Goal: Task Accomplishment & Management: Complete application form

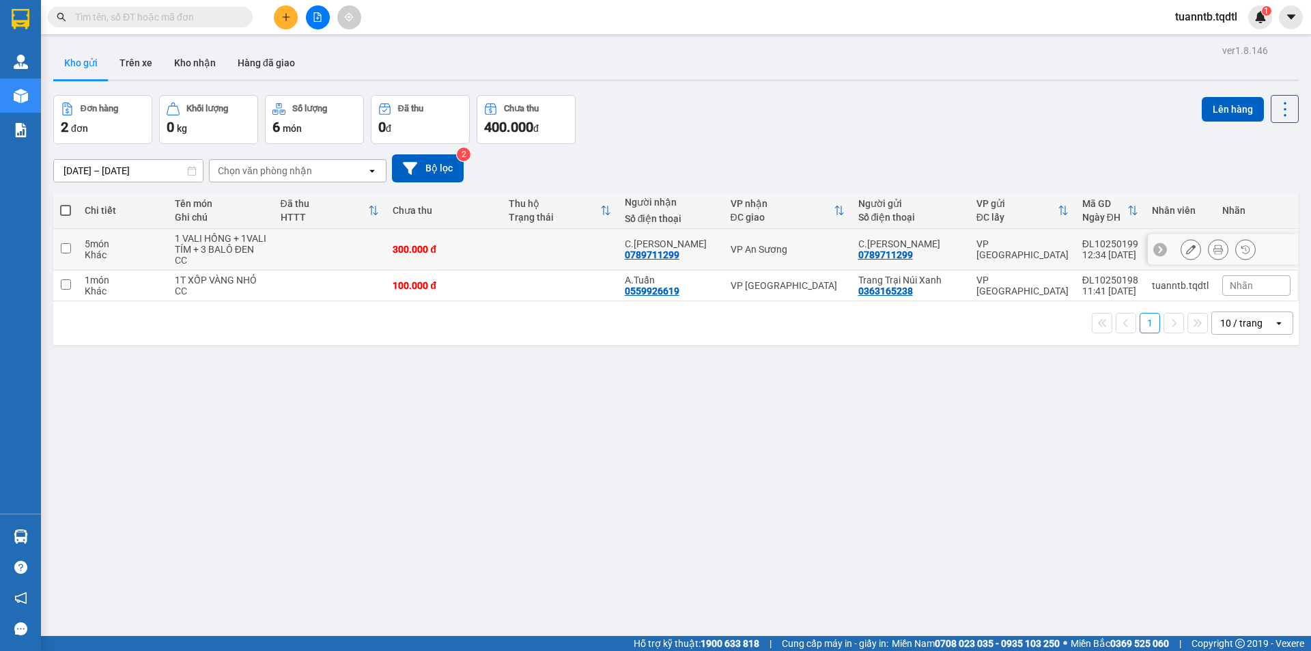
click at [71, 251] on td at bounding box center [65, 250] width 25 height 42
checkbox input "true"
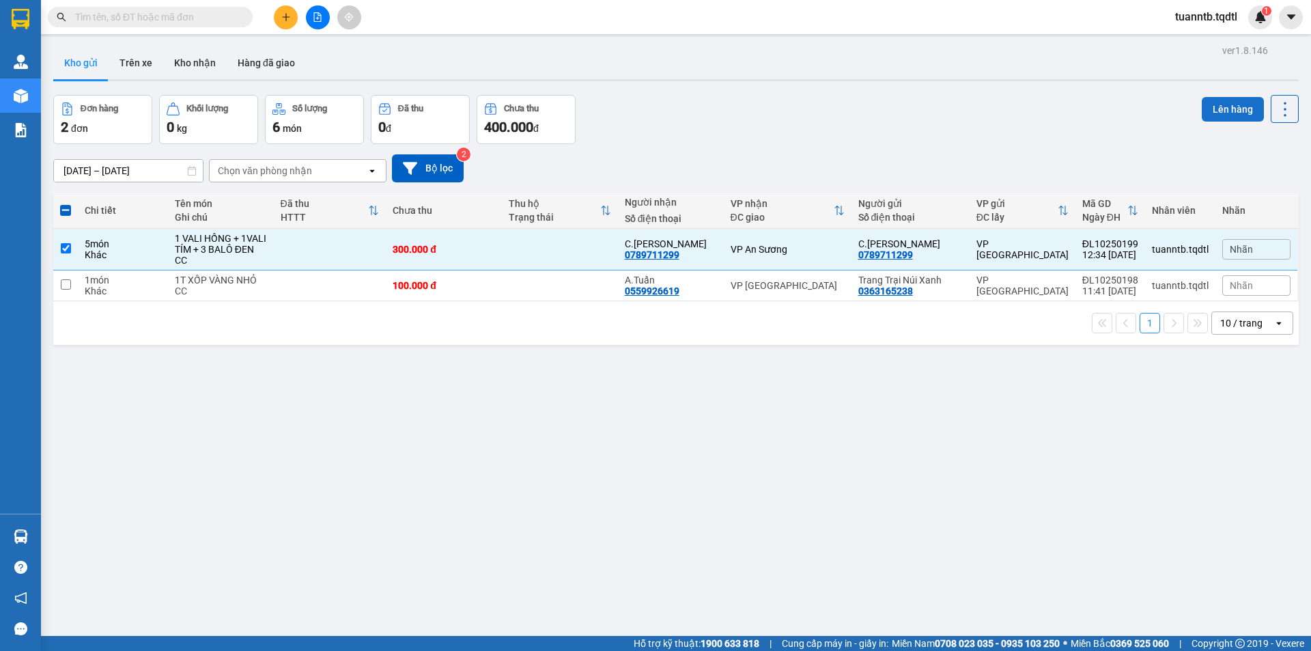
click at [1203, 110] on button "Lên hàng" at bounding box center [1233, 109] width 62 height 25
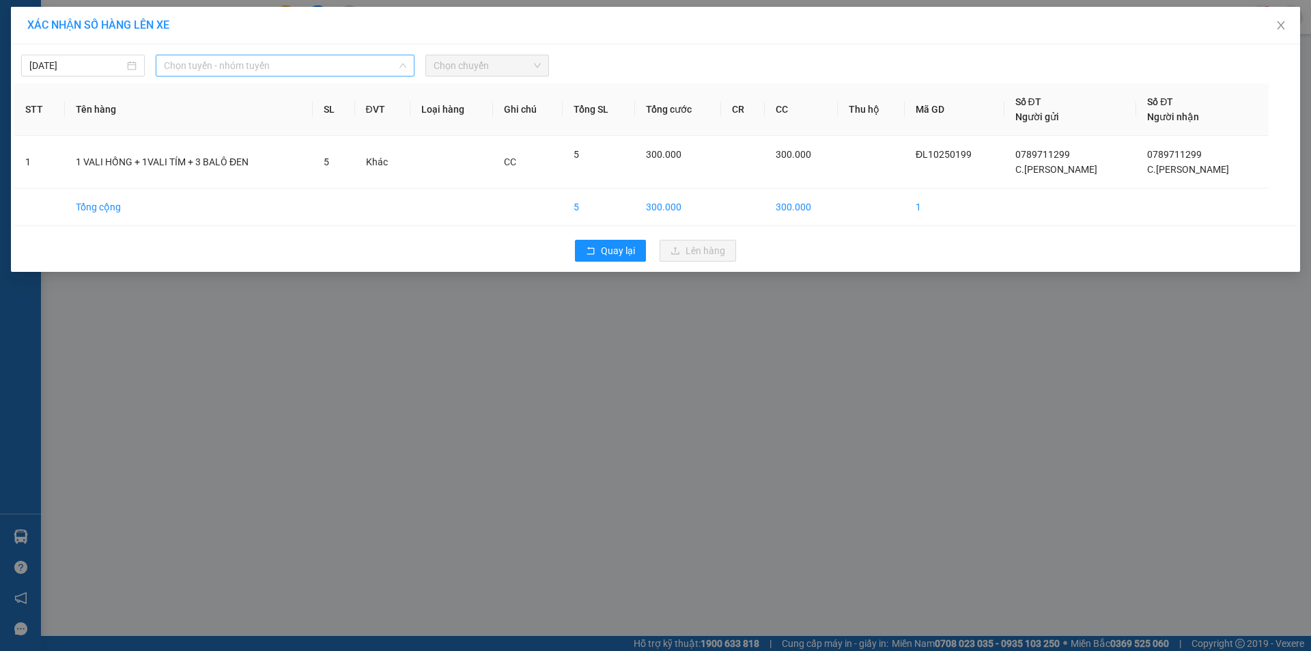
click at [212, 68] on span "Chọn tuyến - nhóm tuyến" at bounding box center [285, 65] width 242 height 20
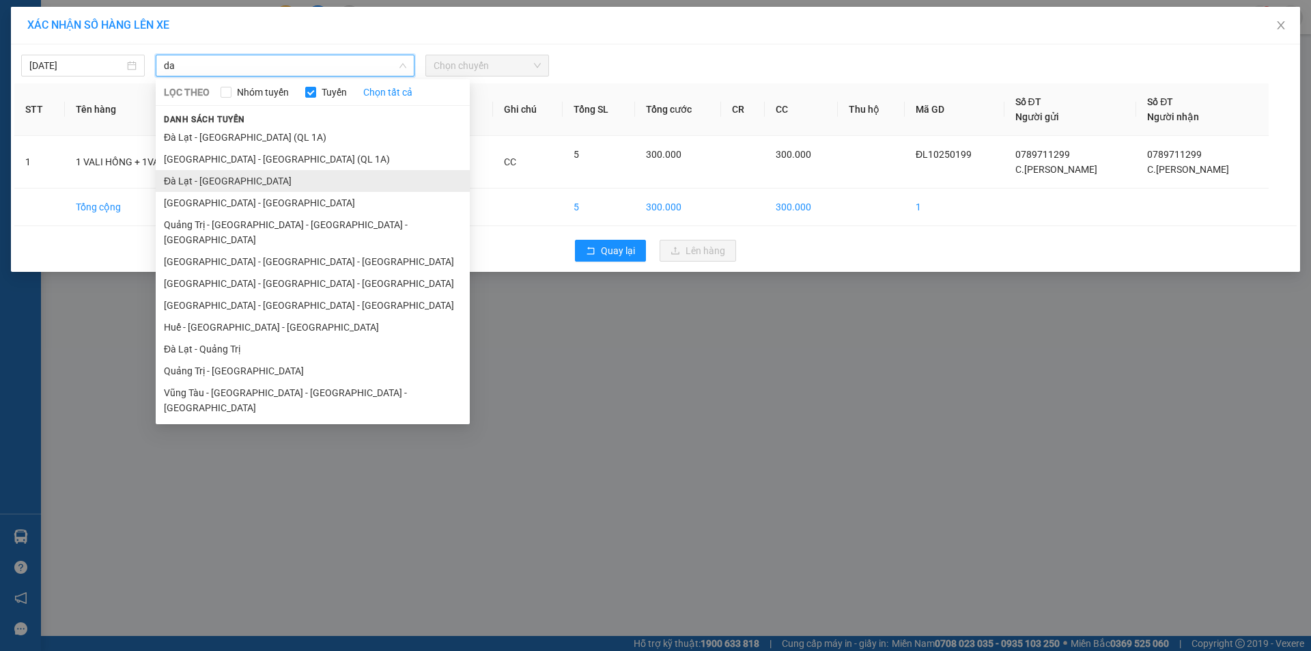
type input "da"
click at [198, 184] on li "Đà Lạt - [GEOGRAPHIC_DATA]" at bounding box center [313, 181] width 314 height 22
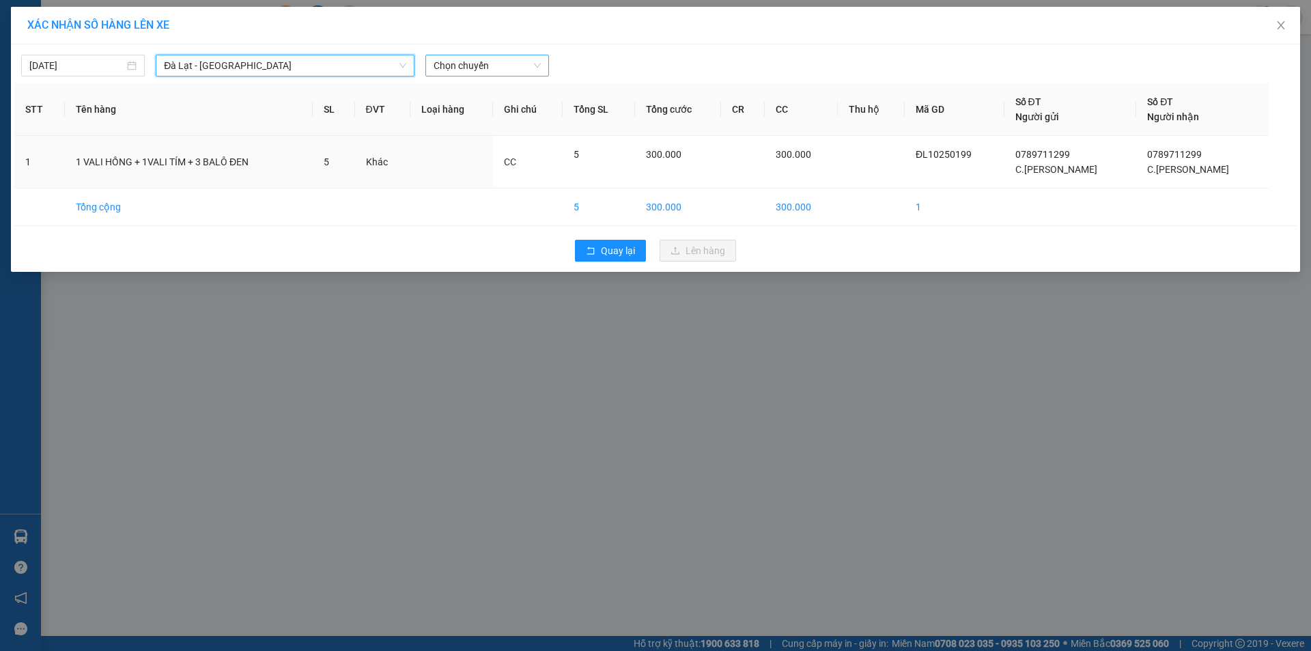
click at [450, 70] on span "Chọn chuyến" at bounding box center [487, 65] width 107 height 20
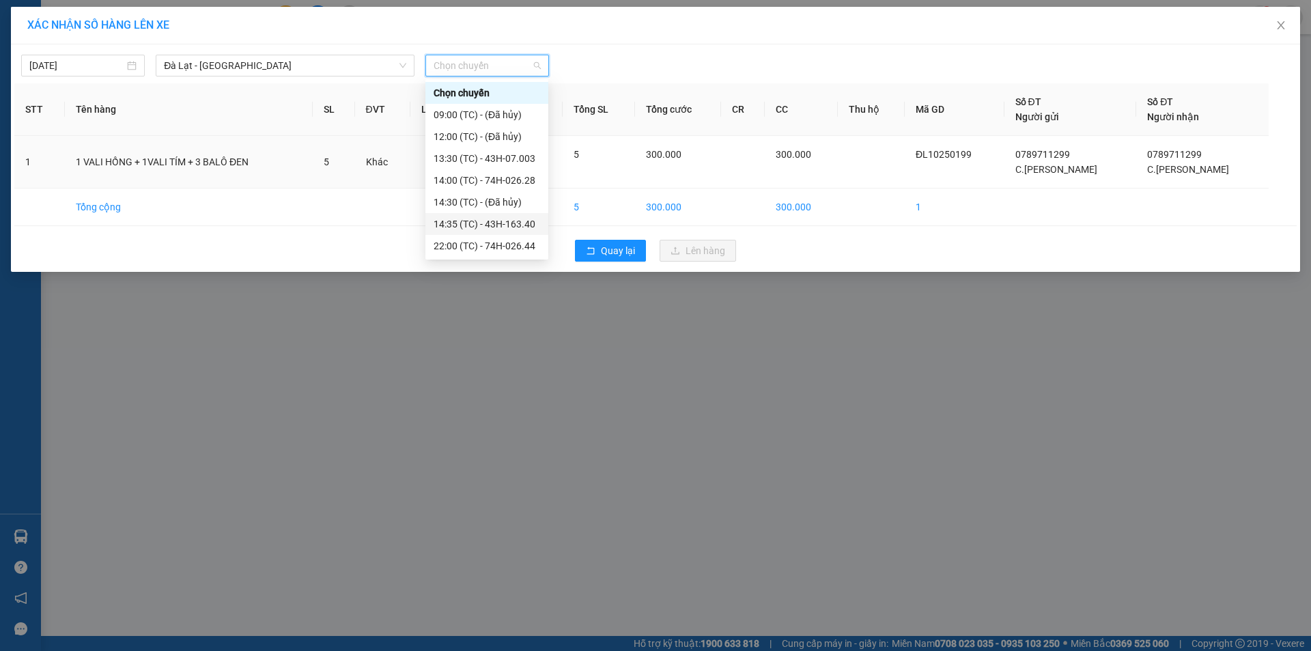
click at [527, 225] on div "14:35 (TC) - 43H-163.40" at bounding box center [487, 223] width 107 height 15
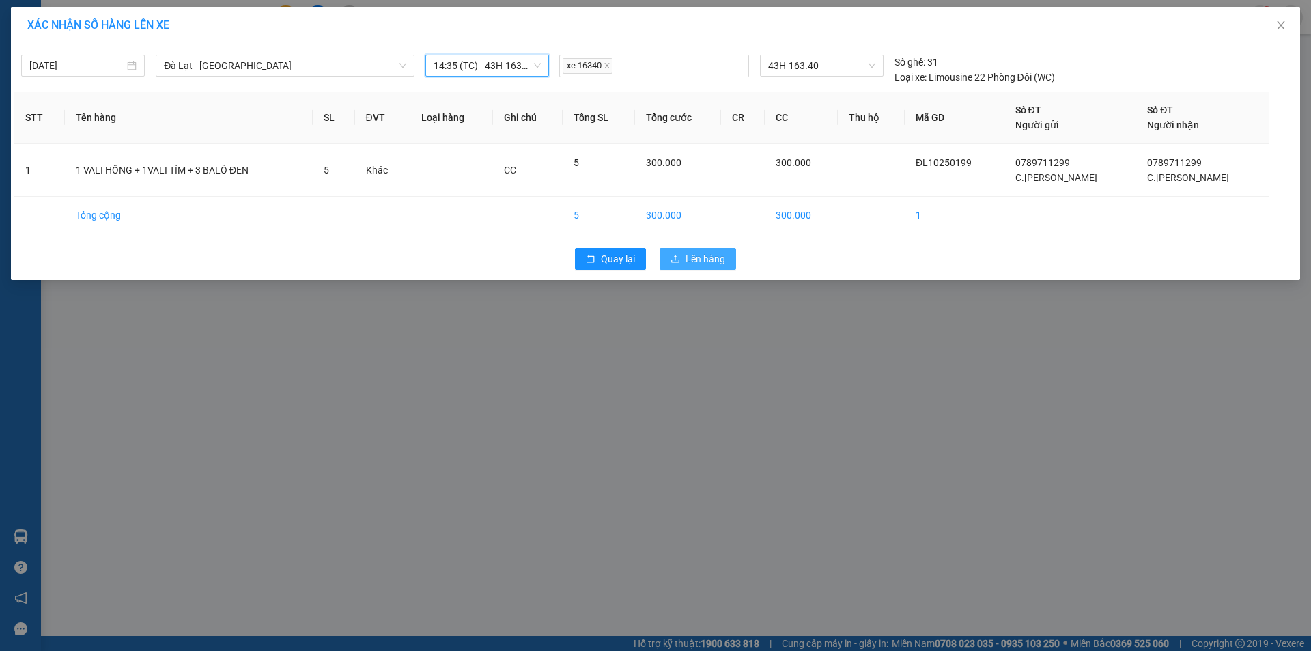
click at [686, 259] on span "Lên hàng" at bounding box center [706, 258] width 40 height 15
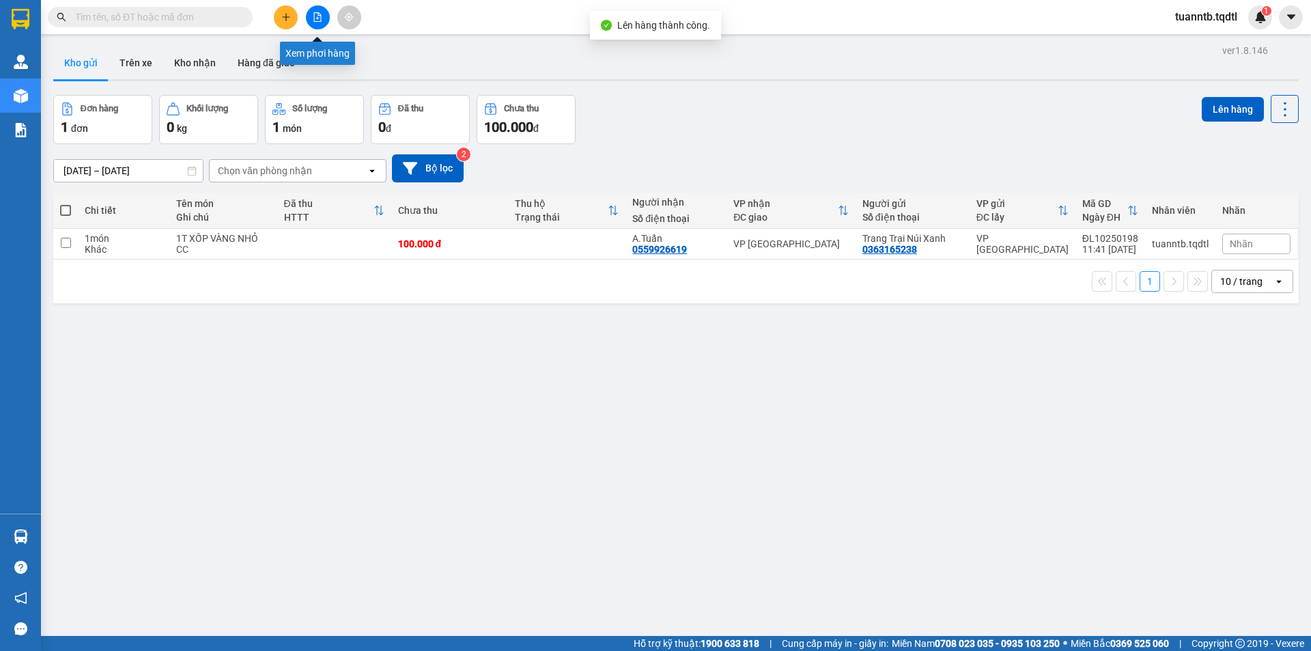
click at [310, 14] on button at bounding box center [318, 17] width 24 height 24
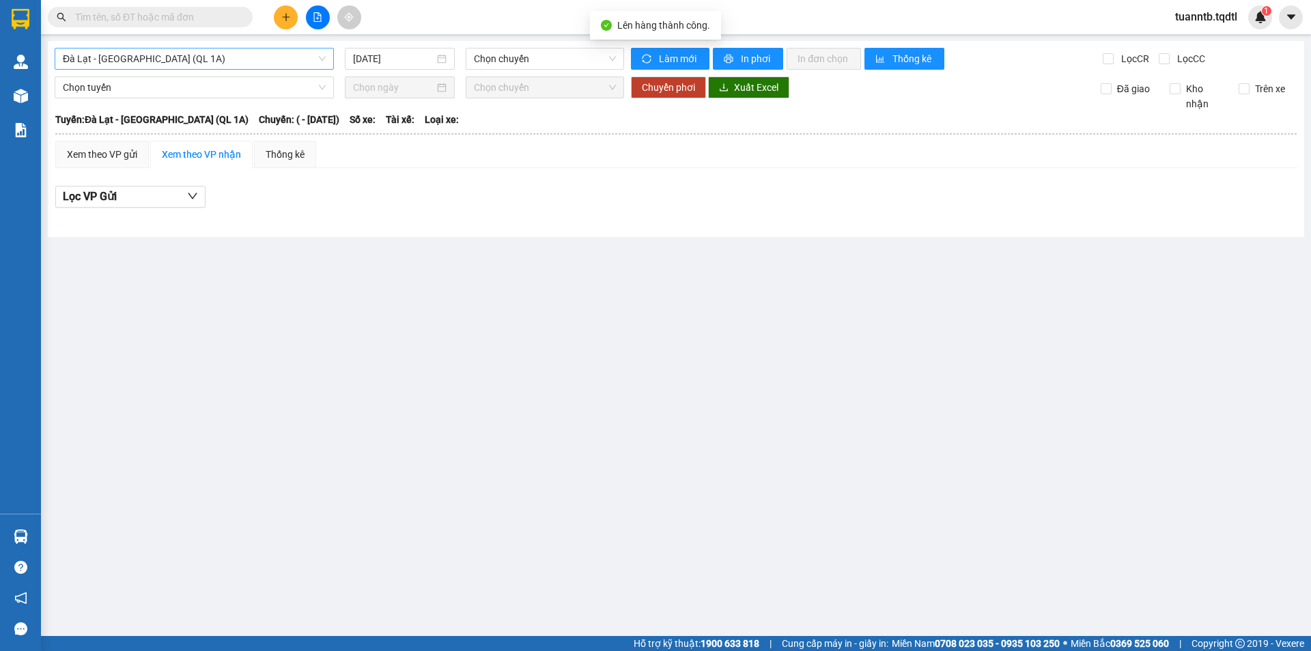
click at [210, 55] on span "Đà Lạt - [GEOGRAPHIC_DATA] (QL 1A)" at bounding box center [194, 58] width 263 height 20
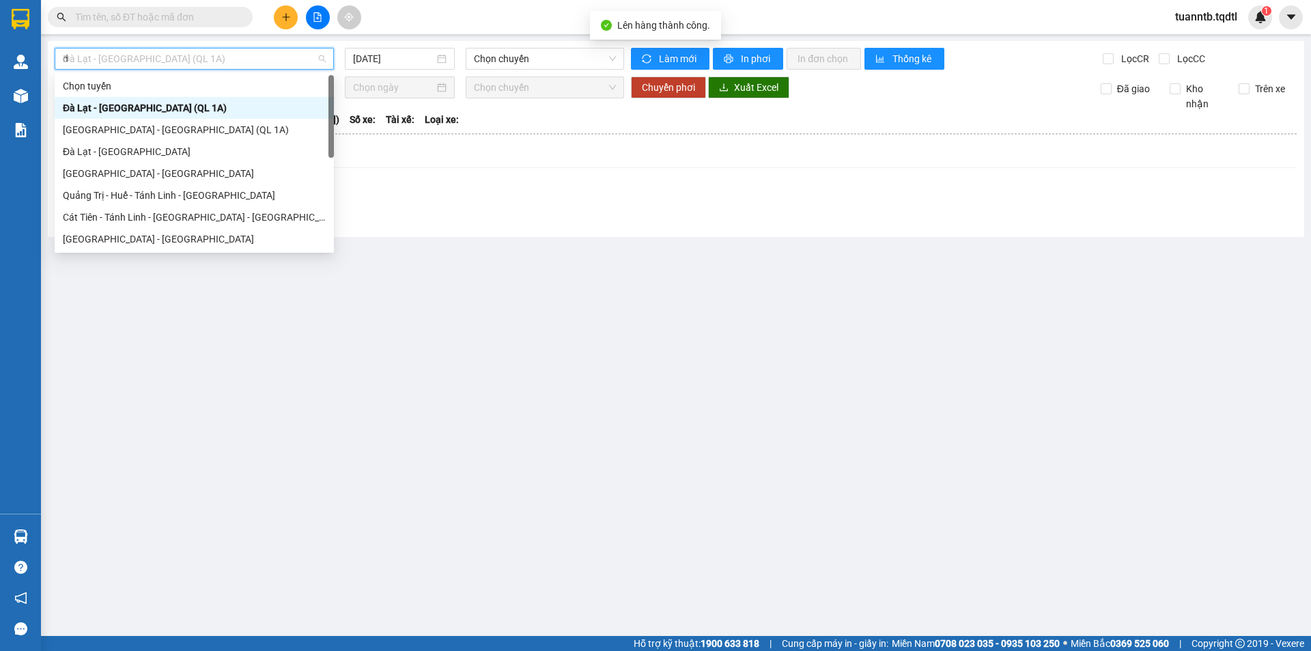
type input "da"
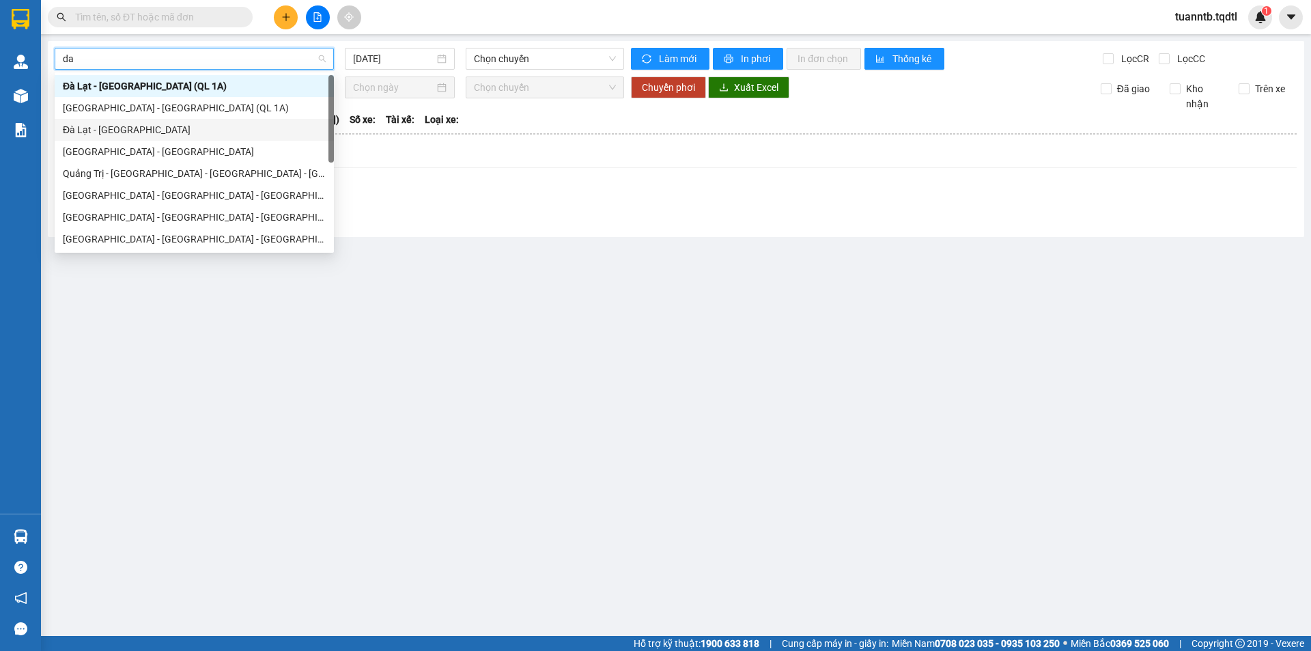
click at [124, 127] on div "Đà Lạt - [GEOGRAPHIC_DATA]" at bounding box center [194, 129] width 263 height 15
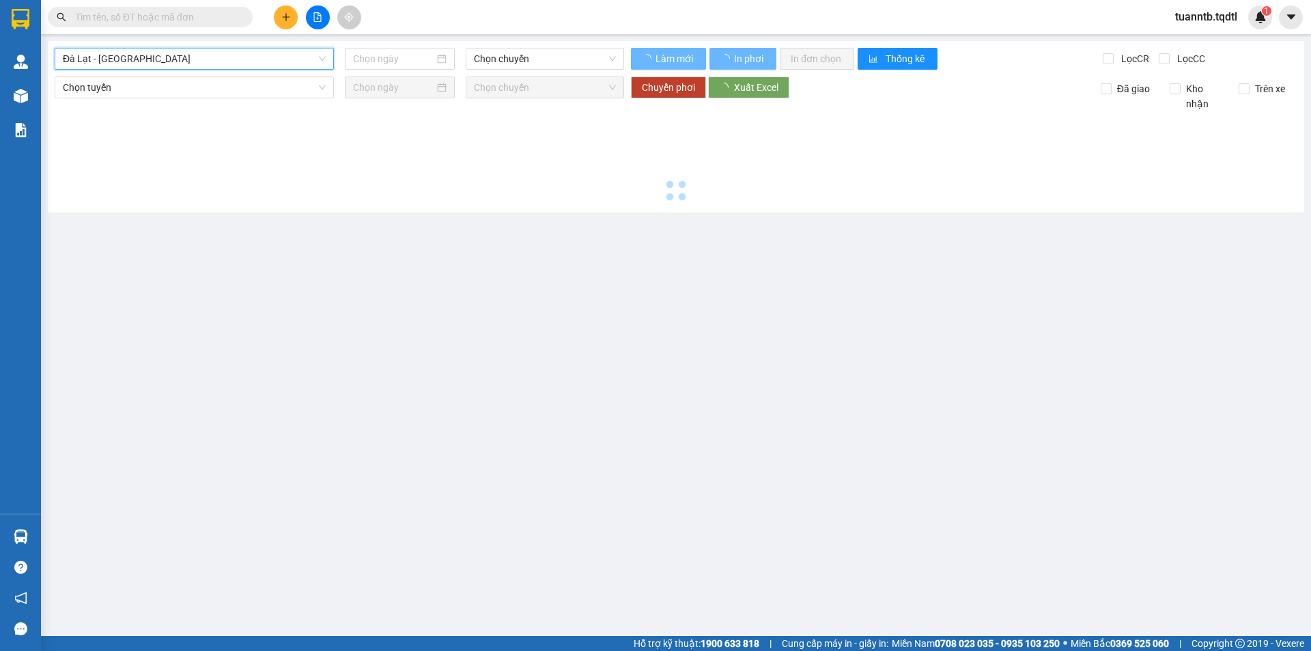
type input "[DATE]"
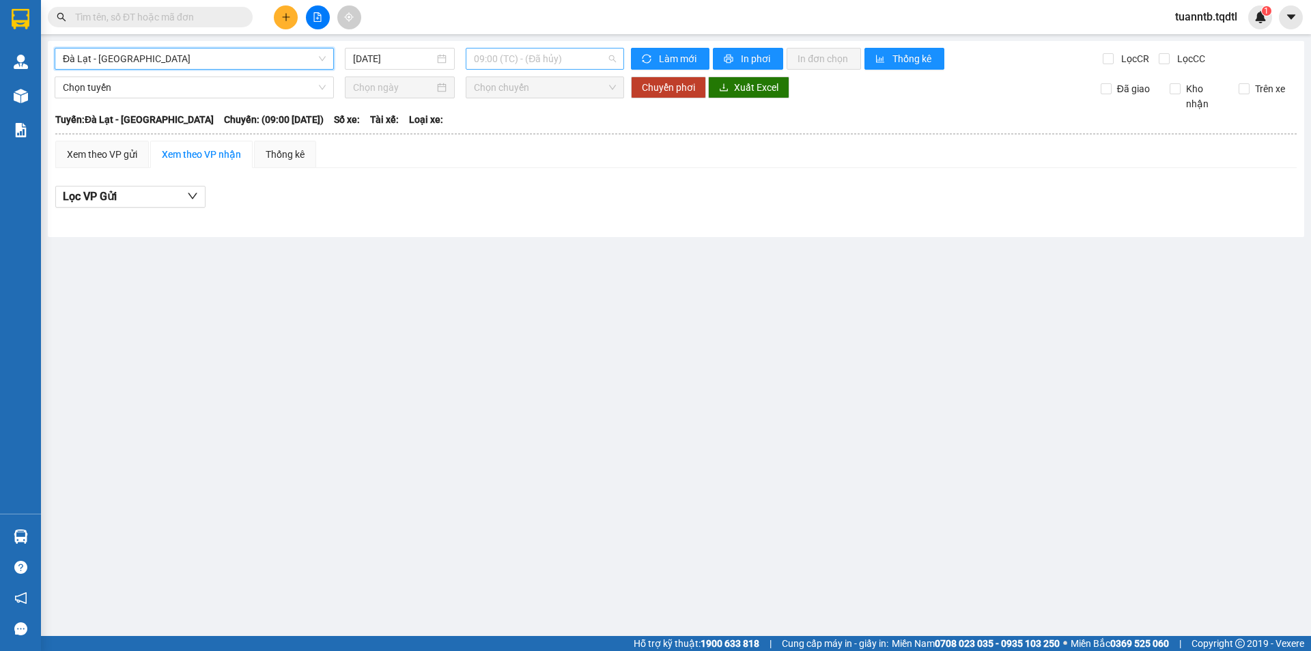
click at [577, 65] on span "09:00 (TC) - (Đã hủy)" at bounding box center [545, 58] width 142 height 20
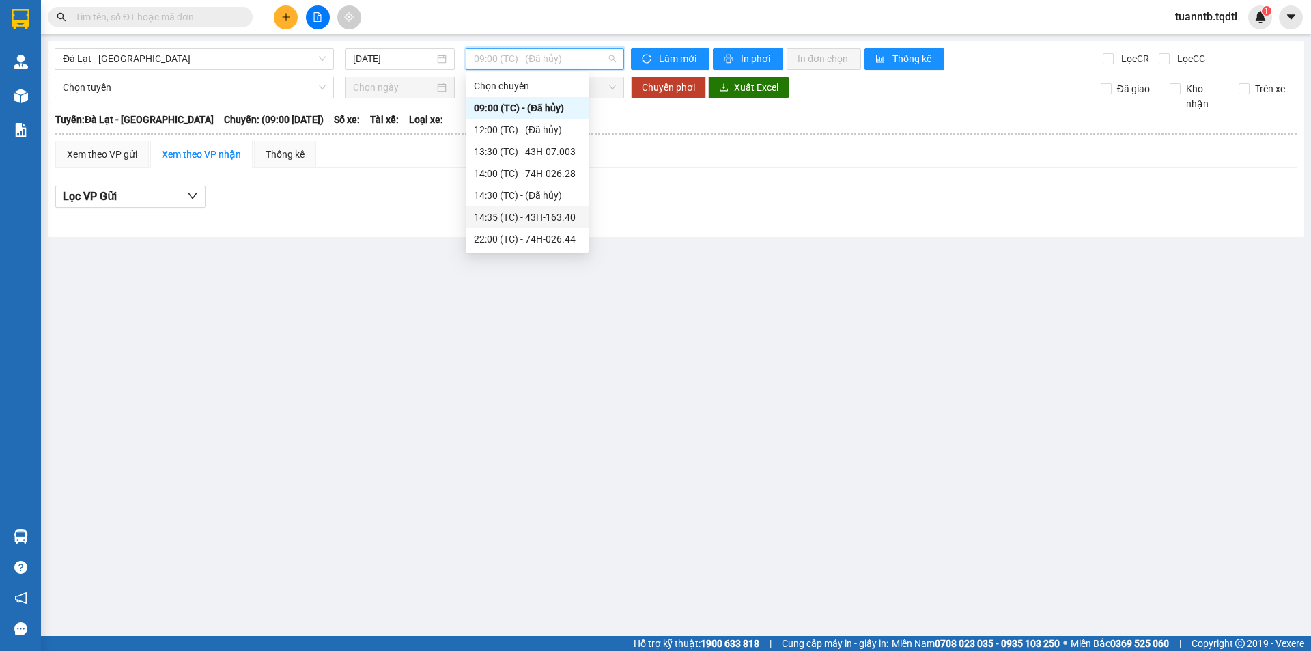
click at [559, 216] on div "14:35 (TC) - 43H-163.40" at bounding box center [527, 217] width 107 height 15
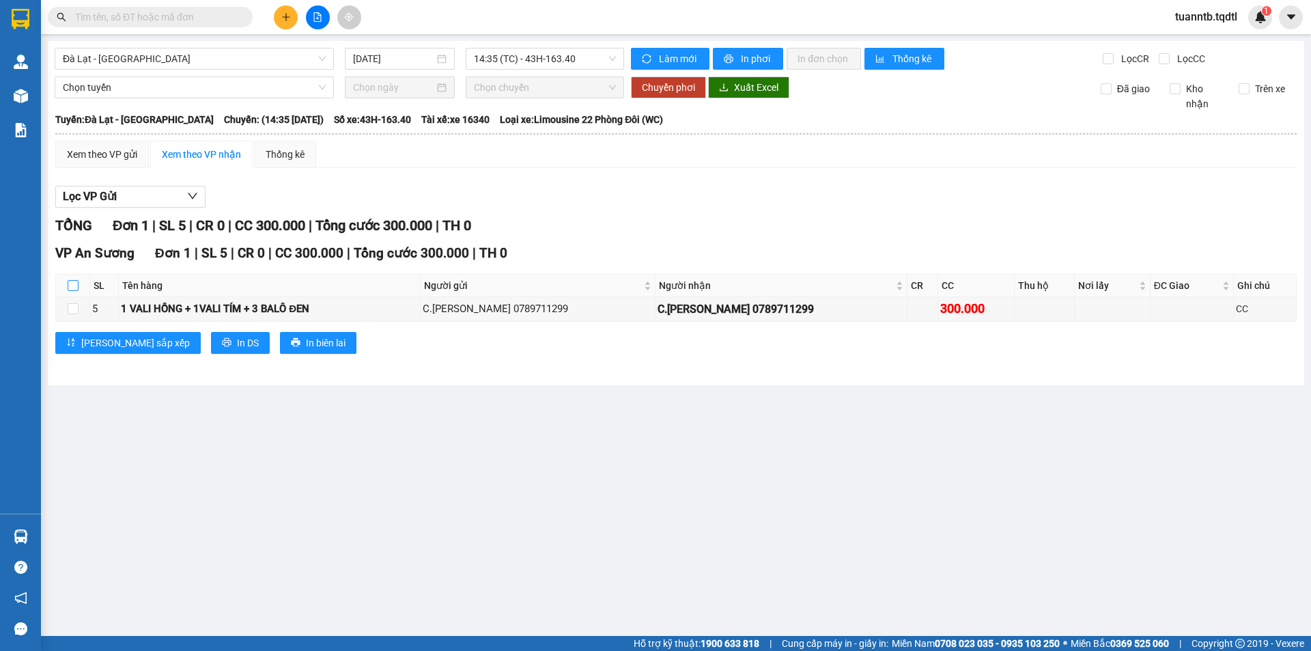
click at [72, 287] on input "checkbox" at bounding box center [73, 285] width 11 height 11
checkbox input "true"
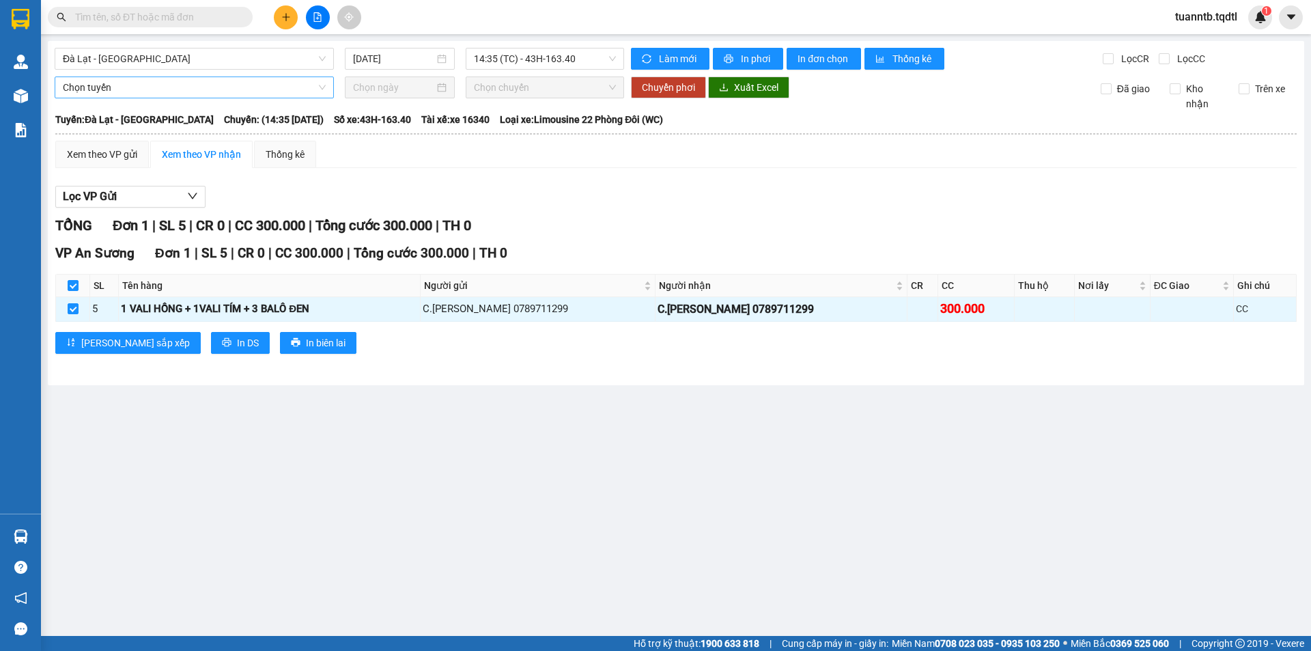
click at [126, 91] on span "Chọn tuyến" at bounding box center [194, 87] width 263 height 20
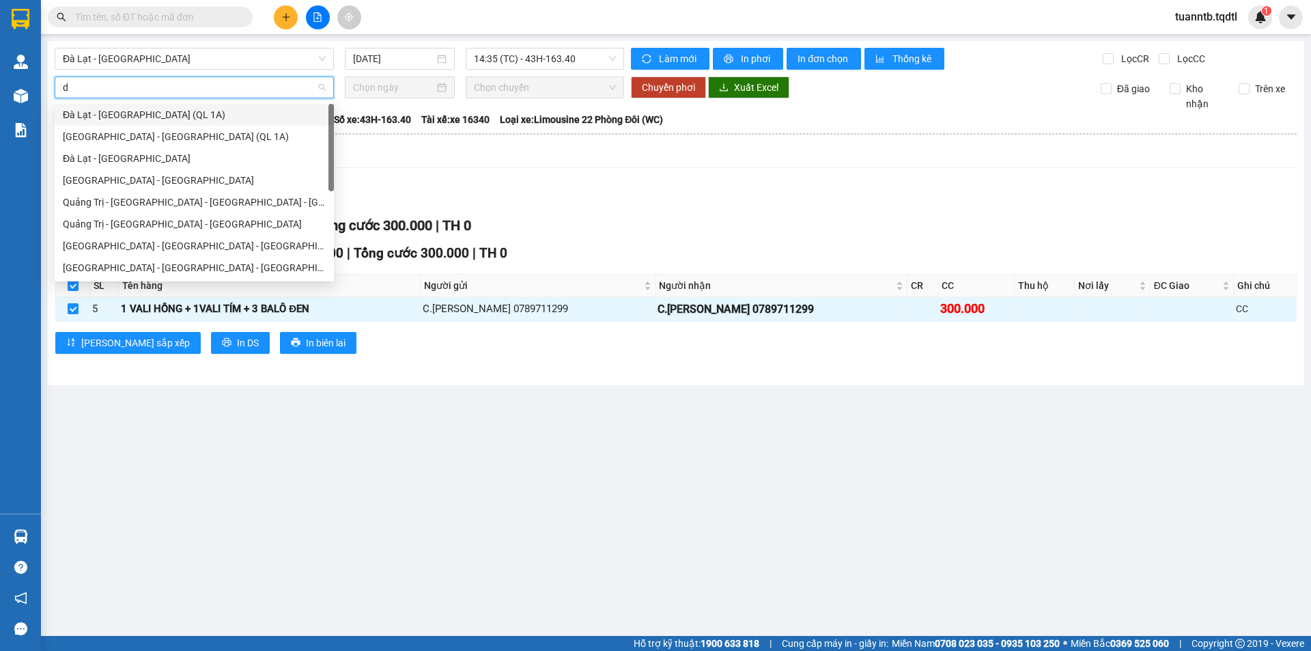
type input "da"
click at [135, 157] on div "Đà Lạt - [GEOGRAPHIC_DATA]" at bounding box center [194, 158] width 263 height 15
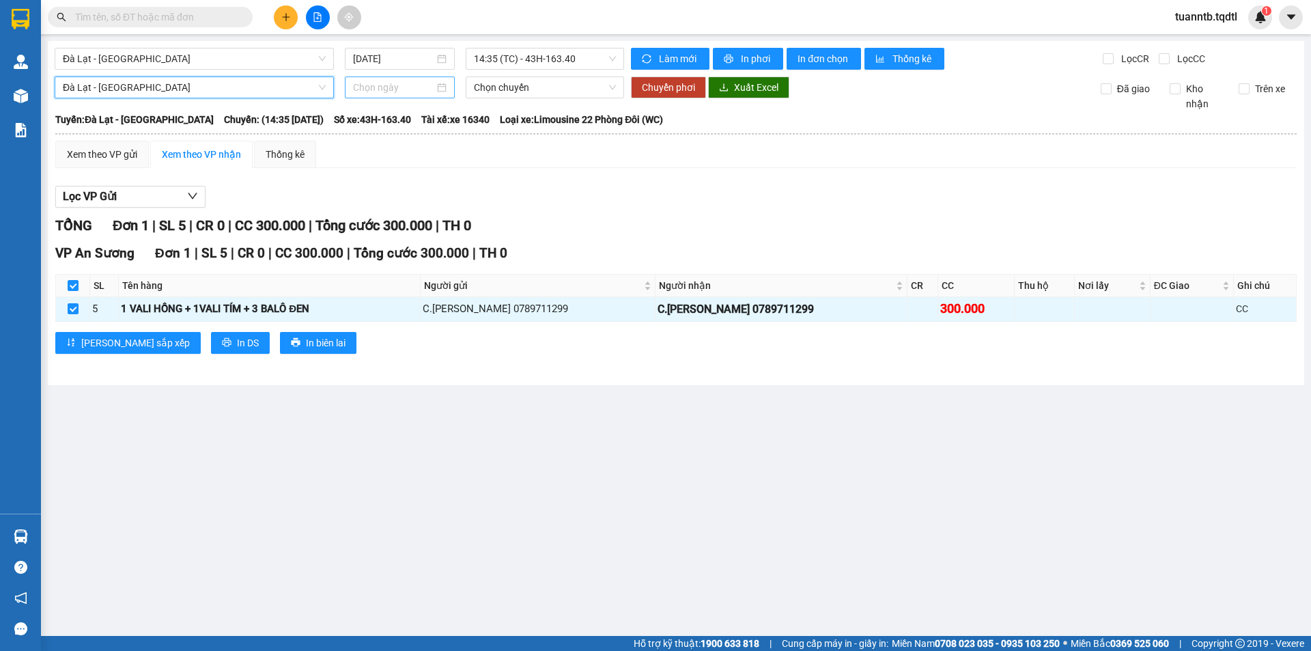
click at [391, 93] on input at bounding box center [393, 87] width 81 height 15
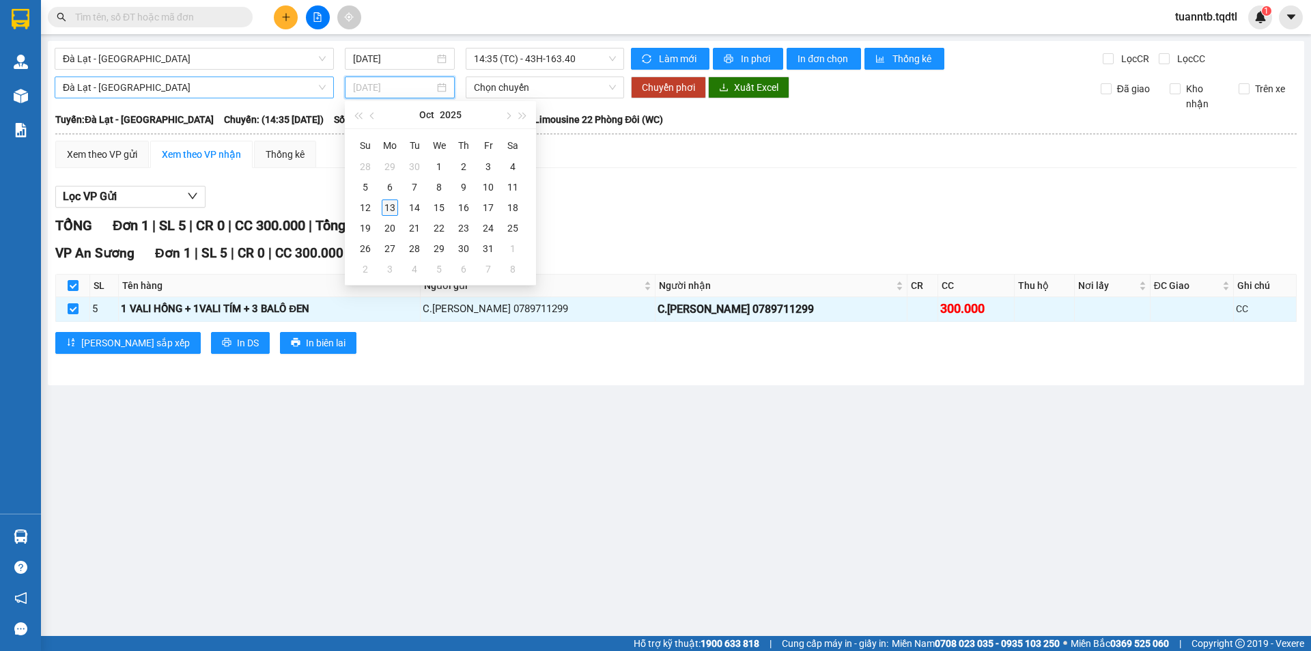
type input "[DATE]"
click at [390, 212] on div "13" at bounding box center [390, 207] width 16 height 16
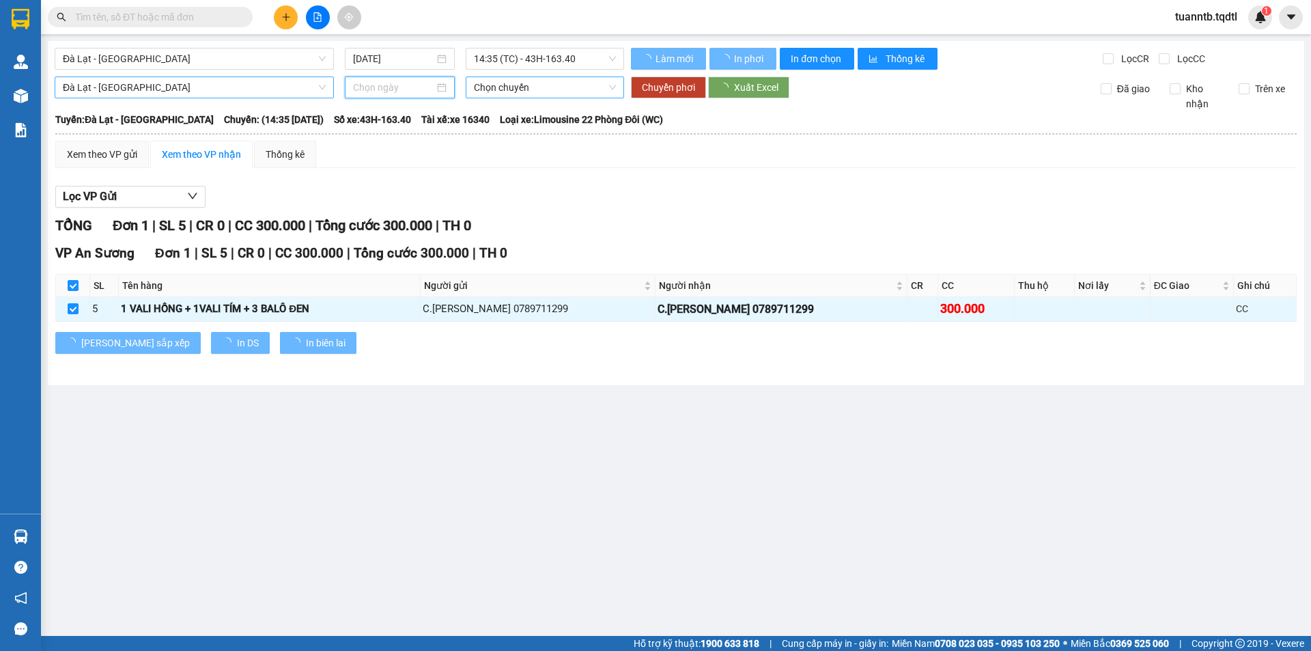
type input "[DATE]"
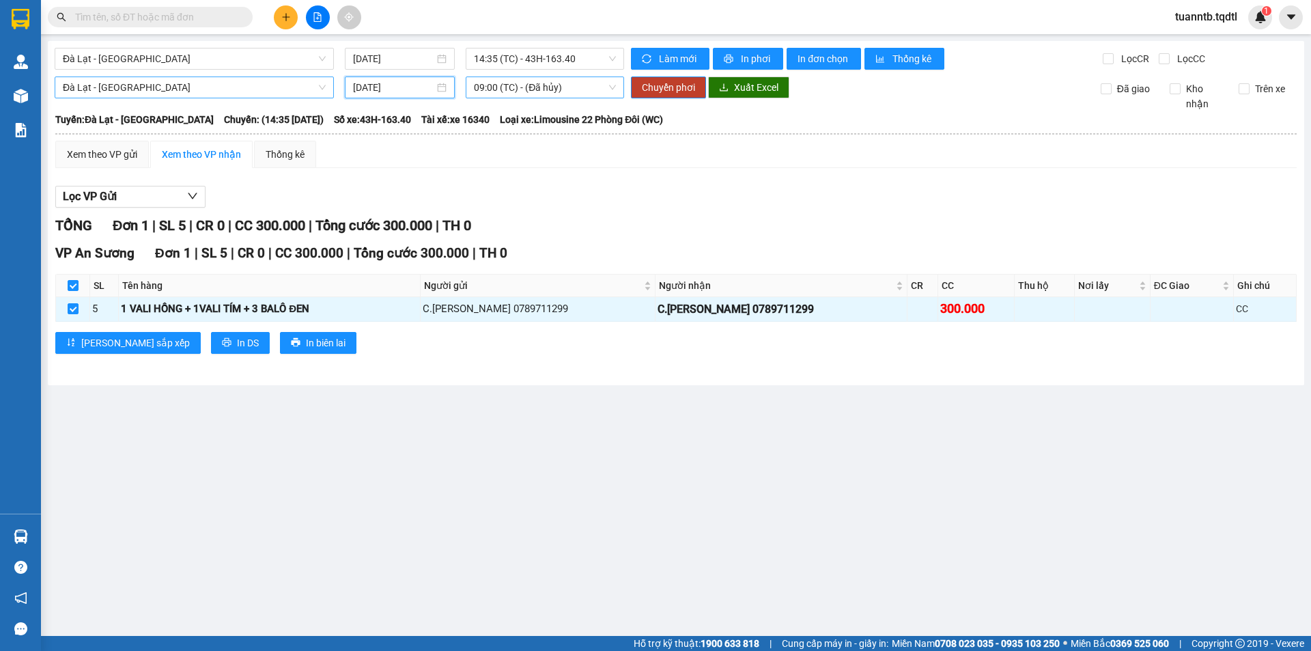
click at [542, 91] on span "09:00 (TC) - (Đã hủy)" at bounding box center [545, 87] width 142 height 20
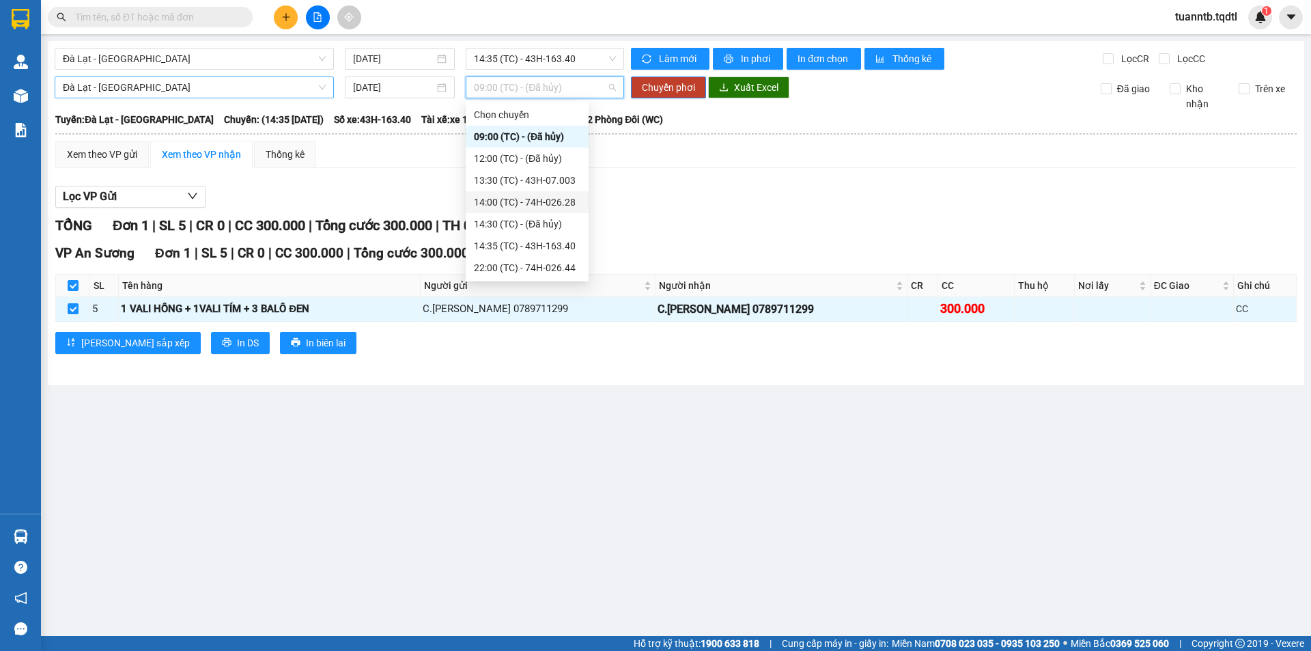
click at [561, 202] on div "14:00 (TC) - 74H-026.28" at bounding box center [527, 202] width 107 height 15
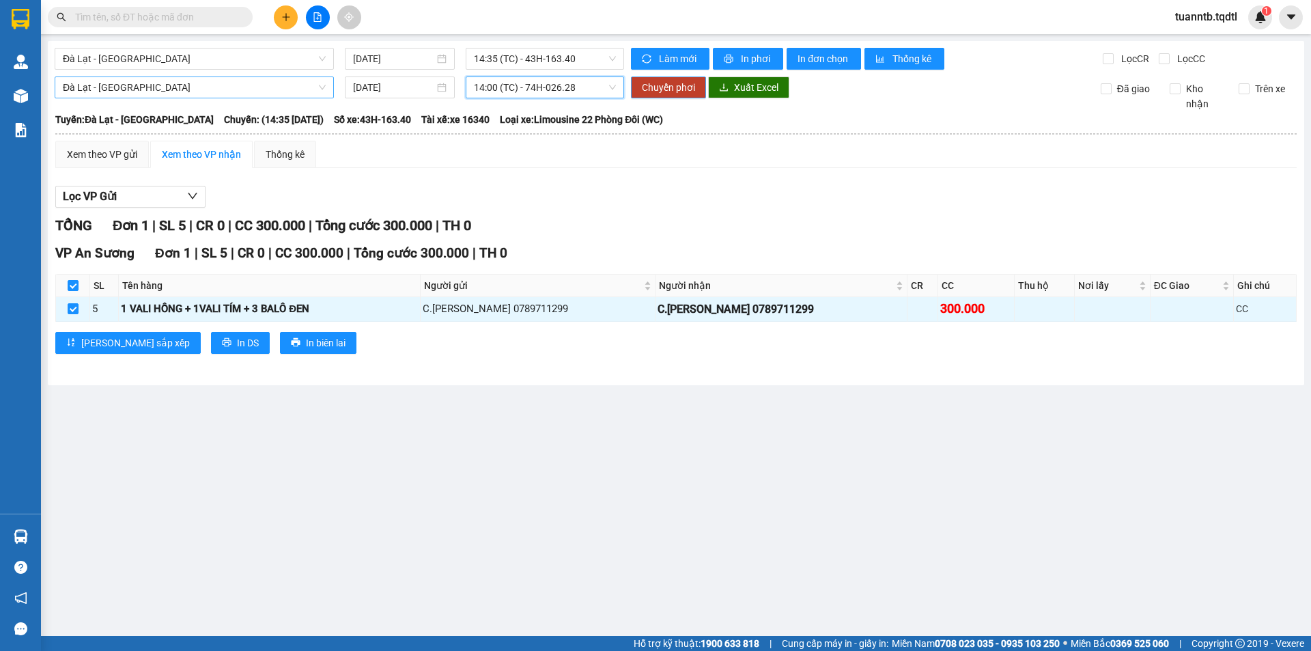
click at [653, 80] on span "Chuyển phơi" at bounding box center [668, 87] width 53 height 15
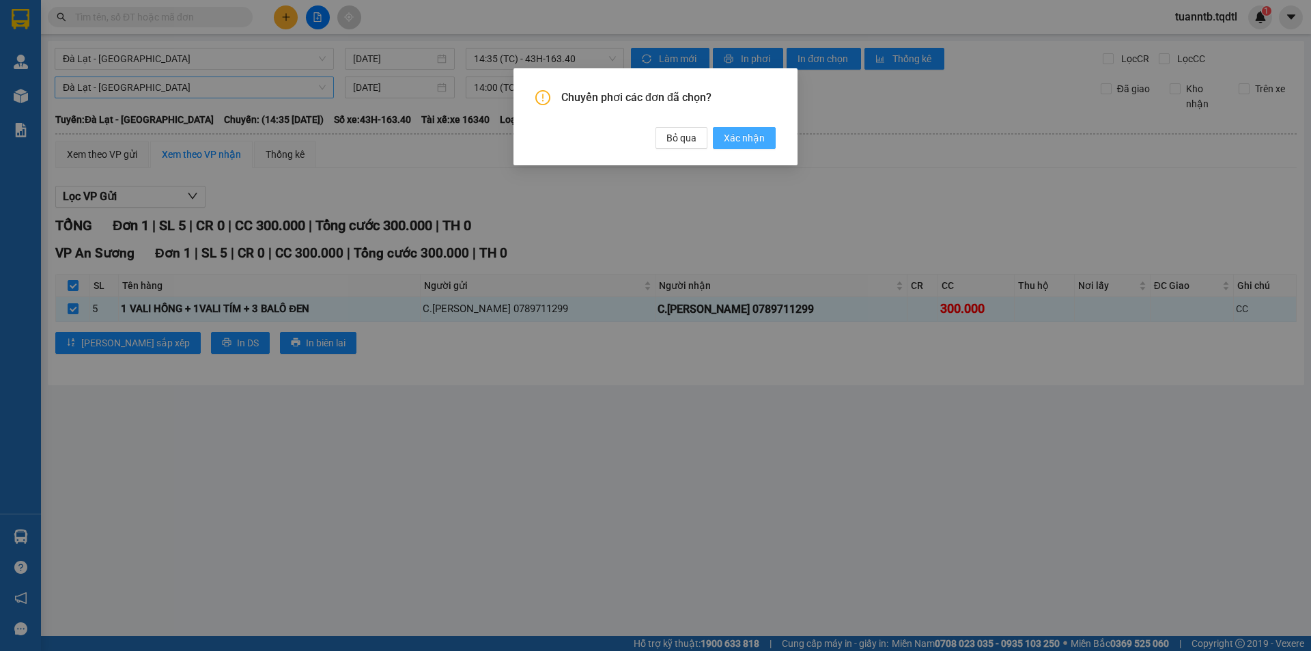
click at [761, 142] on span "Xác nhận" at bounding box center [744, 137] width 41 height 15
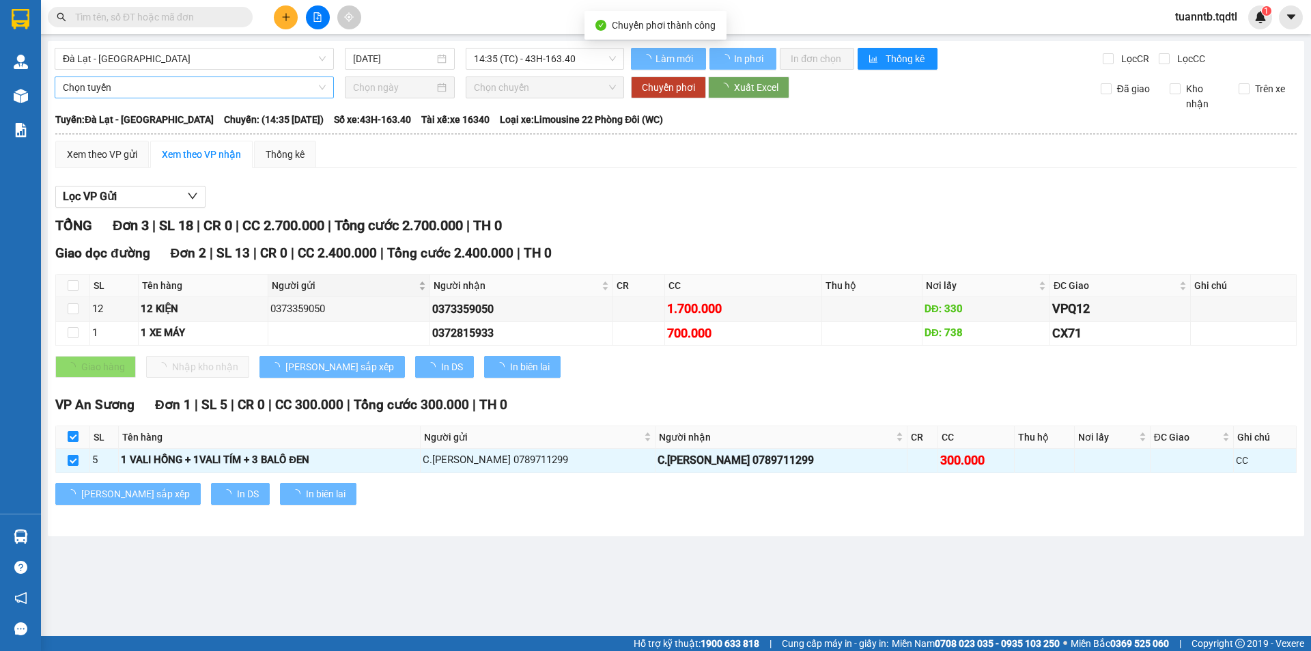
checkbox input "false"
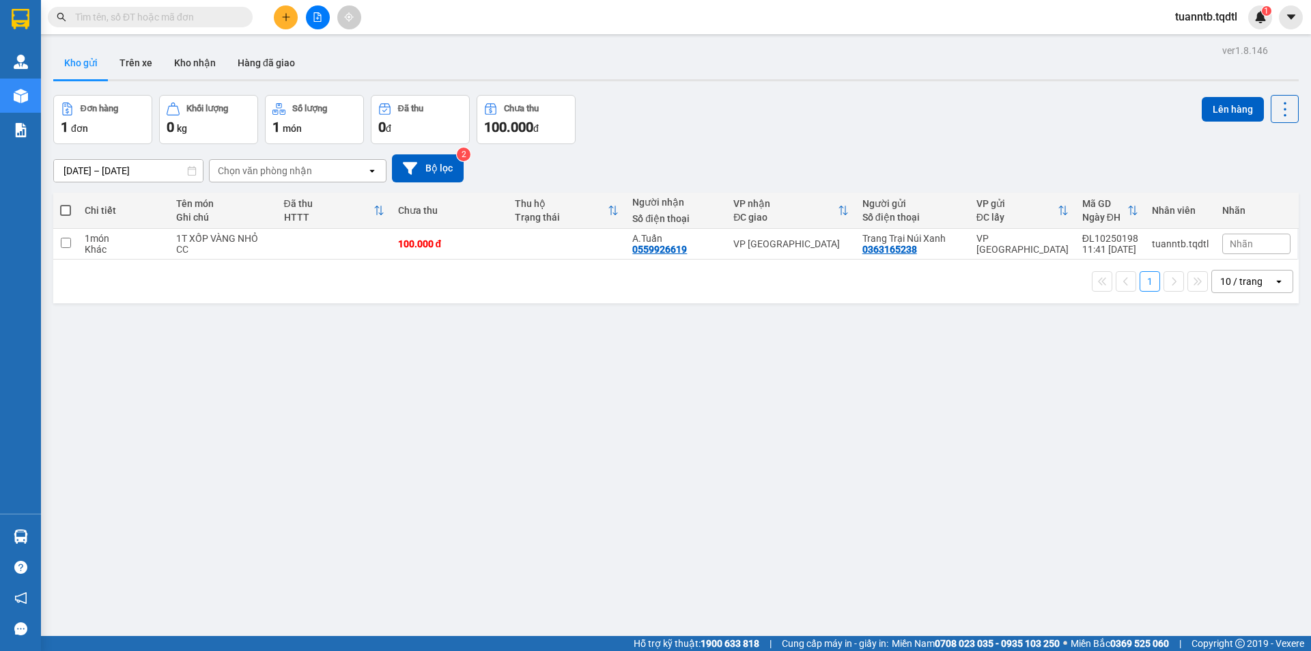
click at [283, 16] on icon "plus" at bounding box center [286, 17] width 10 height 10
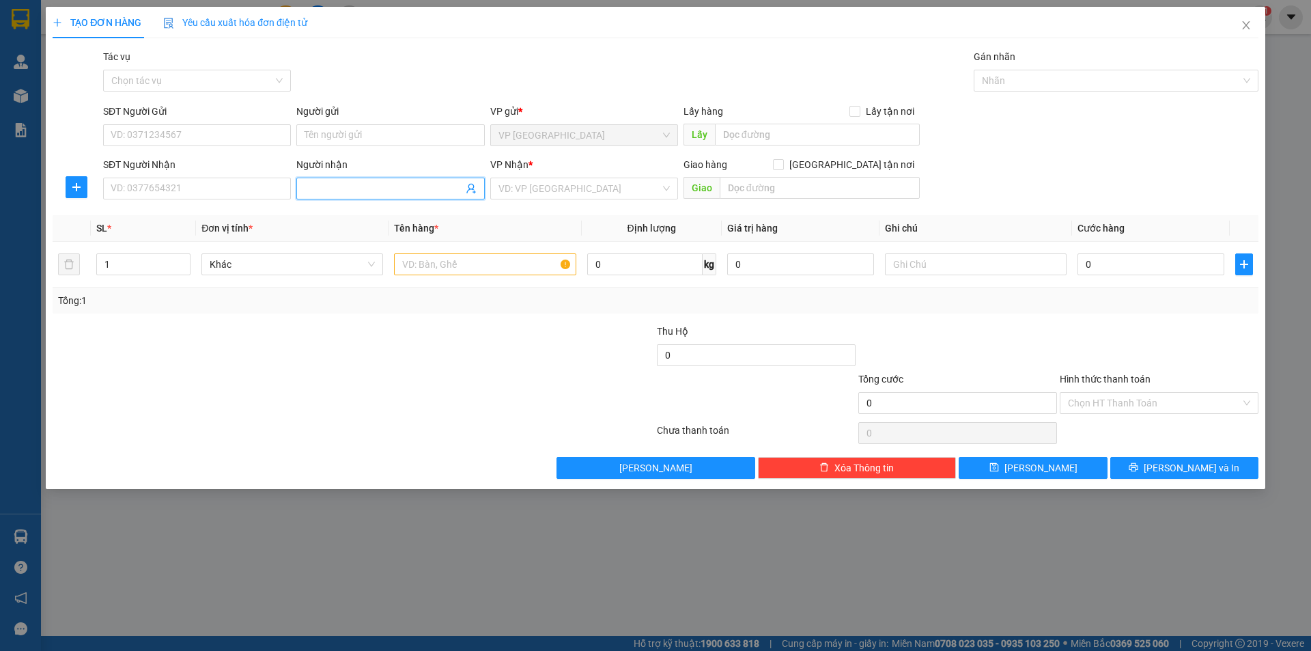
click at [310, 184] on input "Người nhận" at bounding box center [384, 188] width 158 height 15
type input "Bé Bông"
drag, startPoint x: 599, startPoint y: 195, endPoint x: 589, endPoint y: 199, distance: 10.7
click at [598, 195] on input "search" at bounding box center [579, 188] width 162 height 20
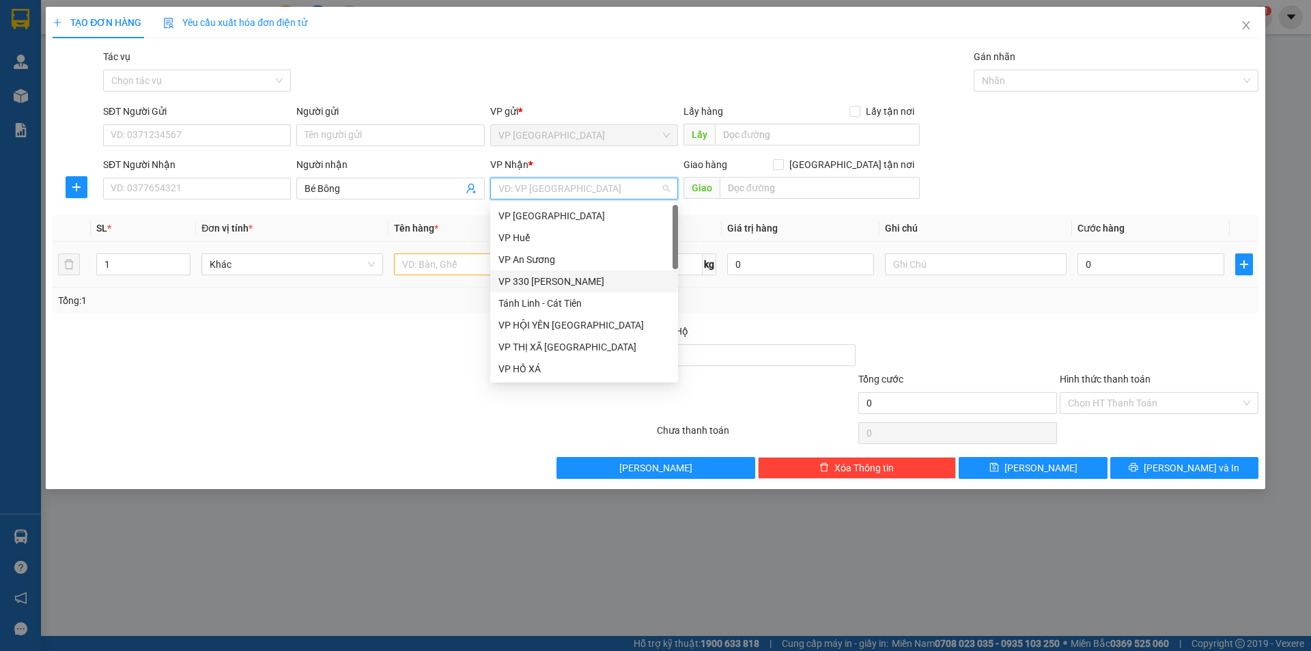
click at [543, 279] on div "VP 330 [PERSON_NAME]" at bounding box center [583, 281] width 171 height 15
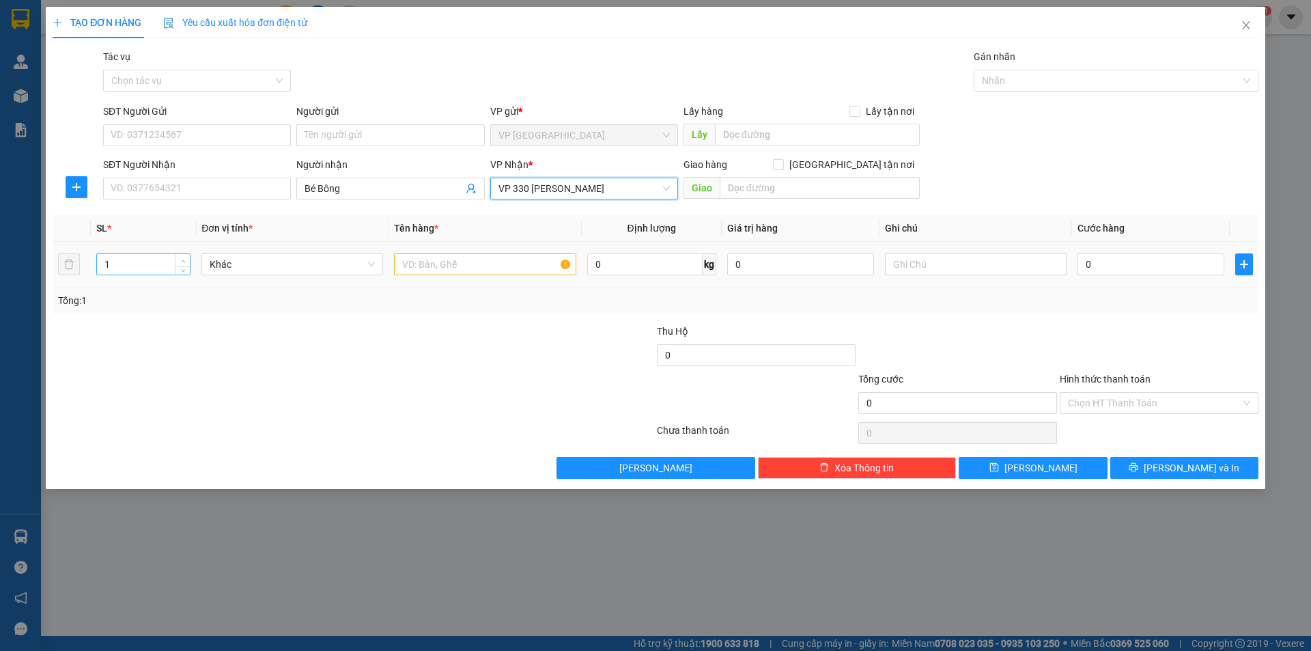
type input "2"
click at [184, 255] on span "Increase Value" at bounding box center [182, 260] width 15 height 12
click at [442, 264] on input "text" at bounding box center [485, 264] width 182 height 22
type input "1 THÙNG + 1 CỤC"
click at [946, 264] on input "text" at bounding box center [976, 264] width 182 height 22
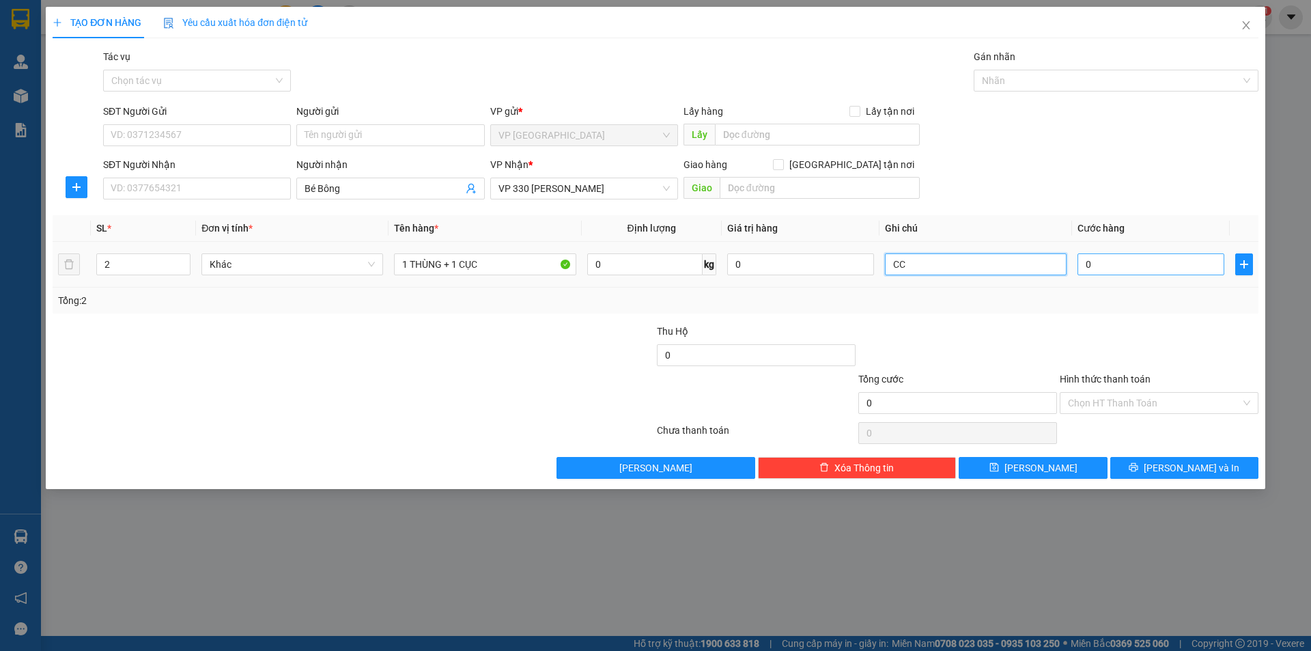
type input "CC"
drag, startPoint x: 1111, startPoint y: 264, endPoint x: 1081, endPoint y: 270, distance: 30.5
click at [1112, 264] on input "0" at bounding box center [1150, 264] width 147 height 22
type input "5"
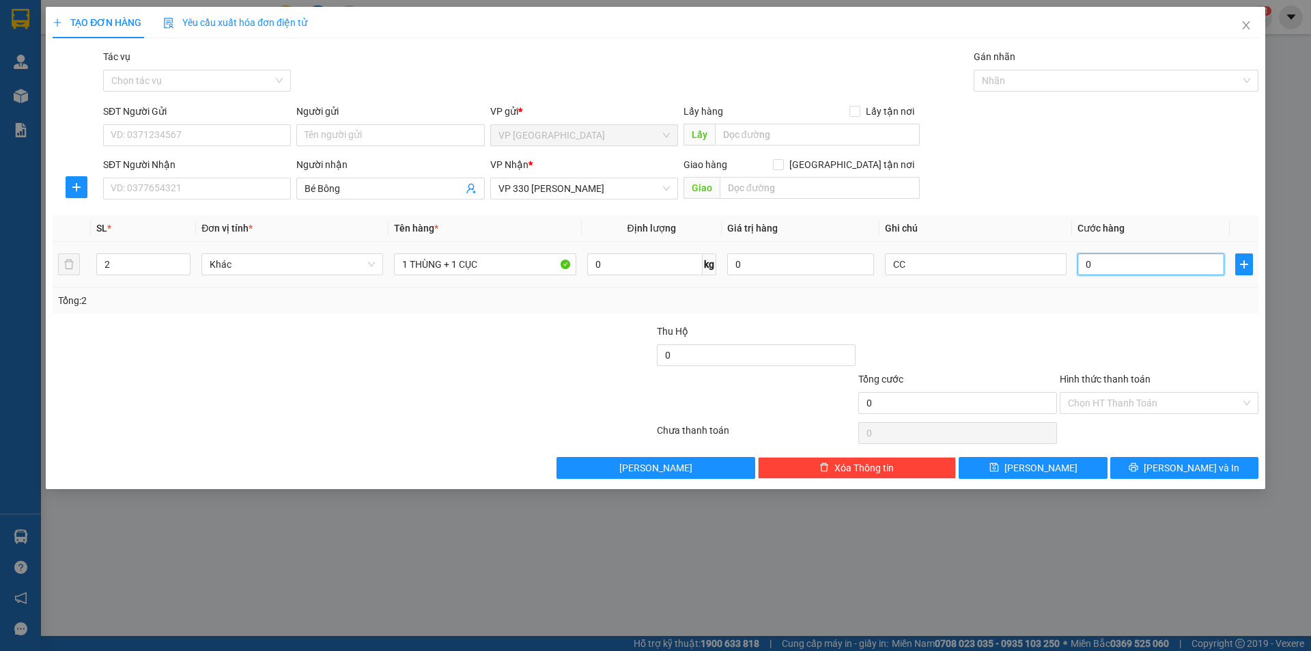
type input "5"
type input "0"
click at [1086, 259] on input "0" at bounding box center [1150, 264] width 147 height 22
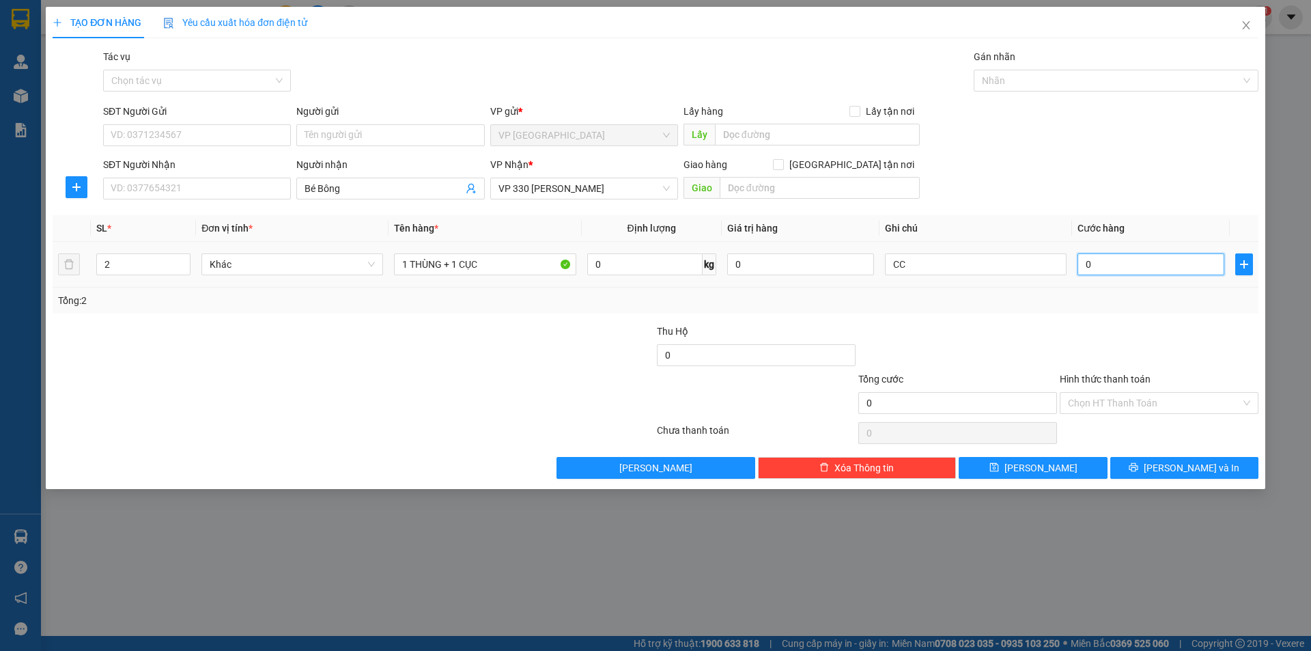
type input "40"
type input "450"
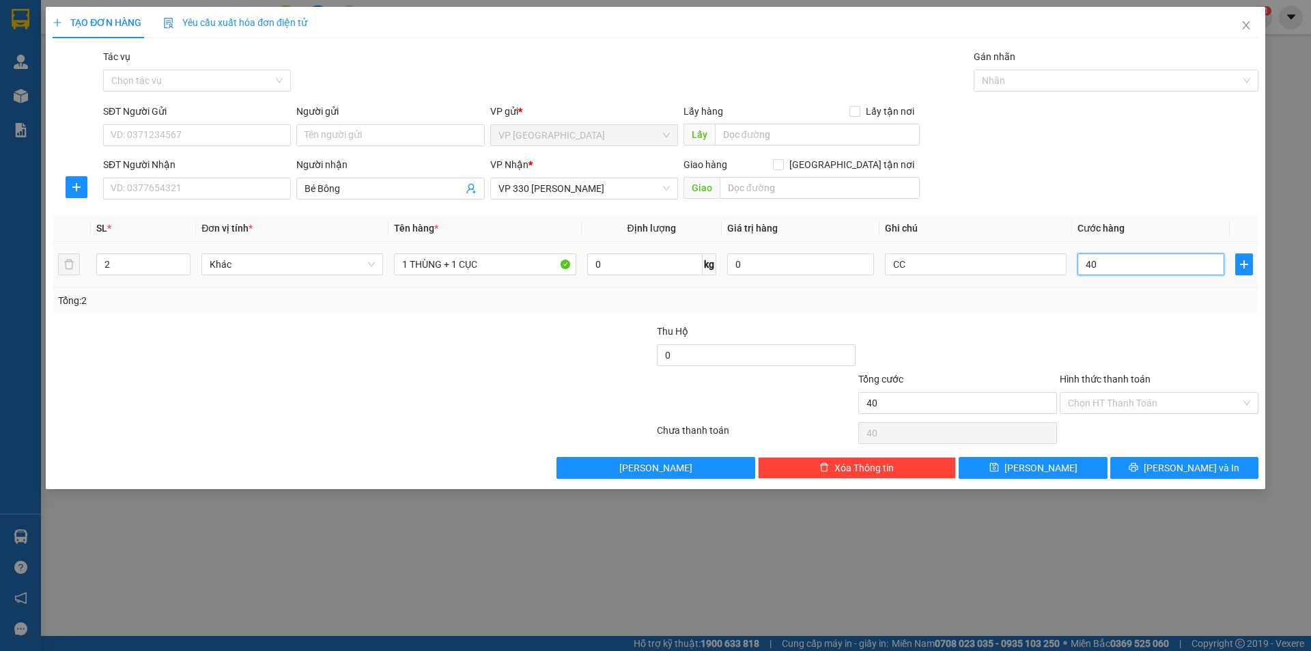
type input "450"
type input "4.500"
type input "45.000"
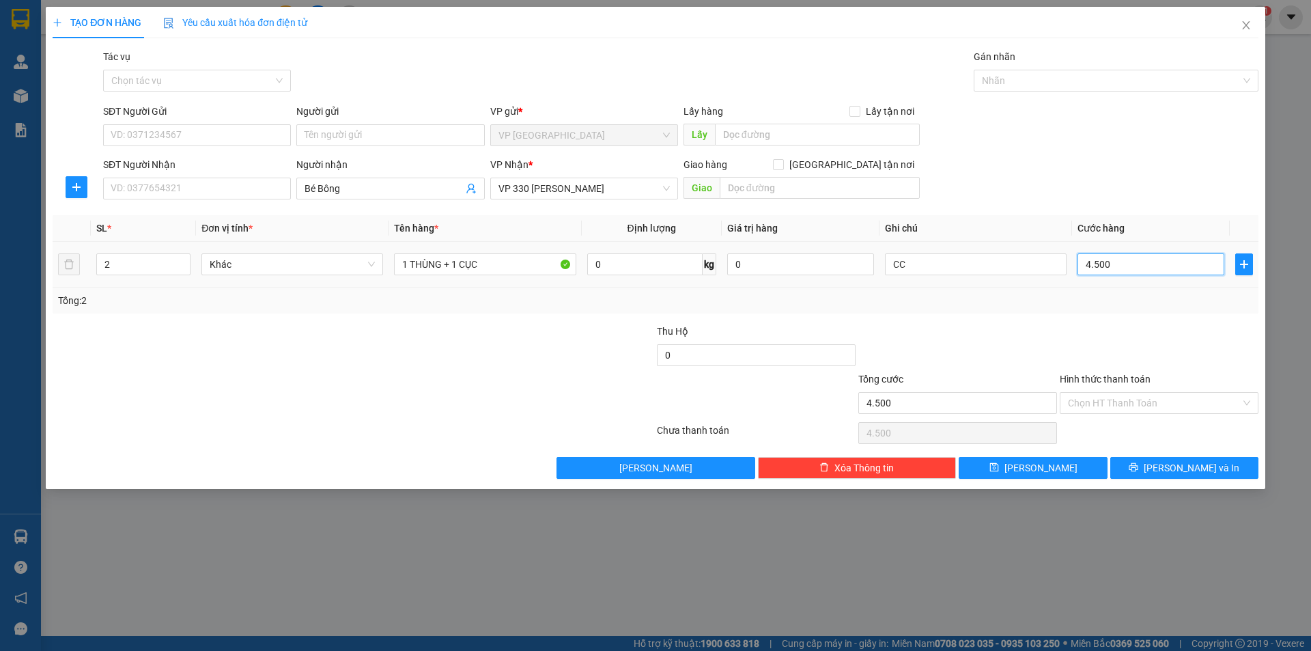
type input "45.000"
type input "450.000"
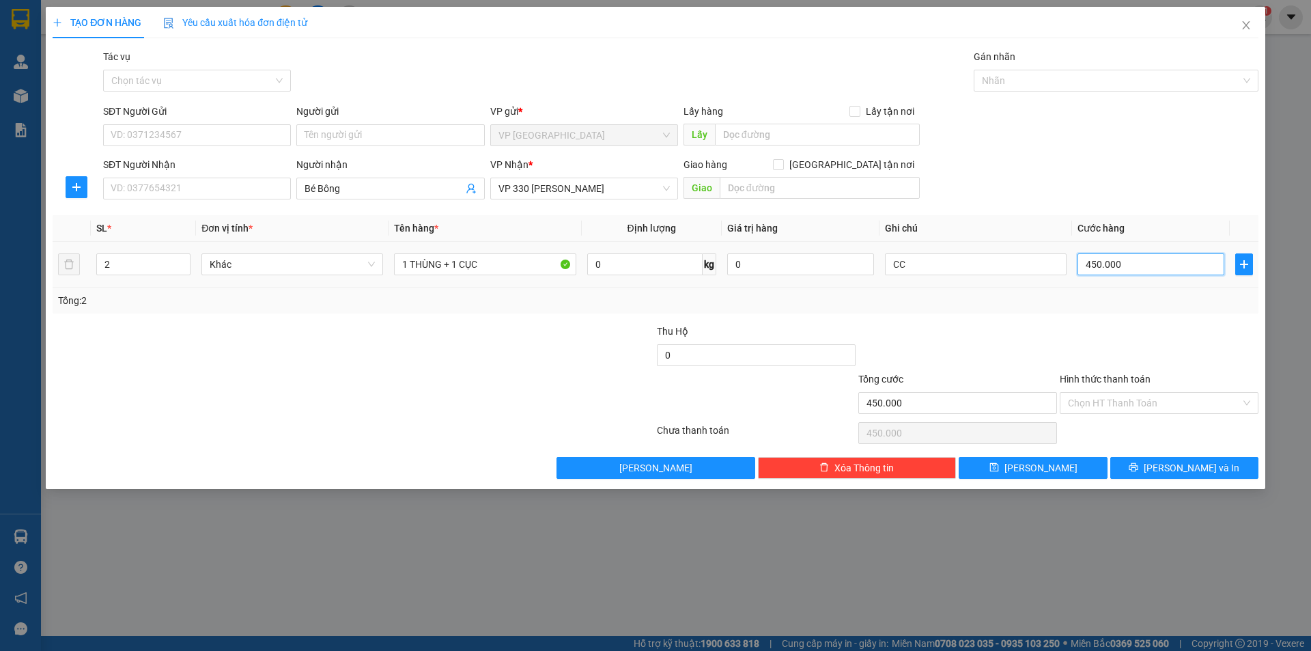
type input "4.500.000"
type input "450.000"
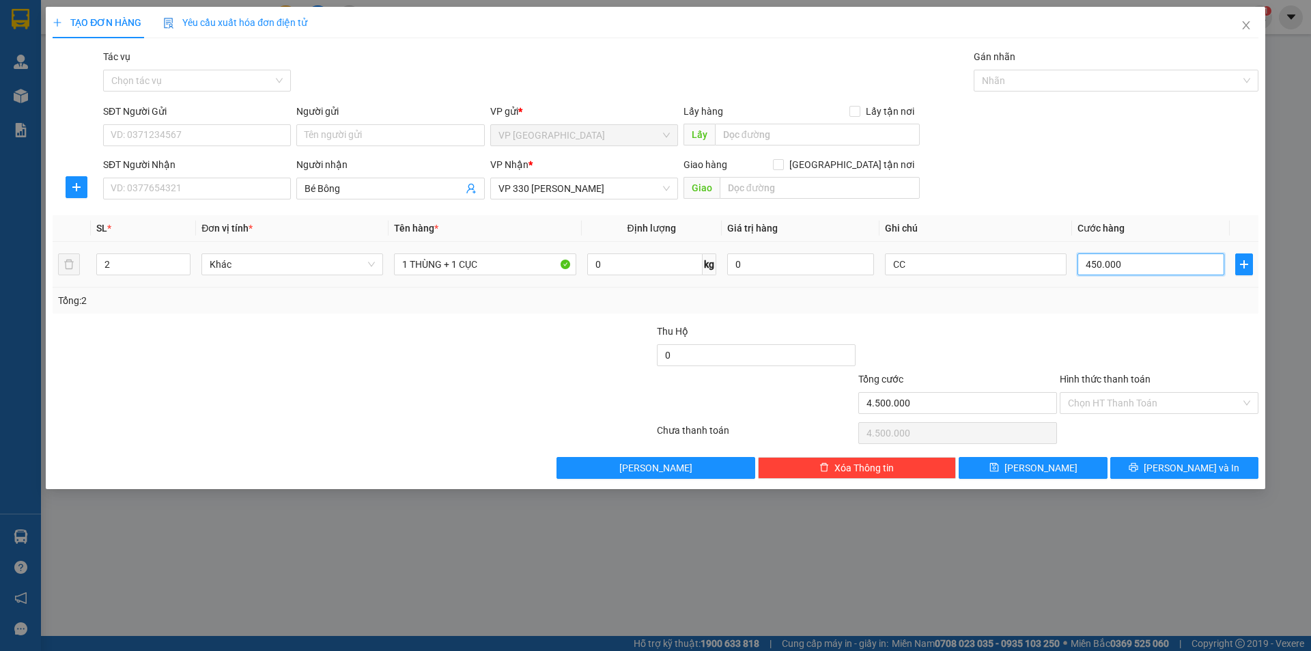
type input "450.000"
click at [1072, 466] on button "[PERSON_NAME]" at bounding box center [1033, 468] width 148 height 22
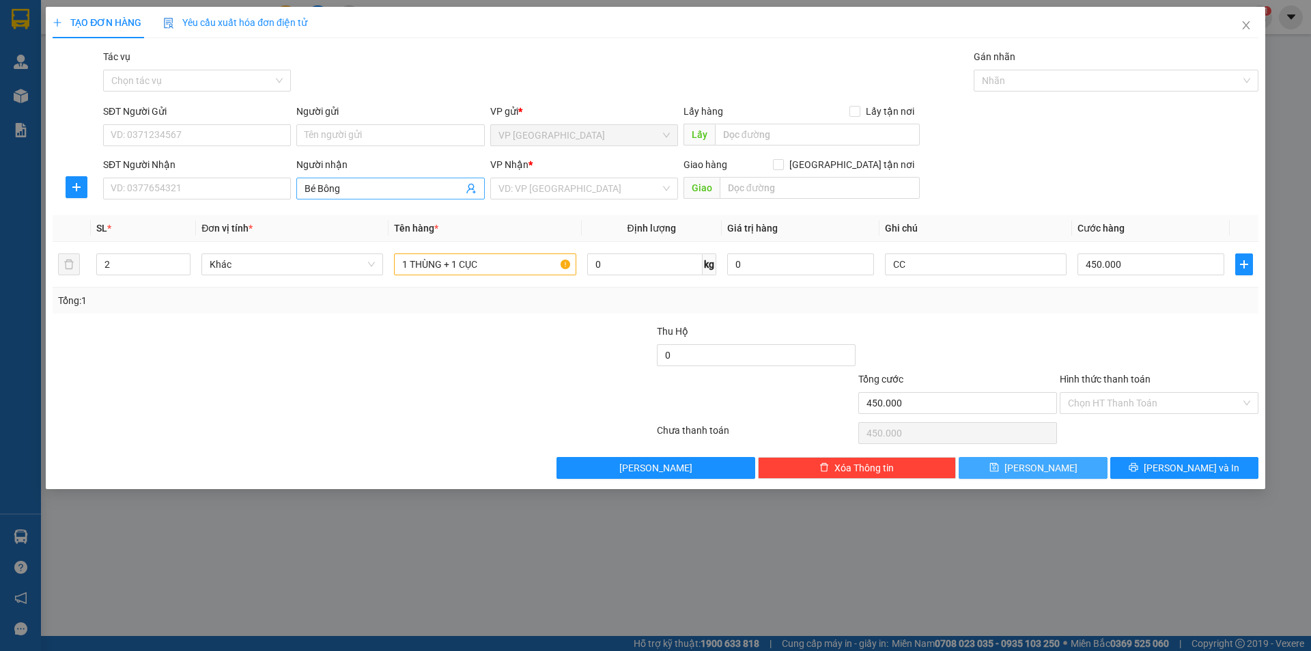
type input "1"
type input "0"
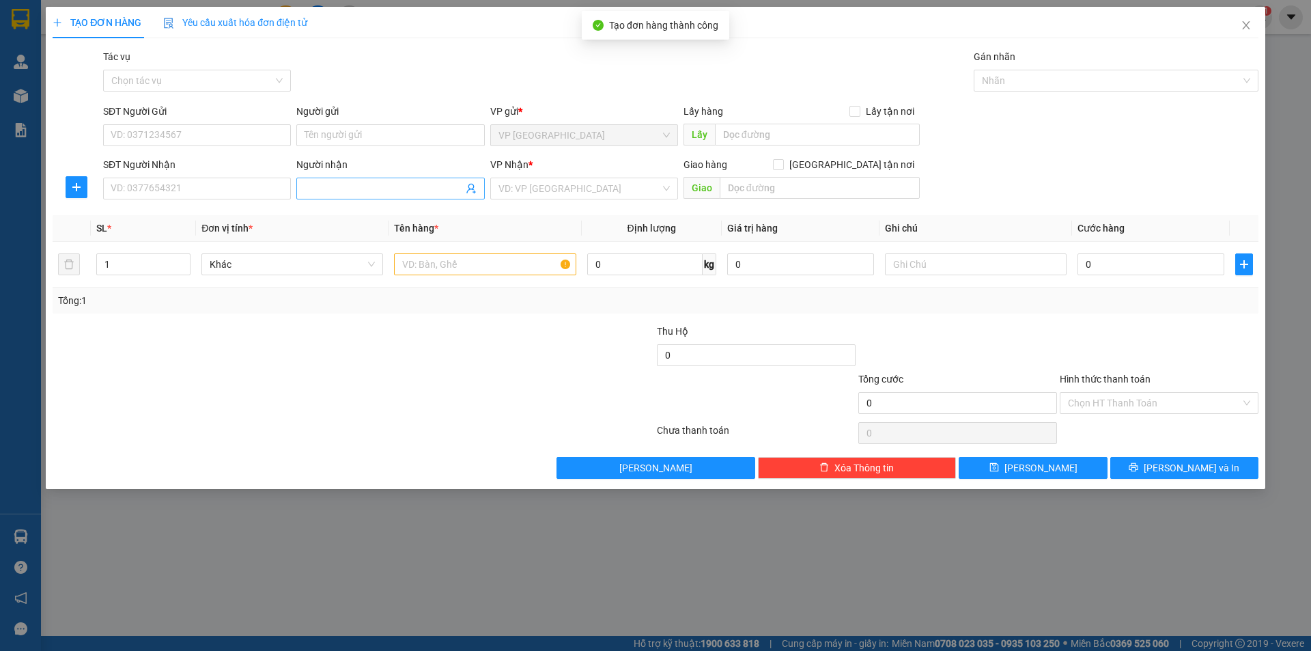
click at [382, 188] on input "Người nhận" at bounding box center [384, 188] width 158 height 15
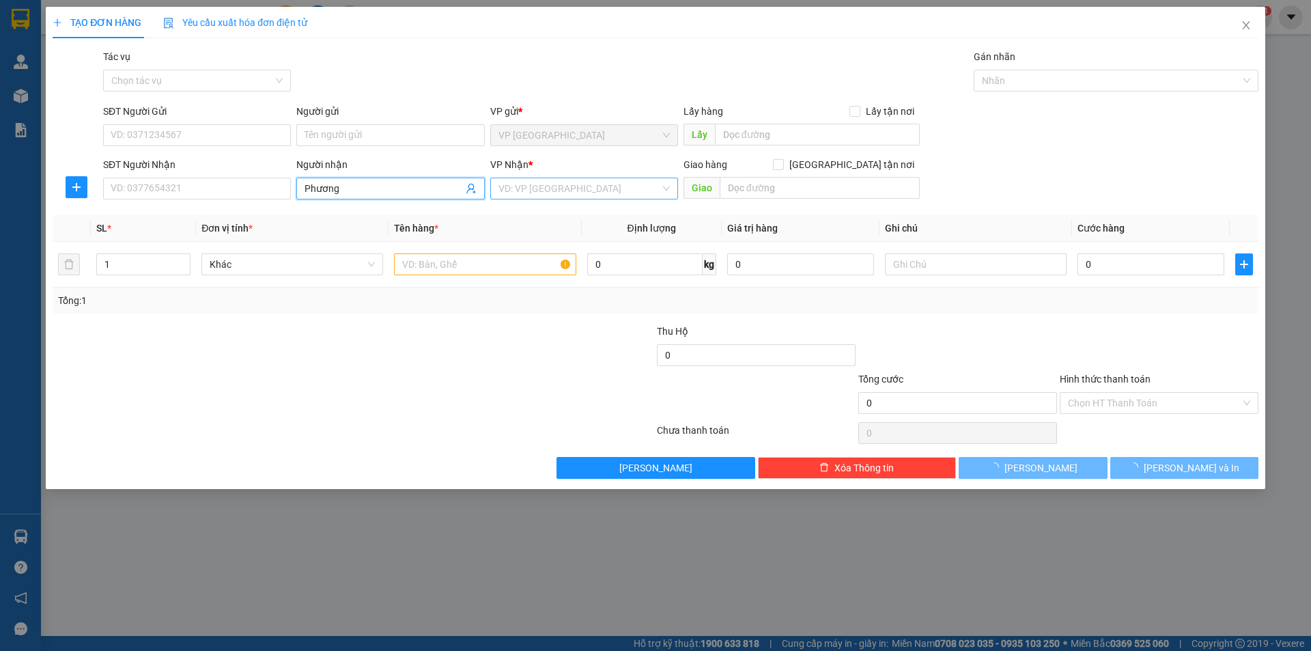
type input "Phương"
click at [569, 192] on input "search" at bounding box center [579, 188] width 162 height 20
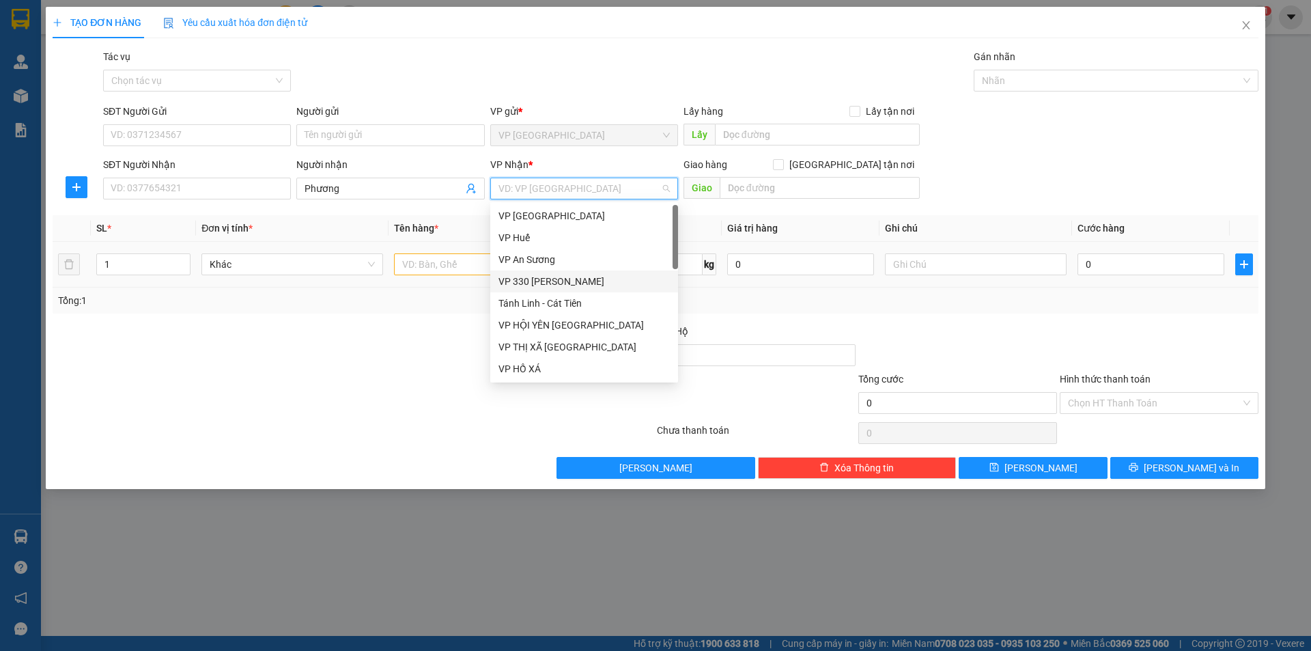
click at [562, 279] on div "VP 330 [PERSON_NAME]" at bounding box center [583, 281] width 171 height 15
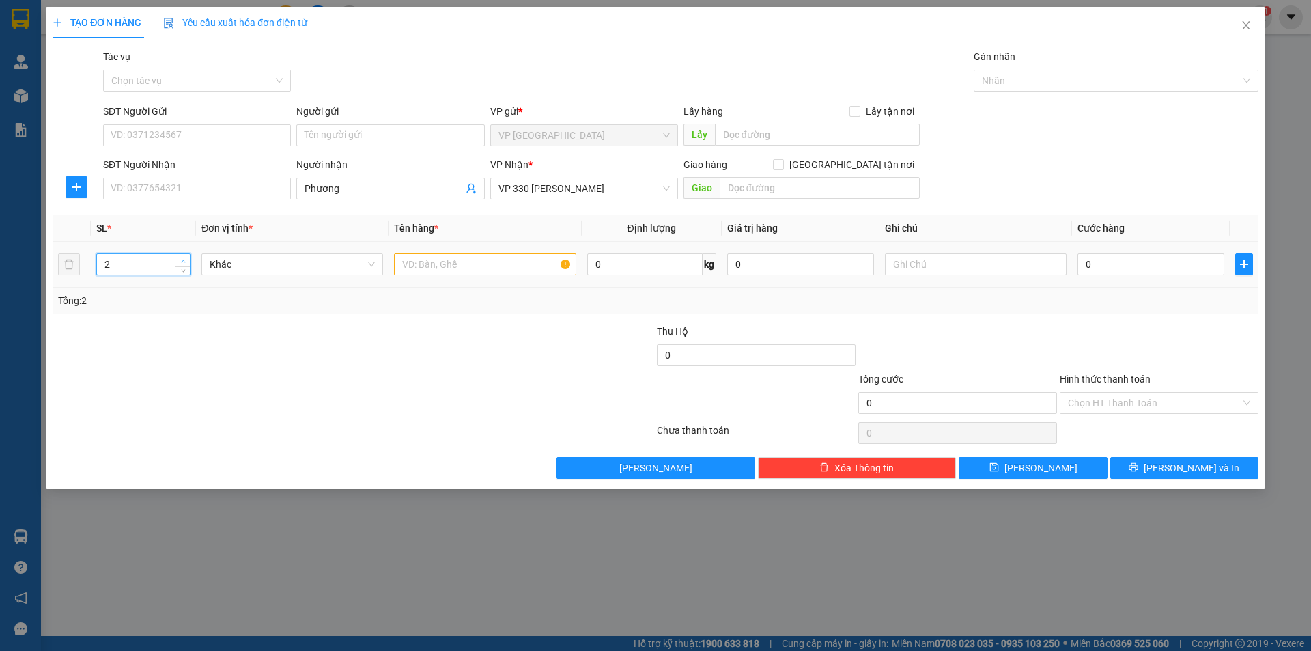
click at [185, 257] on span "up" at bounding box center [183, 261] width 8 height 8
type input "3"
click at [185, 257] on span "up" at bounding box center [183, 261] width 8 height 8
click at [442, 266] on input "text" at bounding box center [485, 264] width 182 height 22
type input "3T BÔNG"
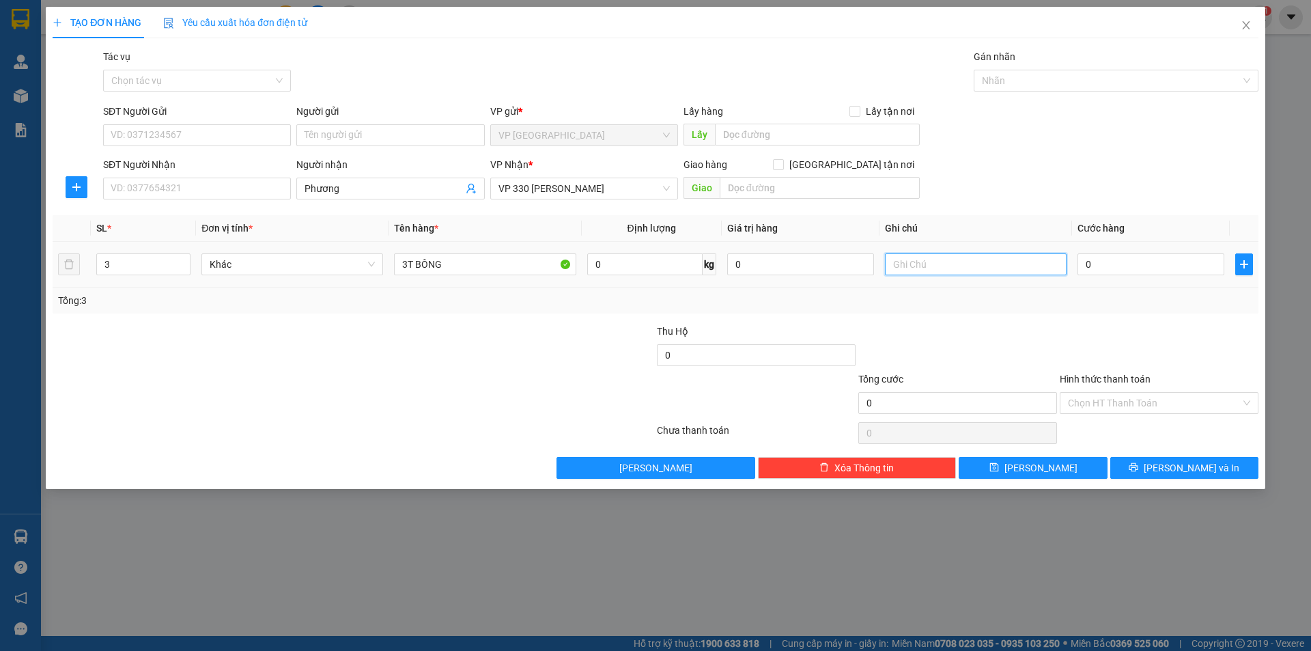
click at [909, 271] on input "text" at bounding box center [976, 264] width 182 height 22
type input "CC"
click at [1120, 268] on input "0" at bounding box center [1150, 264] width 147 height 22
type input "9"
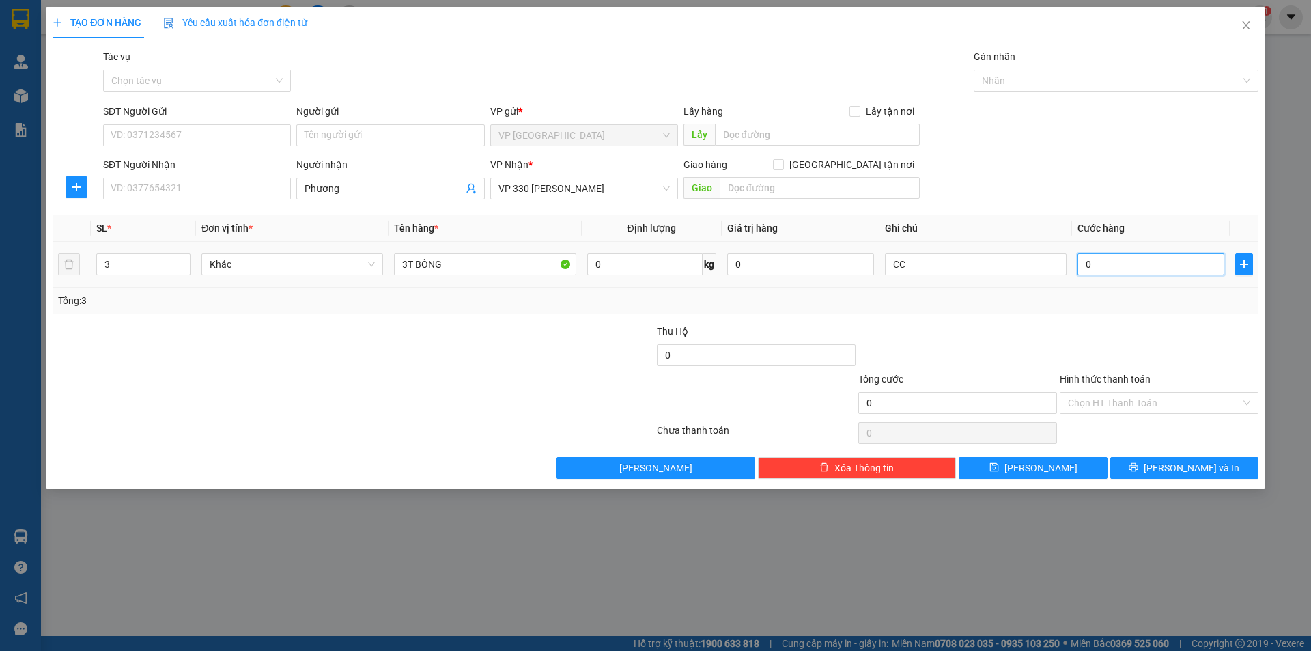
type input "9"
type input "90"
type input "900"
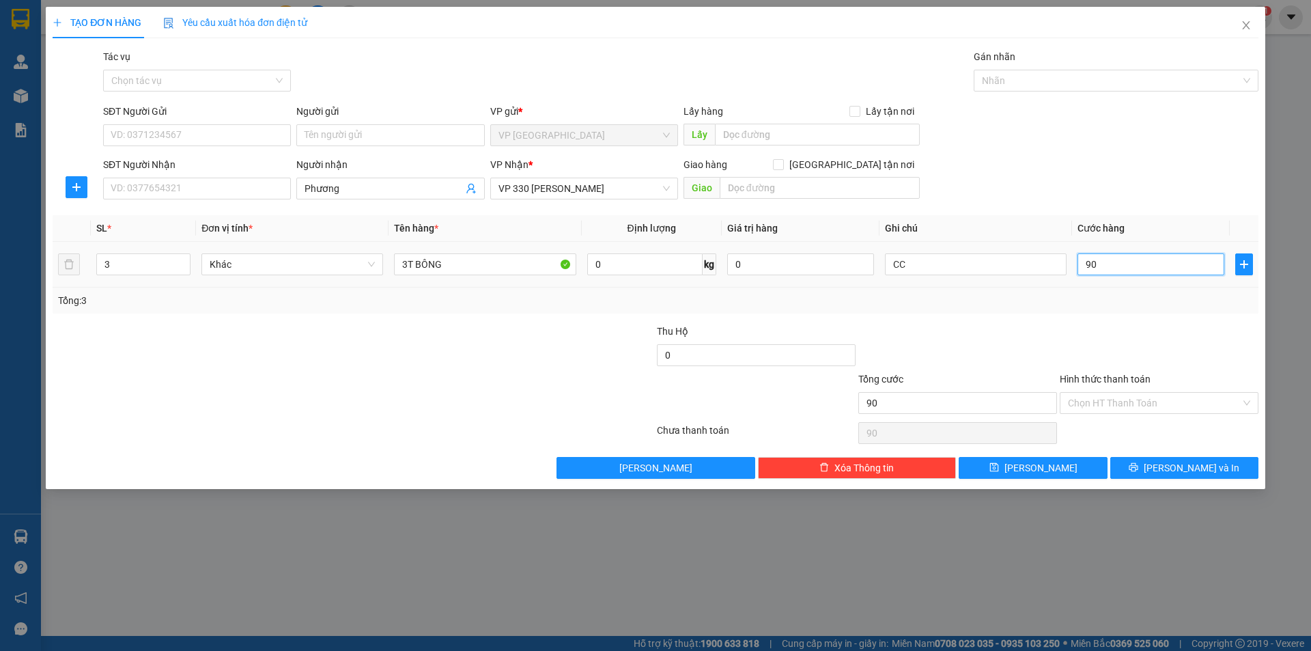
type input "900"
type input "9.000"
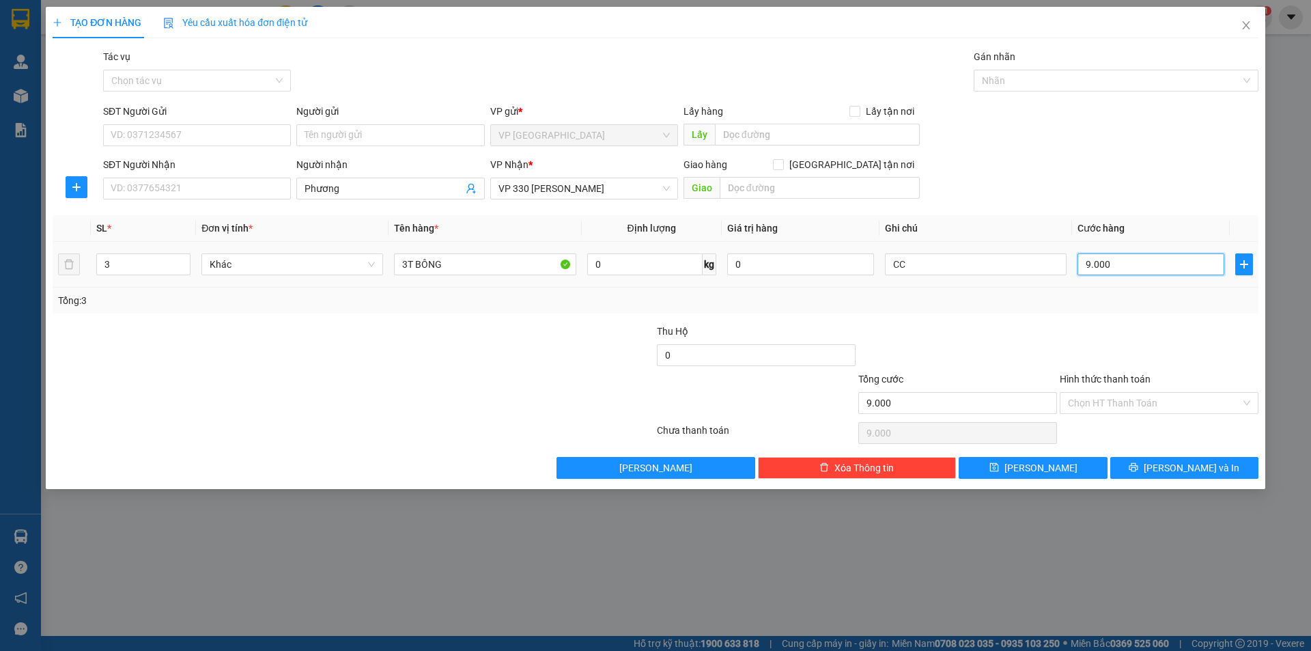
type input "90.000"
type input "900.000"
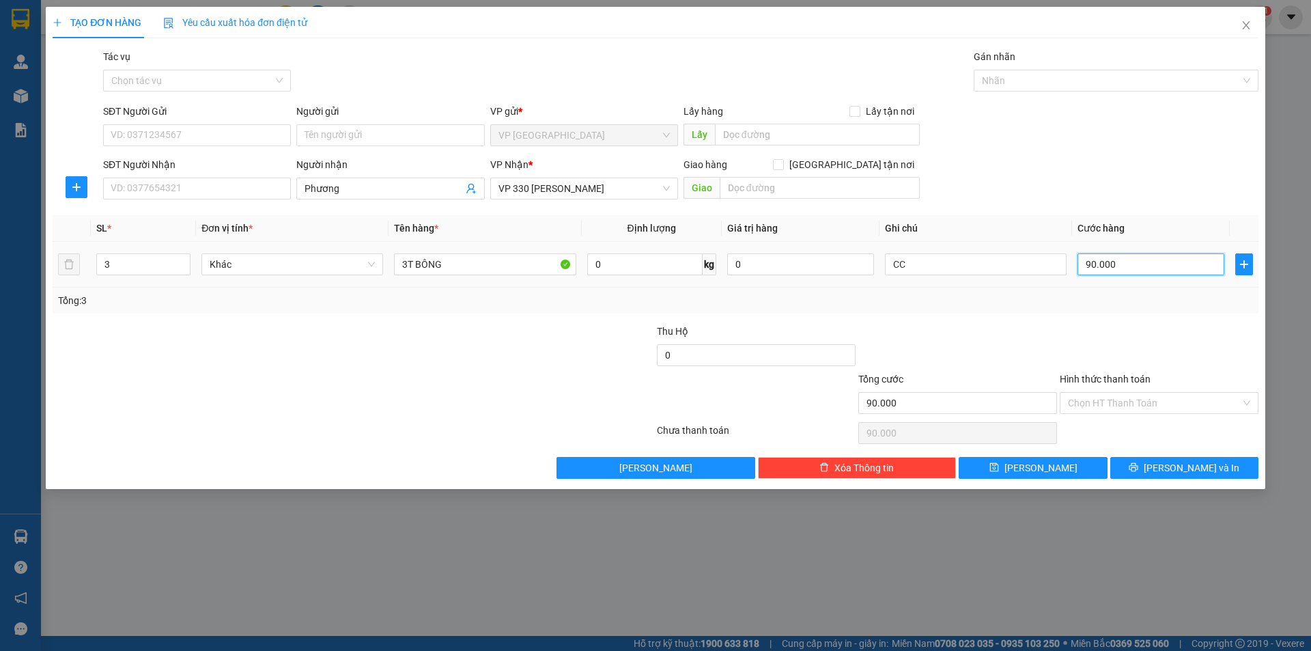
type input "900.000"
click at [998, 468] on icon "save" at bounding box center [993, 467] width 9 height 9
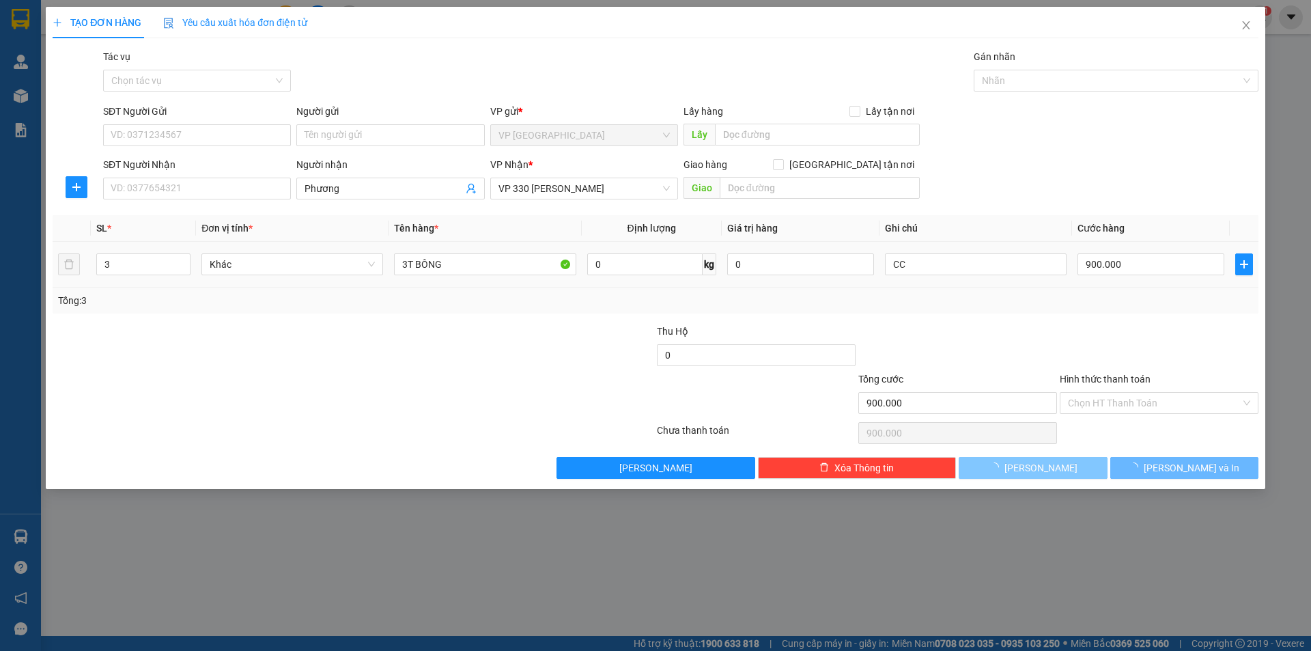
type input "1"
type input "0"
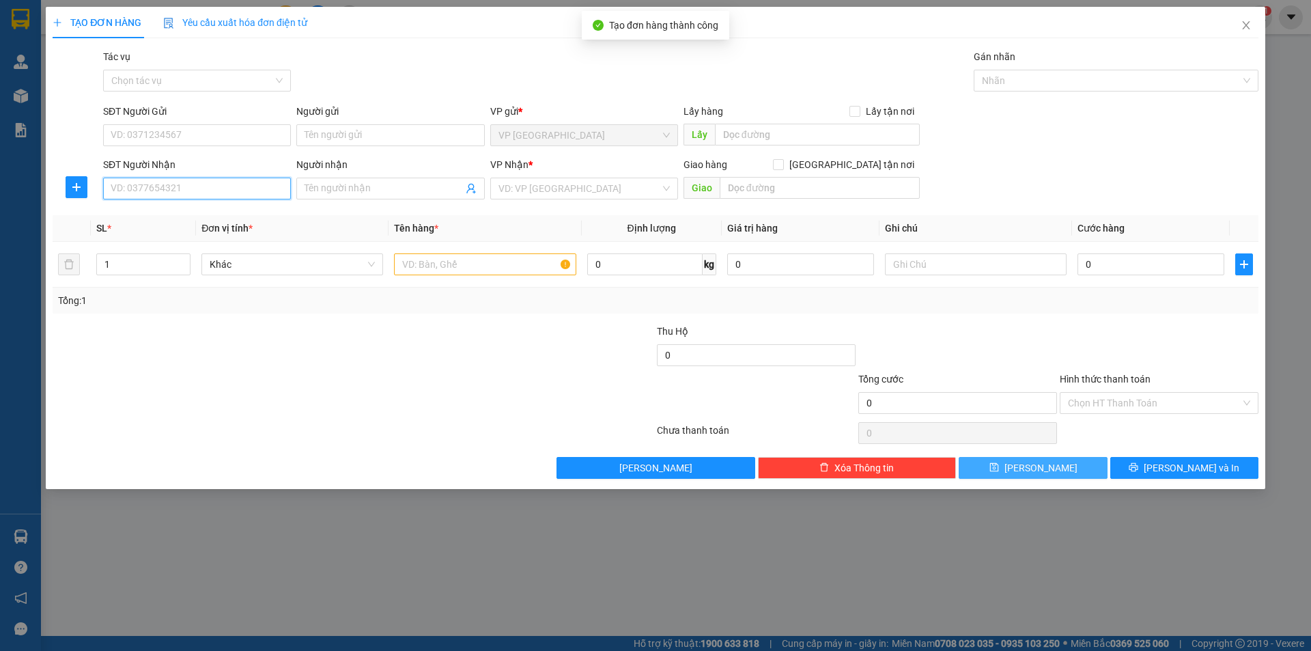
click at [240, 191] on input "SĐT Người Nhận" at bounding box center [197, 189] width 188 height 22
click at [175, 215] on div "0386174678 - Tú" at bounding box center [196, 215] width 171 height 15
type input "0386174678"
type input "Tú"
type input "HỒ XÁ"
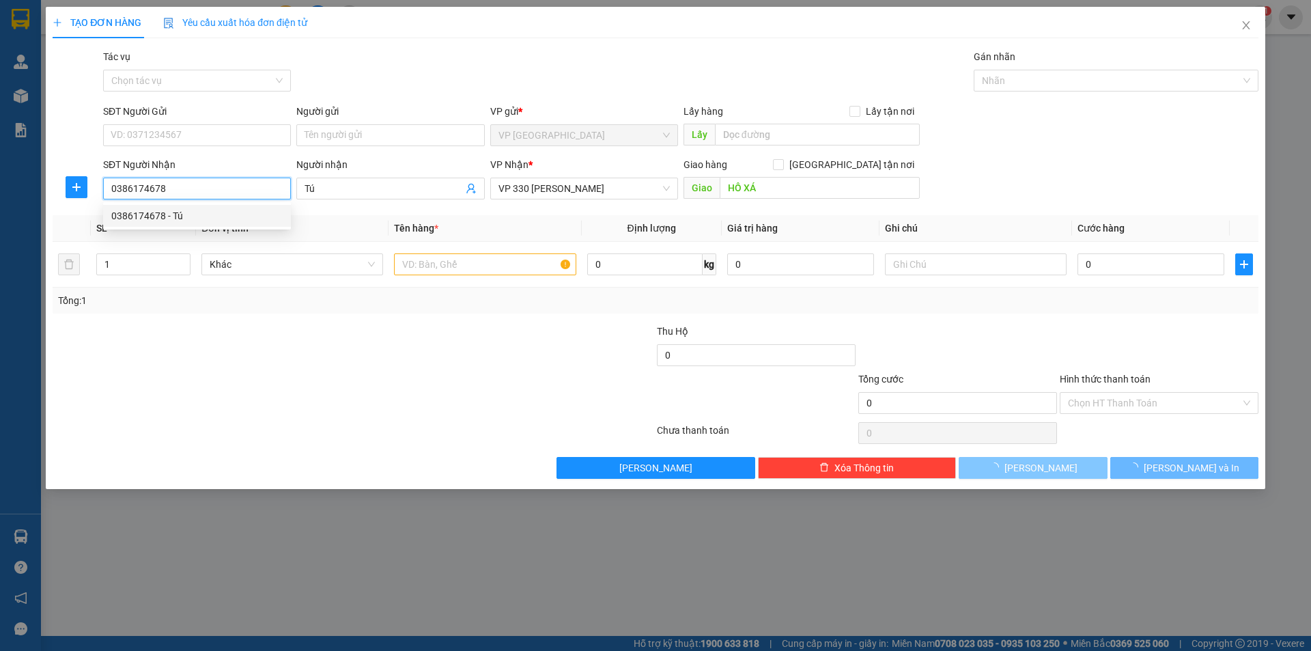
type input "300.000"
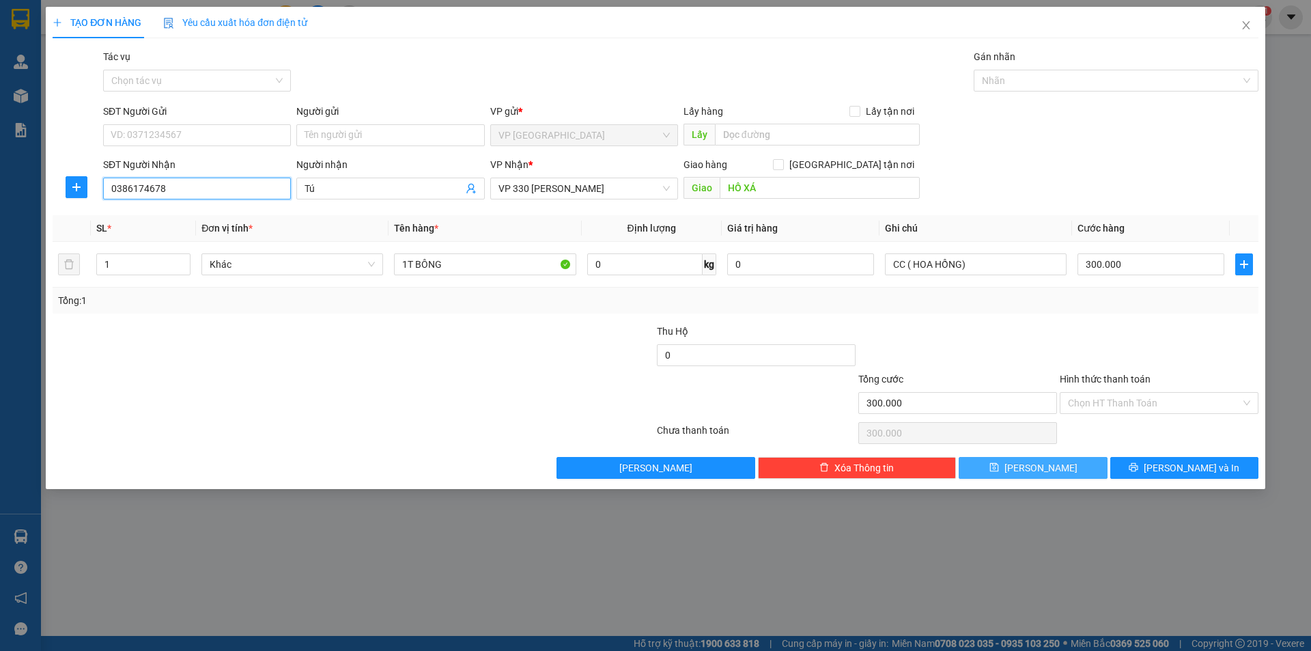
type input "0386174678"
click at [1073, 471] on button "[PERSON_NAME]" at bounding box center [1033, 468] width 148 height 22
type input "0"
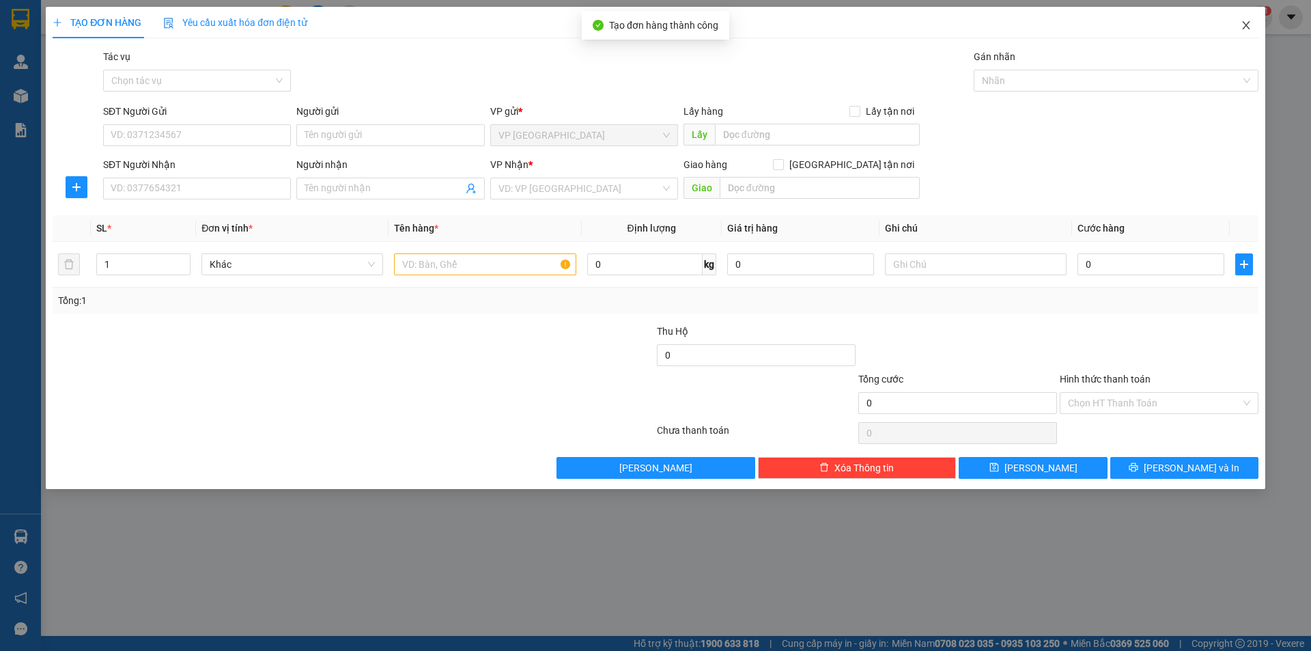
drag, startPoint x: 1243, startPoint y: 29, endPoint x: 1228, endPoint y: 40, distance: 19.1
click at [1243, 29] on icon "close" at bounding box center [1246, 25] width 11 height 11
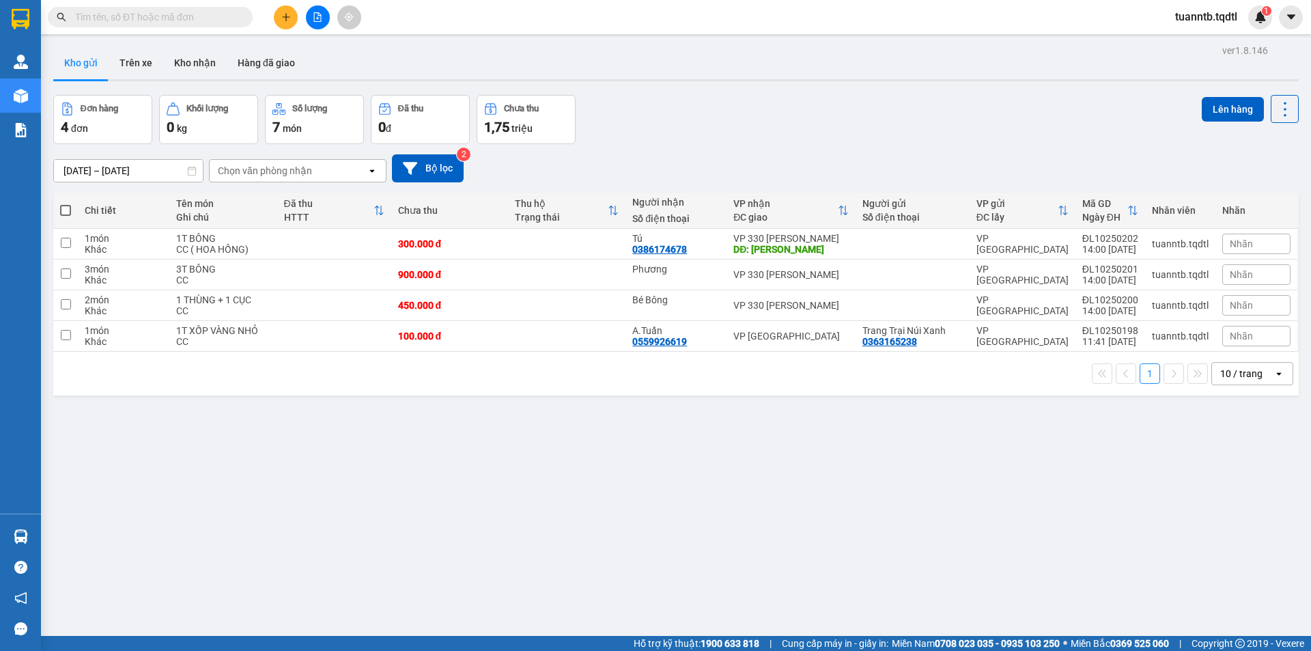
click at [281, 17] on icon "plus" at bounding box center [286, 17] width 10 height 10
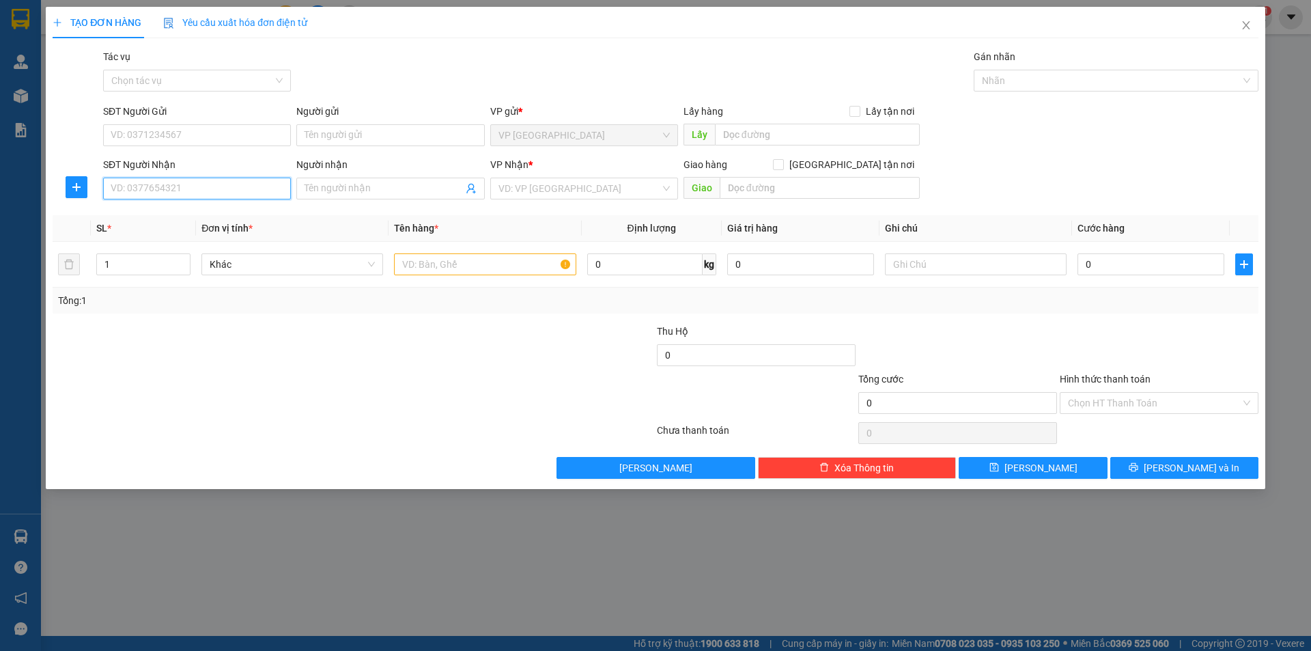
click at [273, 188] on input "SĐT Người Nhận" at bounding box center [197, 189] width 188 height 22
click at [193, 215] on div "0943519559 - C.Huệ" at bounding box center [196, 215] width 171 height 15
type input "0943519559"
type input "C.Huệ"
type input "CHỢ DO"
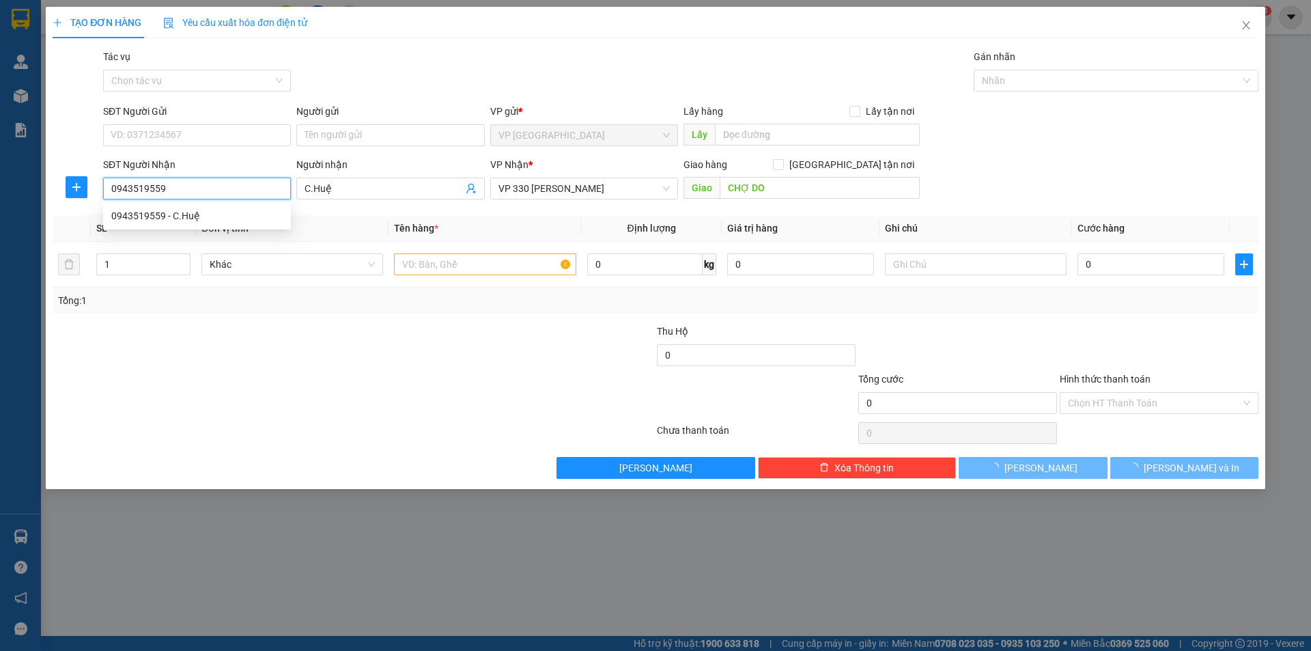
type input "120.000"
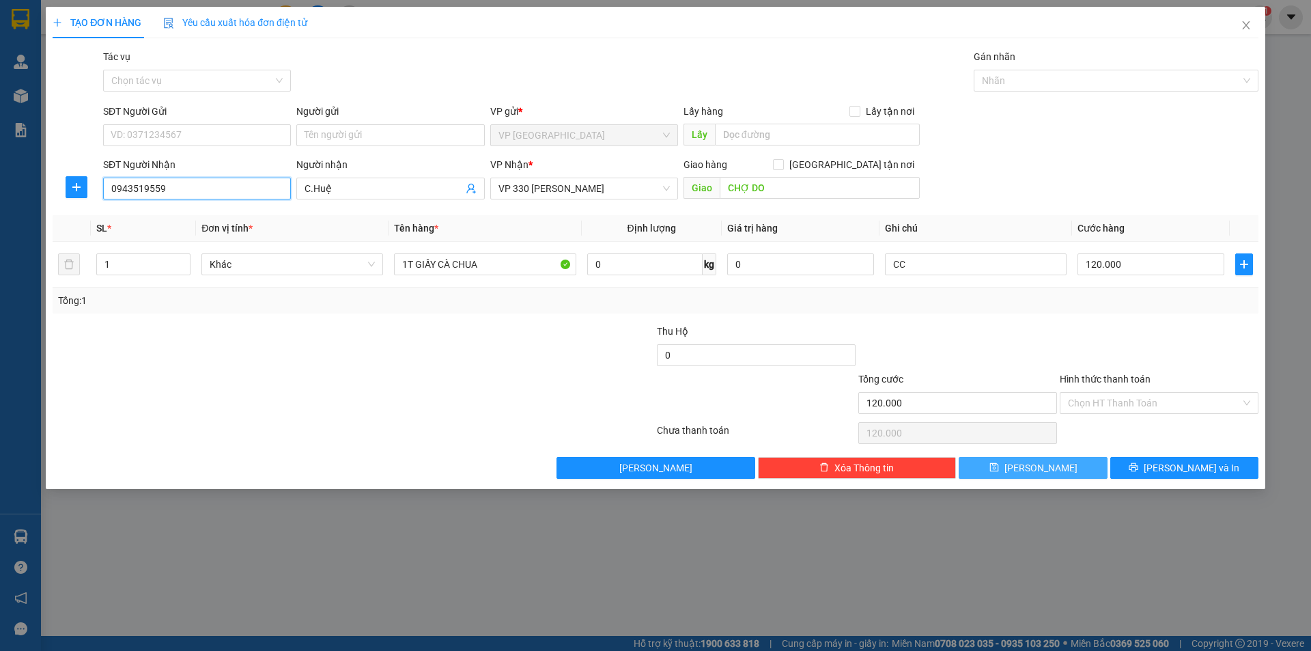
type input "0943519559"
click at [1066, 470] on button "[PERSON_NAME]" at bounding box center [1033, 468] width 148 height 22
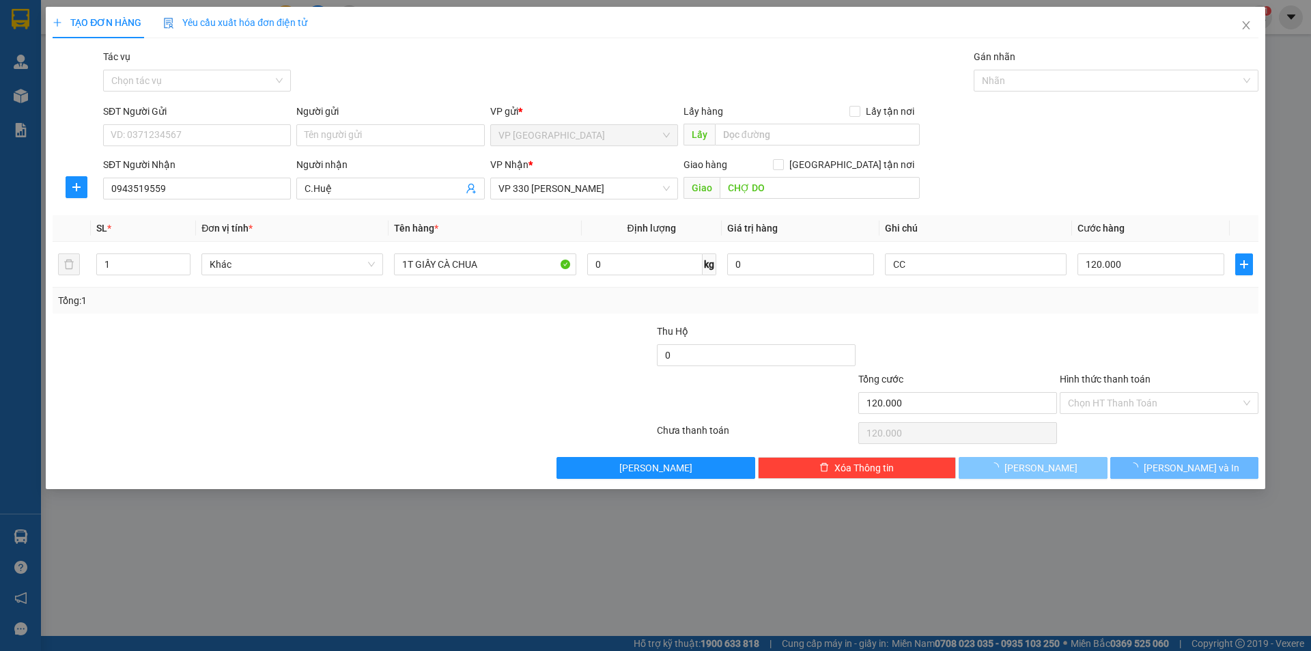
type input "0"
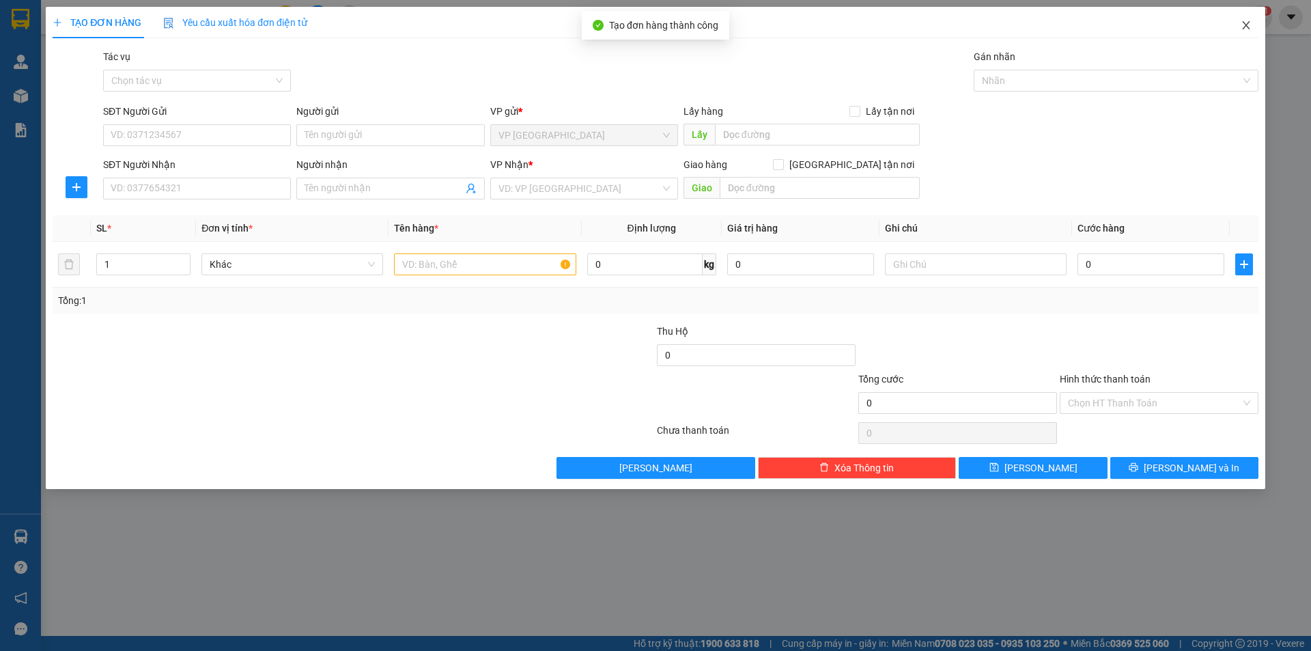
click at [1247, 20] on span "Close" at bounding box center [1246, 26] width 38 height 38
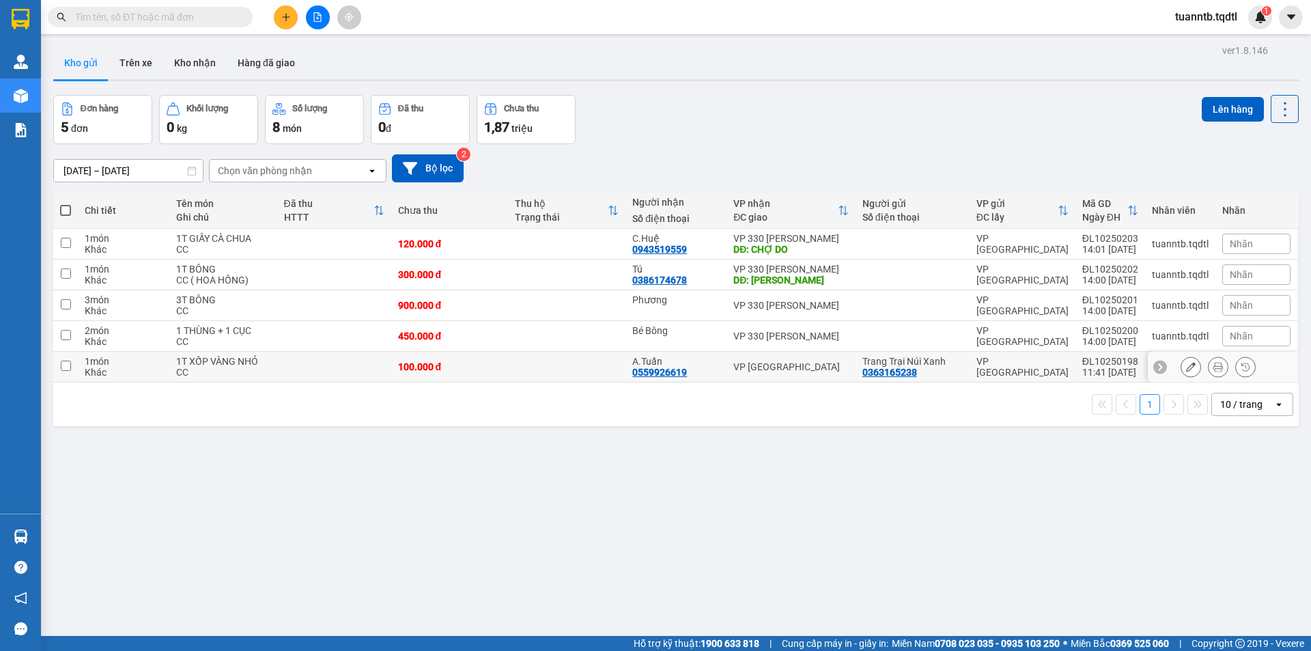
click at [64, 367] on input "checkbox" at bounding box center [66, 366] width 10 height 10
checkbox input "true"
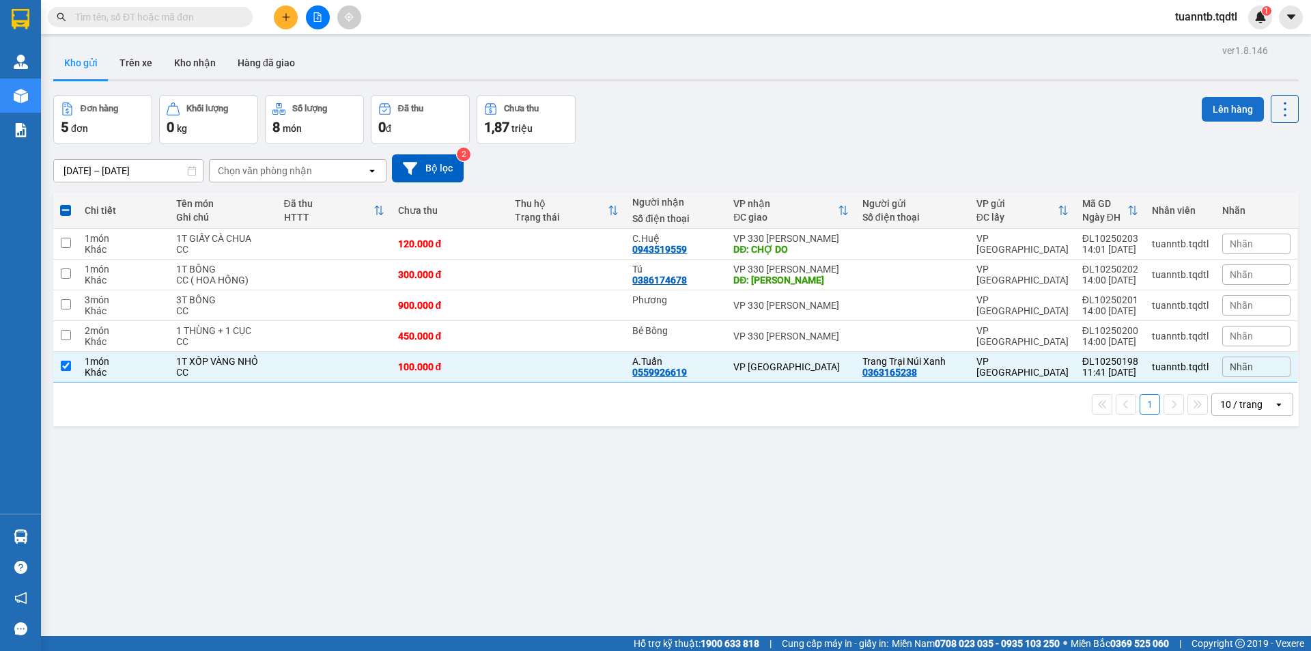
click at [1214, 106] on button "Lên hàng" at bounding box center [1233, 109] width 62 height 25
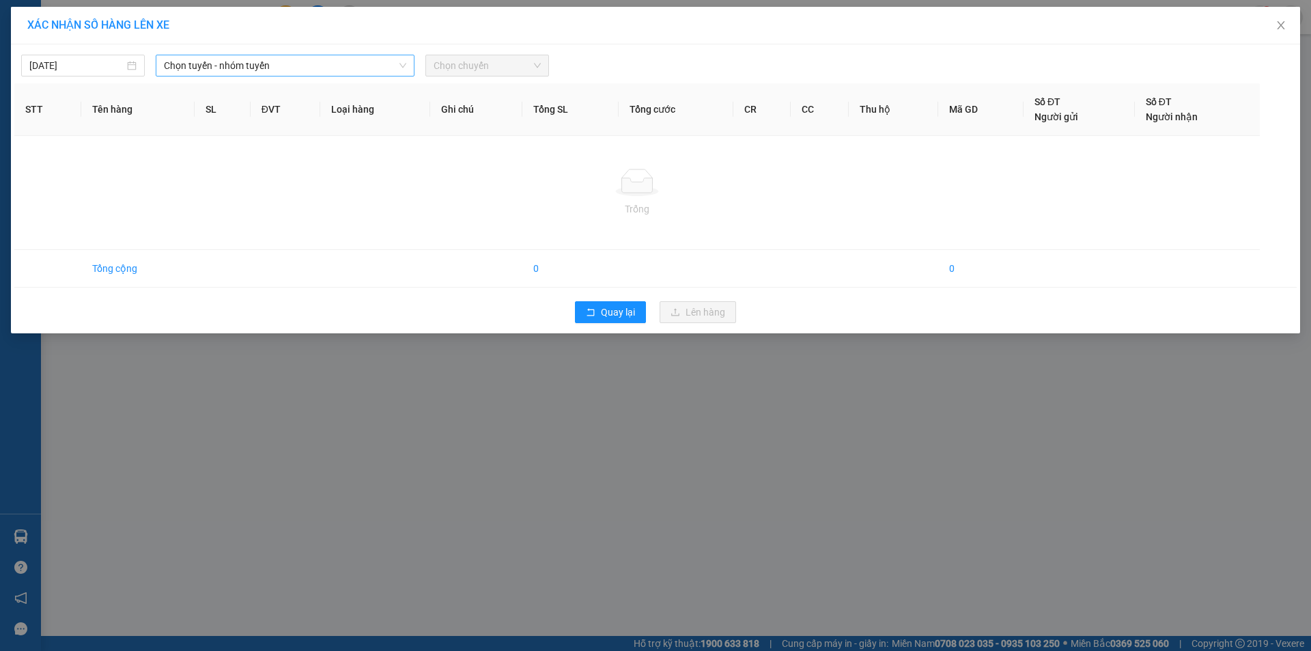
click at [356, 69] on span "Chọn tuyến - nhóm tuyến" at bounding box center [285, 65] width 242 height 20
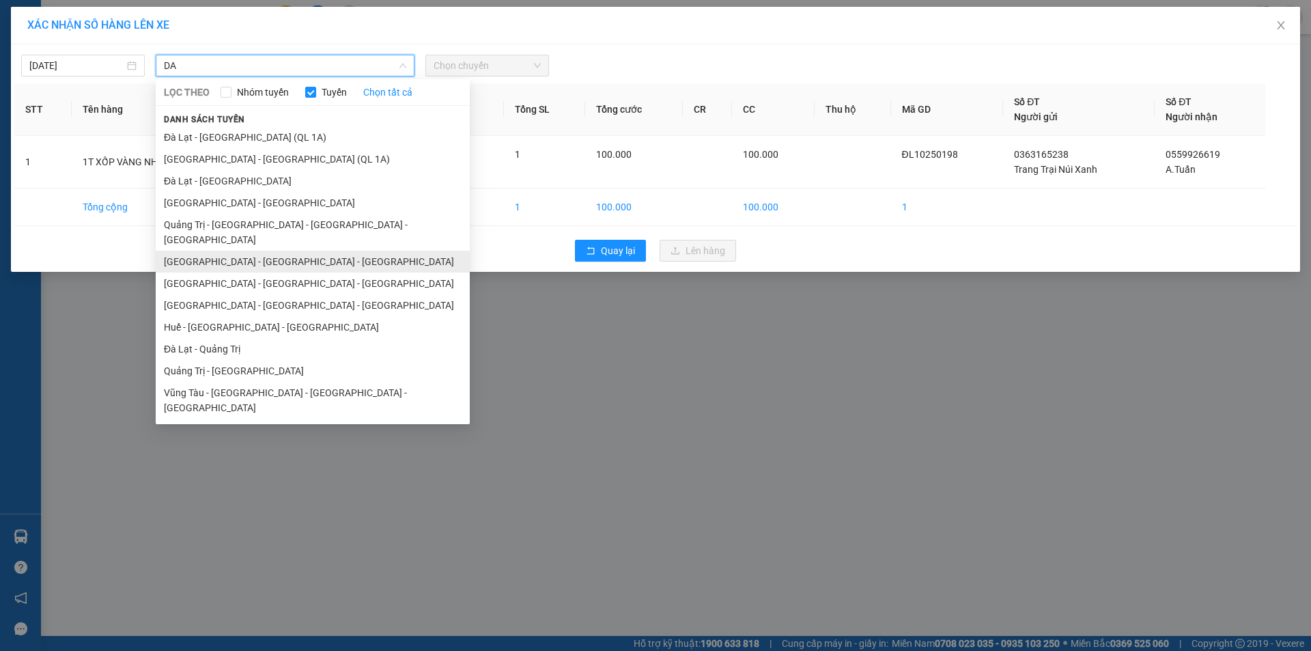
type input "DA"
click at [242, 252] on li "[GEOGRAPHIC_DATA] - [GEOGRAPHIC_DATA] - [GEOGRAPHIC_DATA]" at bounding box center [313, 262] width 314 height 22
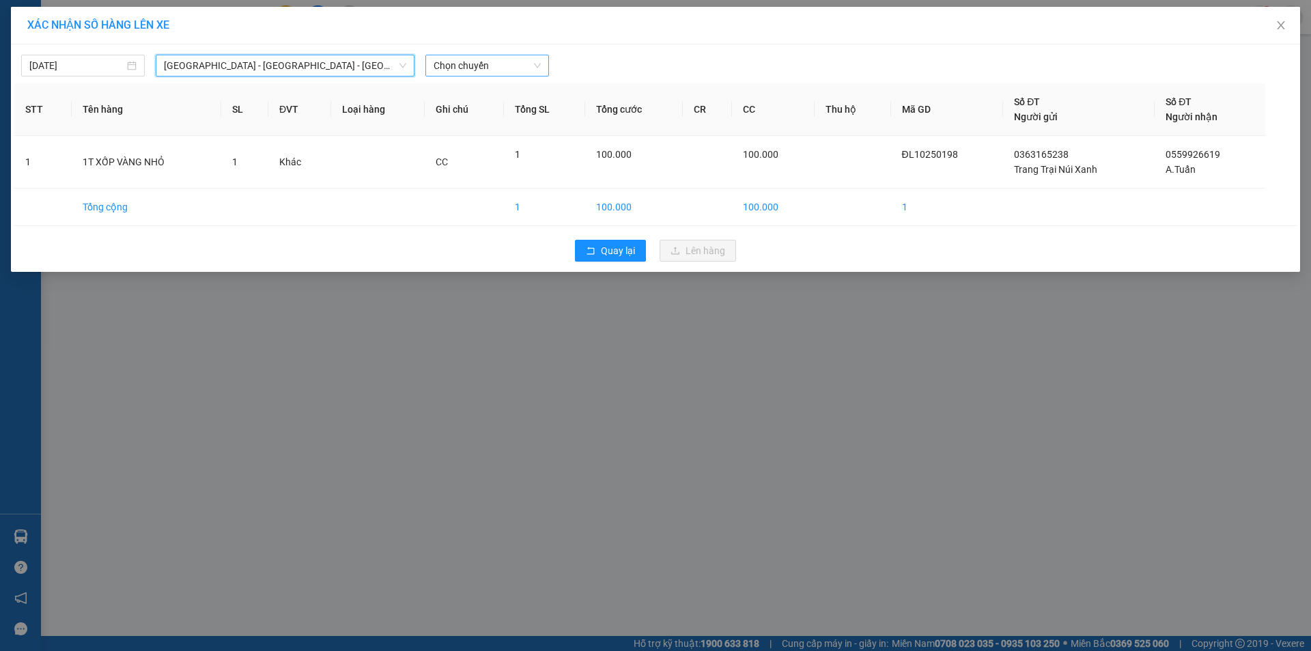
click at [457, 63] on span "Chọn chuyến" at bounding box center [487, 65] width 107 height 20
click at [496, 120] on div "17:10 - 74H-026.50" at bounding box center [487, 114] width 107 height 15
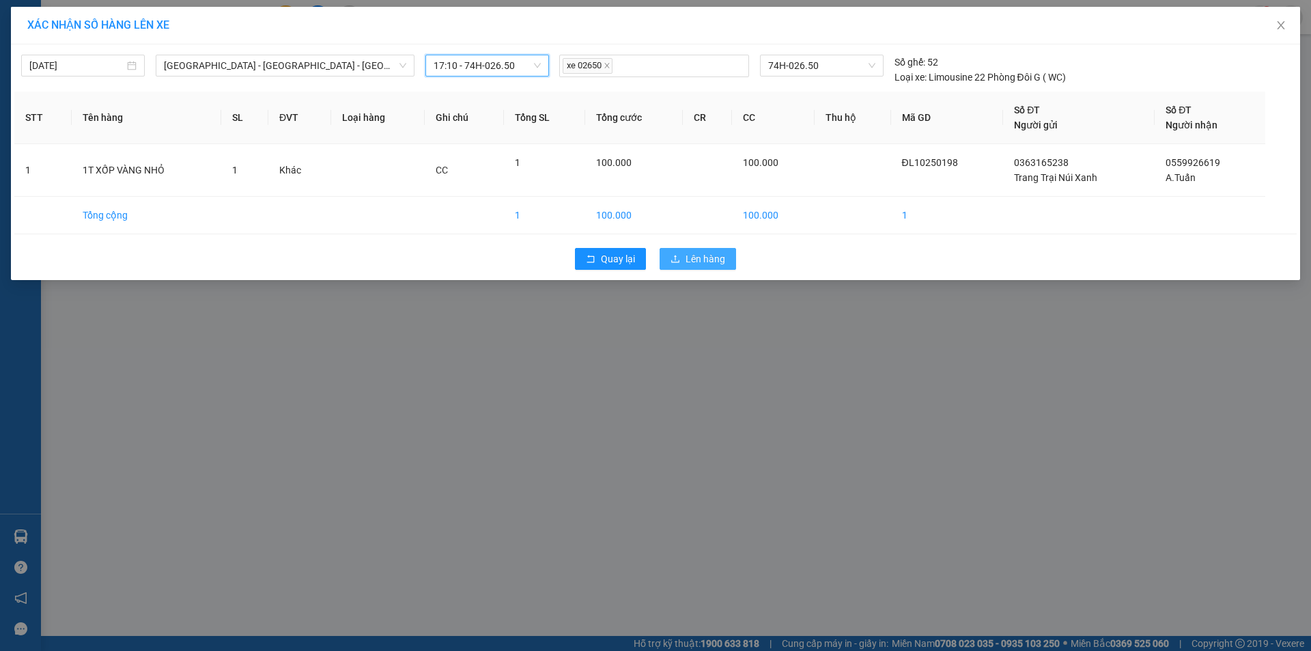
click at [698, 247] on div "Quay lại Lên hàng" at bounding box center [655, 259] width 1282 height 36
drag, startPoint x: 749, startPoint y: 258, endPoint x: 726, endPoint y: 262, distance: 22.9
click at [748, 258] on div "Quay lại Lên hàng" at bounding box center [655, 259] width 1282 height 36
click at [722, 263] on span "Lên hàng" at bounding box center [706, 258] width 40 height 15
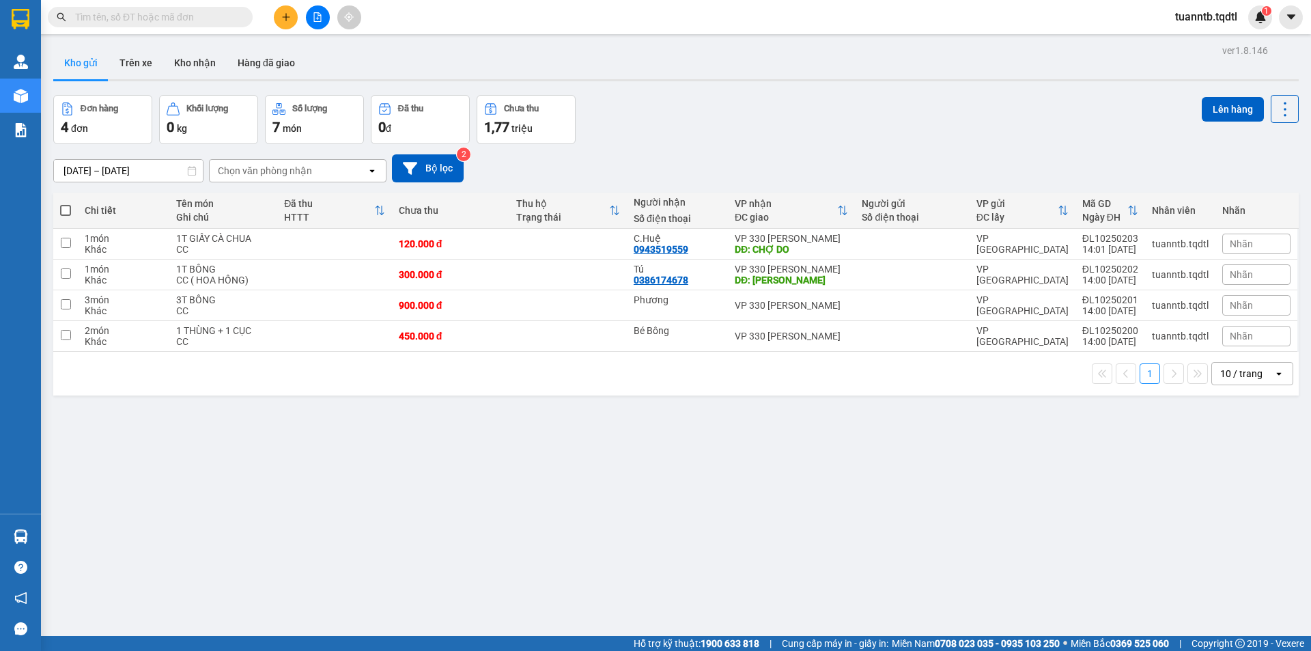
click at [278, 18] on button at bounding box center [286, 17] width 24 height 24
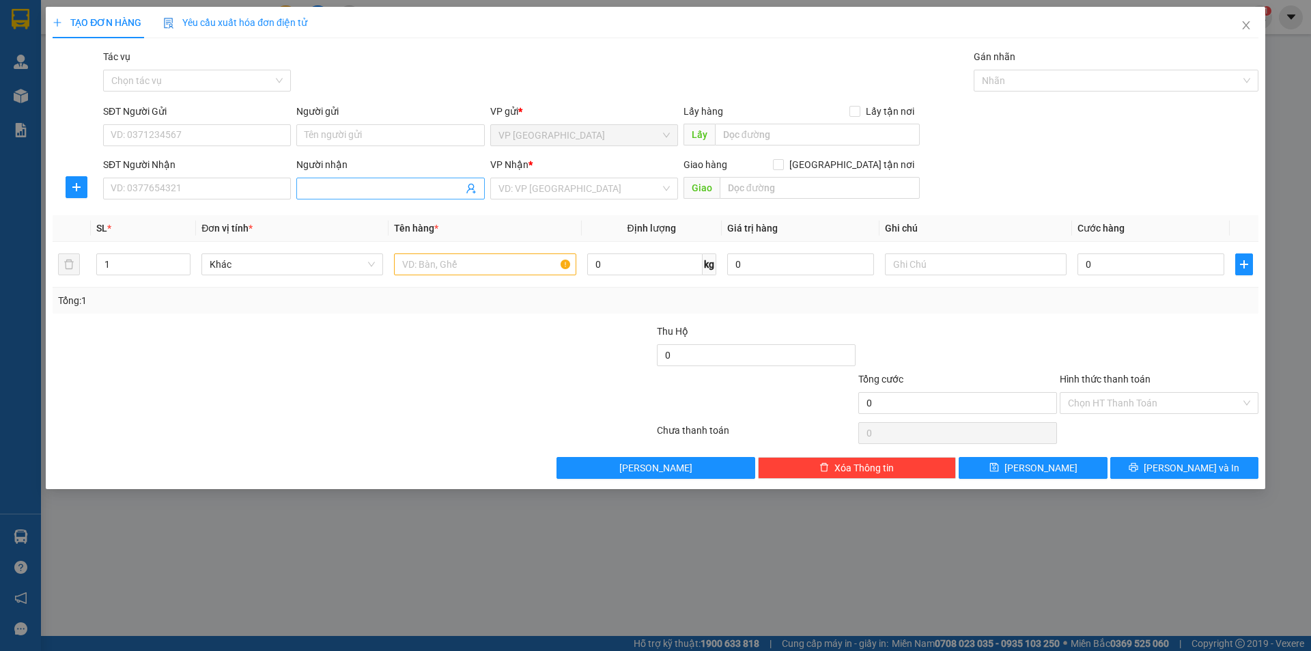
click at [361, 194] on input "Người nhận" at bounding box center [384, 188] width 158 height 15
type input "Chiên"
click at [528, 191] on input "search" at bounding box center [579, 188] width 162 height 20
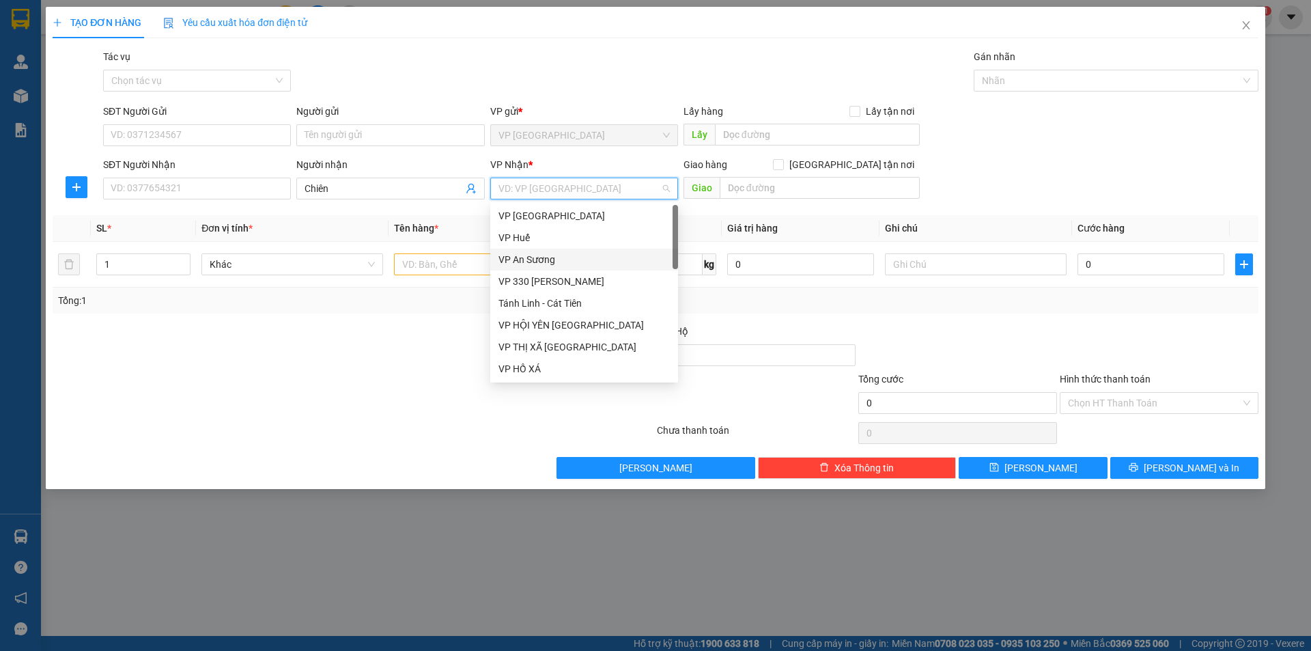
click at [532, 270] on div "VP An Sương" at bounding box center [584, 260] width 188 height 22
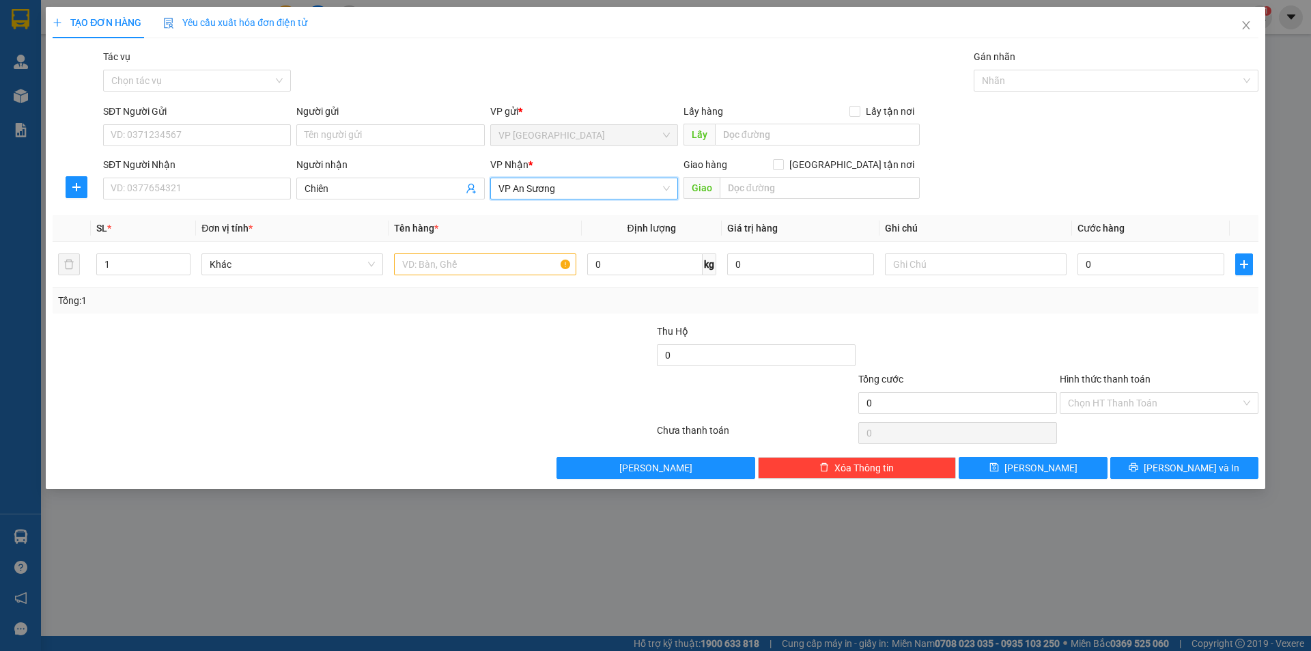
click at [545, 184] on span "VP An Sương" at bounding box center [583, 188] width 171 height 20
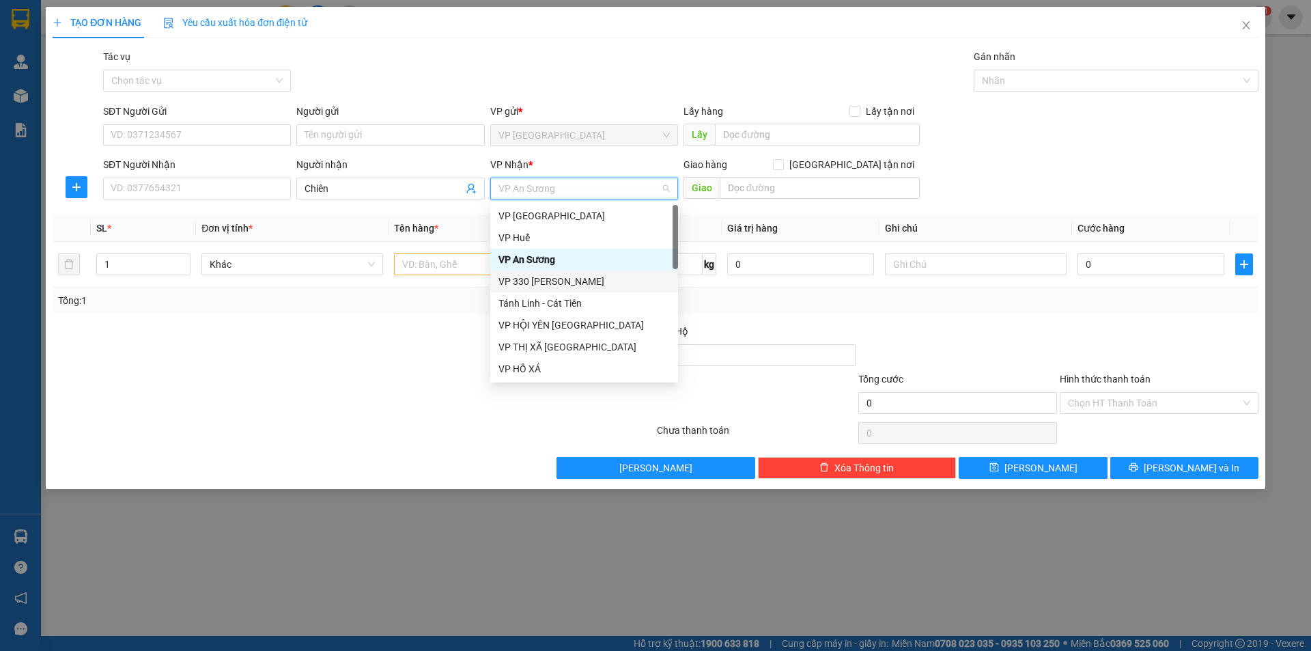
click at [548, 283] on div "VP 330 [PERSON_NAME]" at bounding box center [583, 281] width 171 height 15
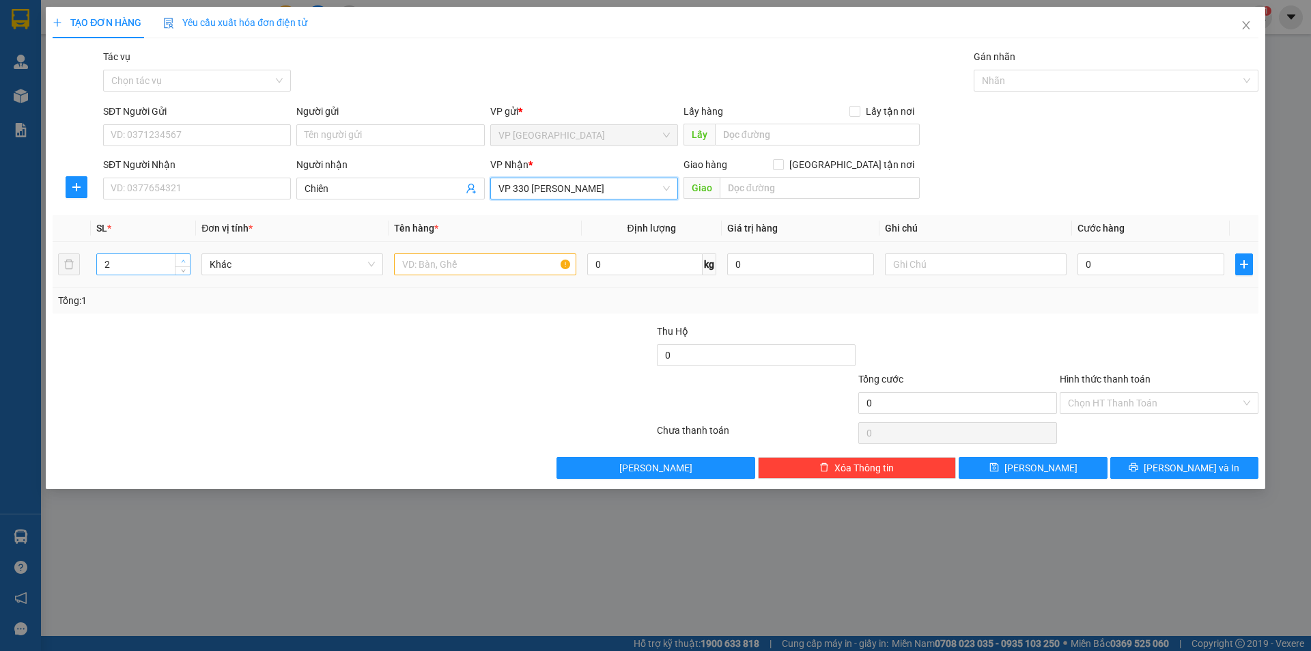
click at [186, 257] on span "up" at bounding box center [183, 261] width 8 height 8
type input "3"
click at [186, 257] on span "up" at bounding box center [183, 261] width 8 height 8
click at [440, 262] on input "text" at bounding box center [485, 264] width 182 height 22
type input "3T BÔNG"
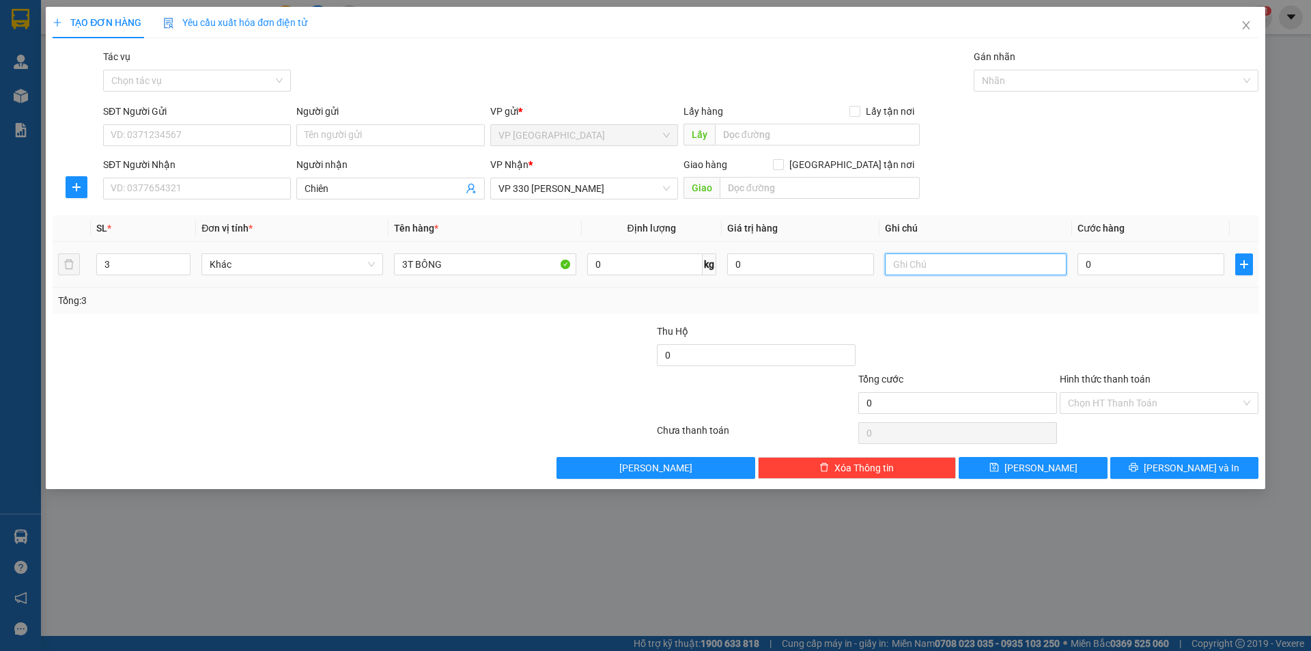
click at [945, 268] on input "text" at bounding box center [976, 264] width 182 height 22
type input "CC"
click at [1124, 271] on input "0" at bounding box center [1150, 264] width 147 height 22
type input "6"
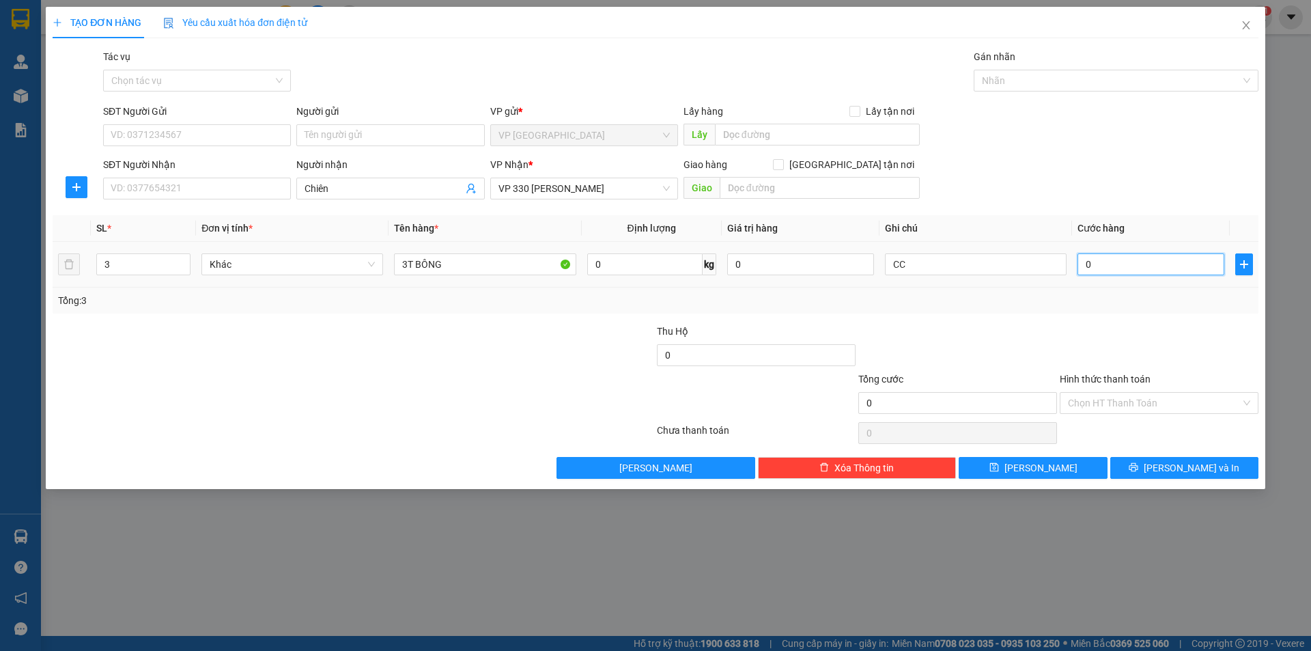
type input "6"
type input "60"
type input "600"
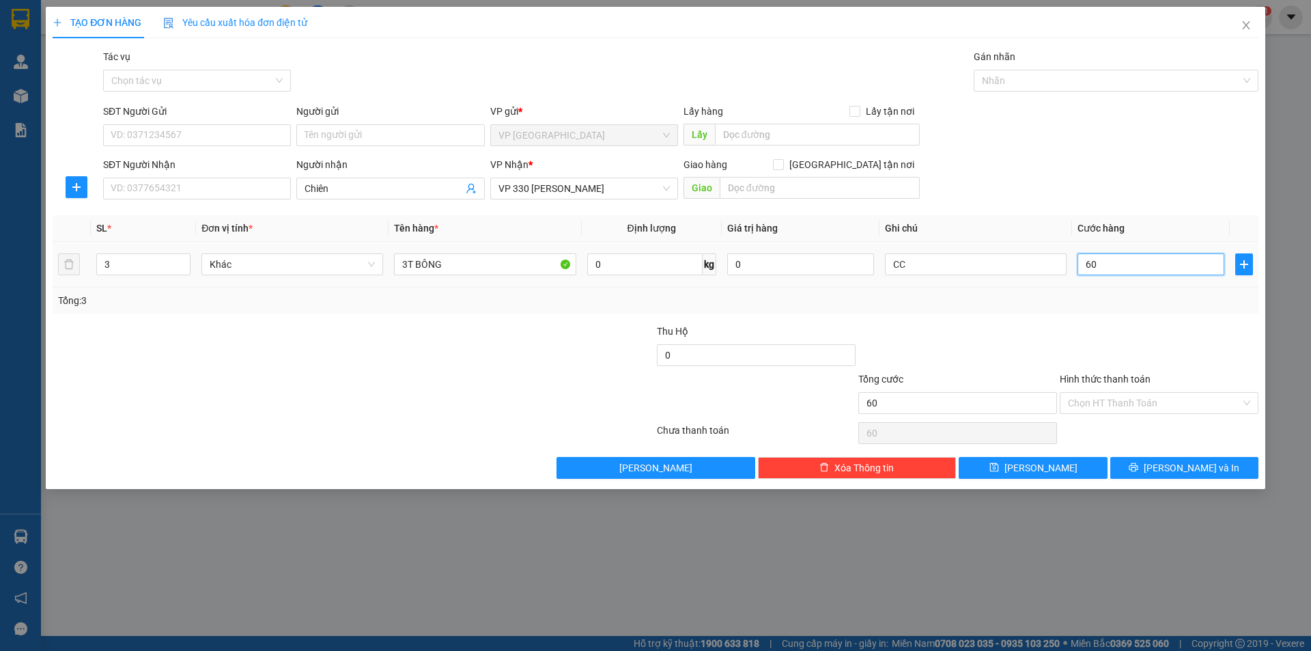
type input "600"
type input "6.000"
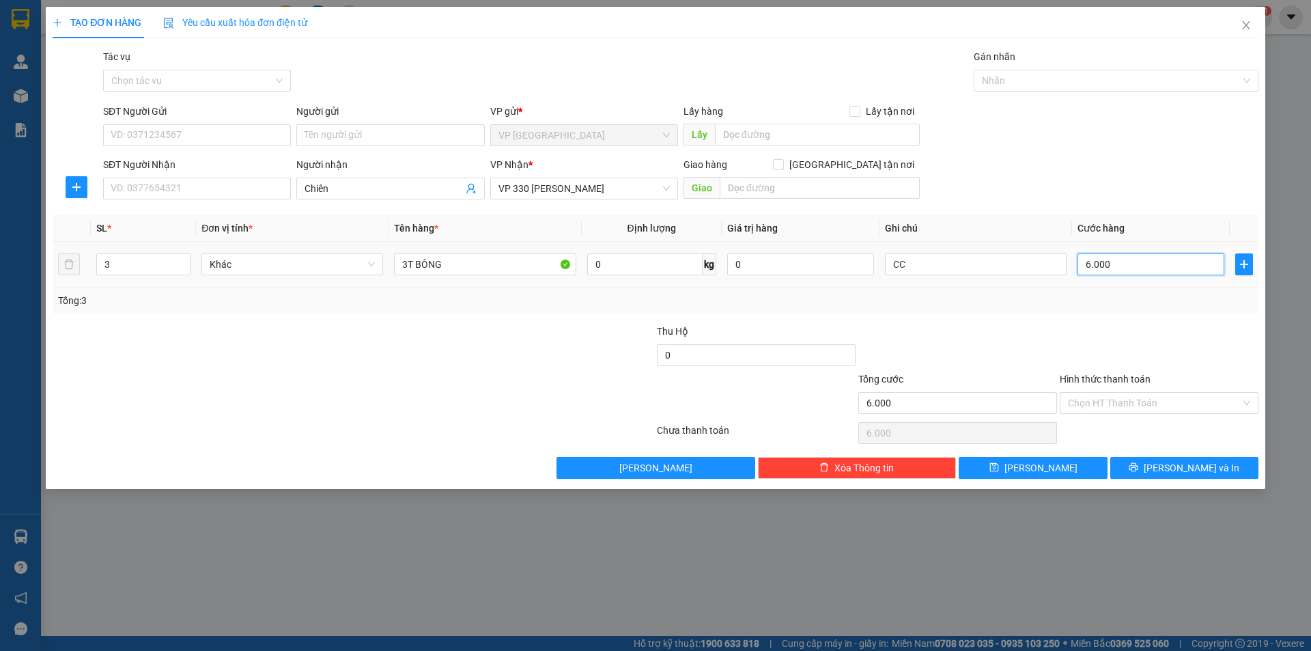
type input "60.000"
type input "600.000"
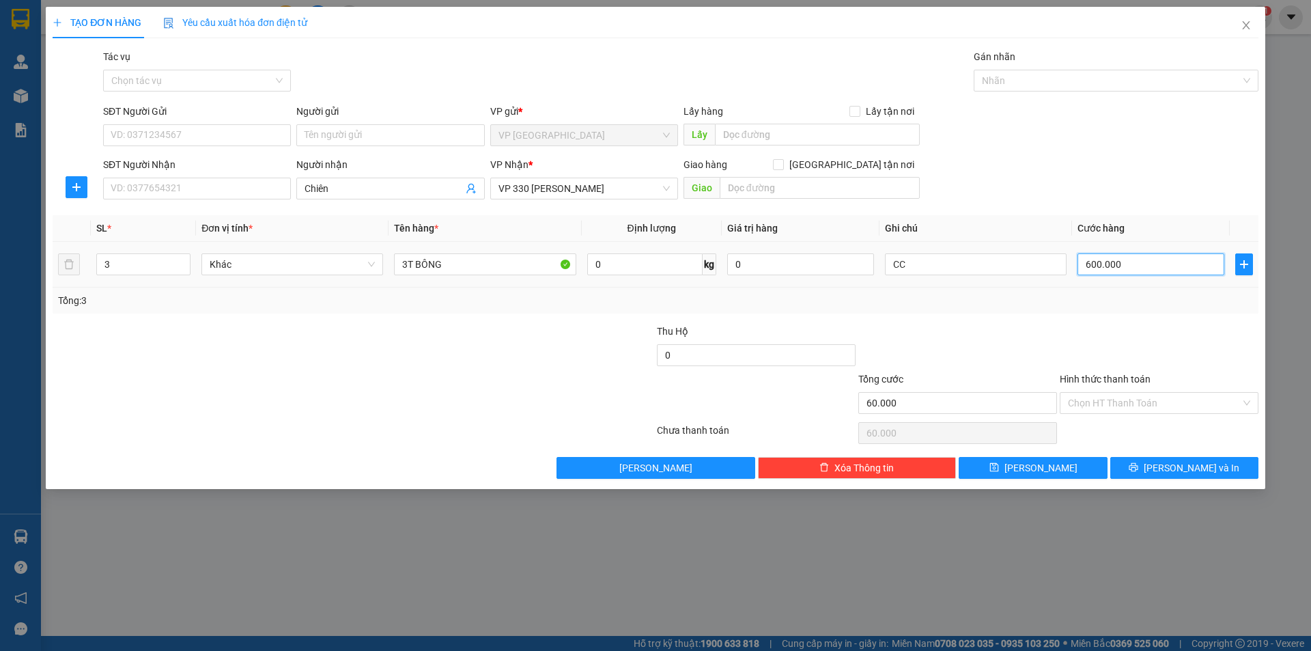
type input "600.000"
click at [1052, 467] on button "[PERSON_NAME]" at bounding box center [1033, 468] width 148 height 22
type input "1"
type input "0"
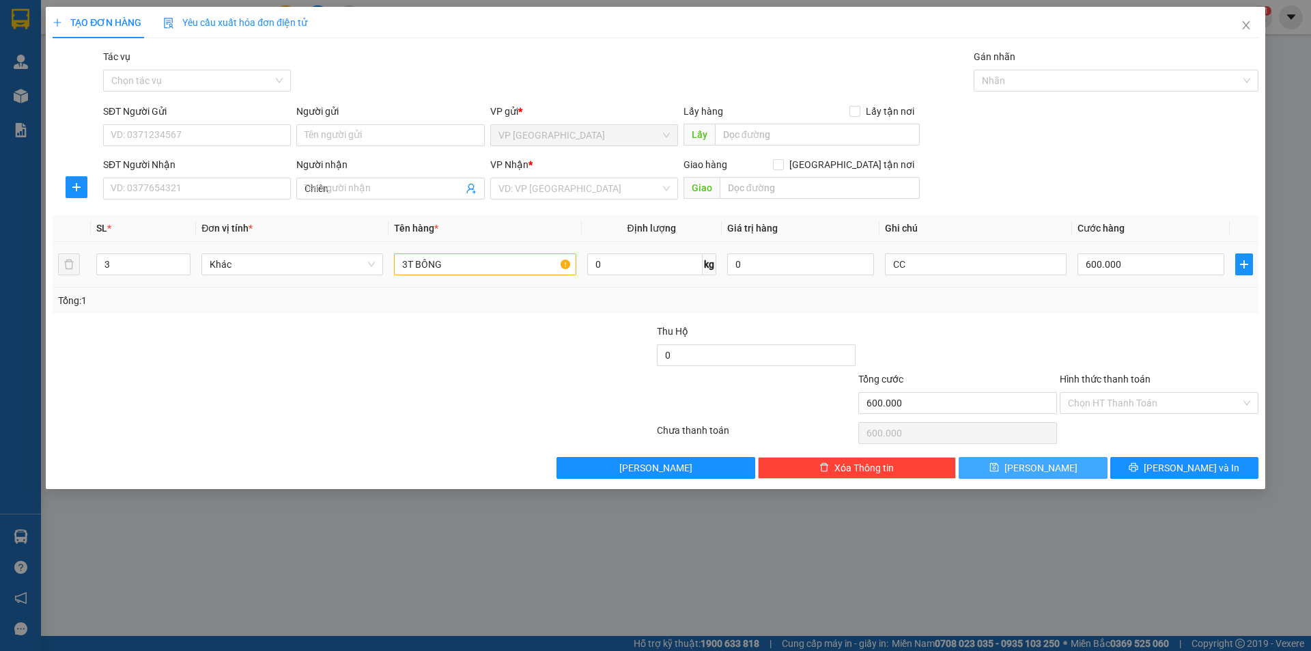
type input "0"
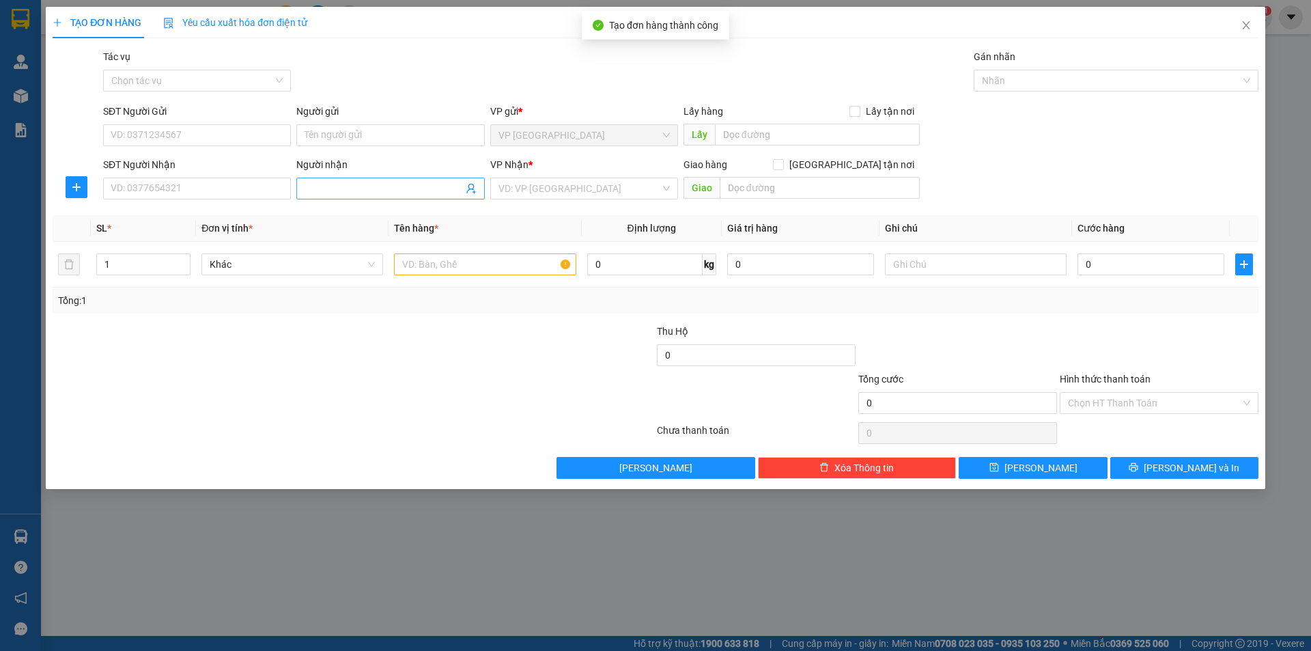
click at [394, 196] on span at bounding box center [390, 189] width 188 height 22
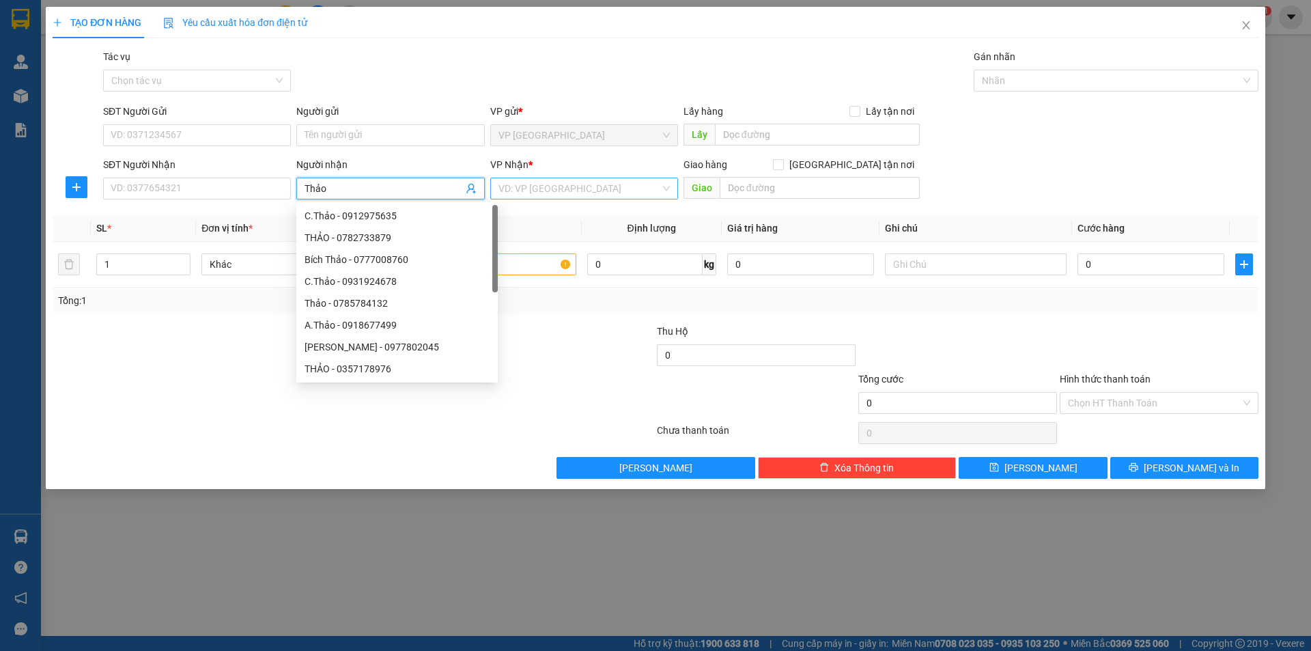
type input "Thảo"
click at [524, 192] on input "search" at bounding box center [579, 188] width 162 height 20
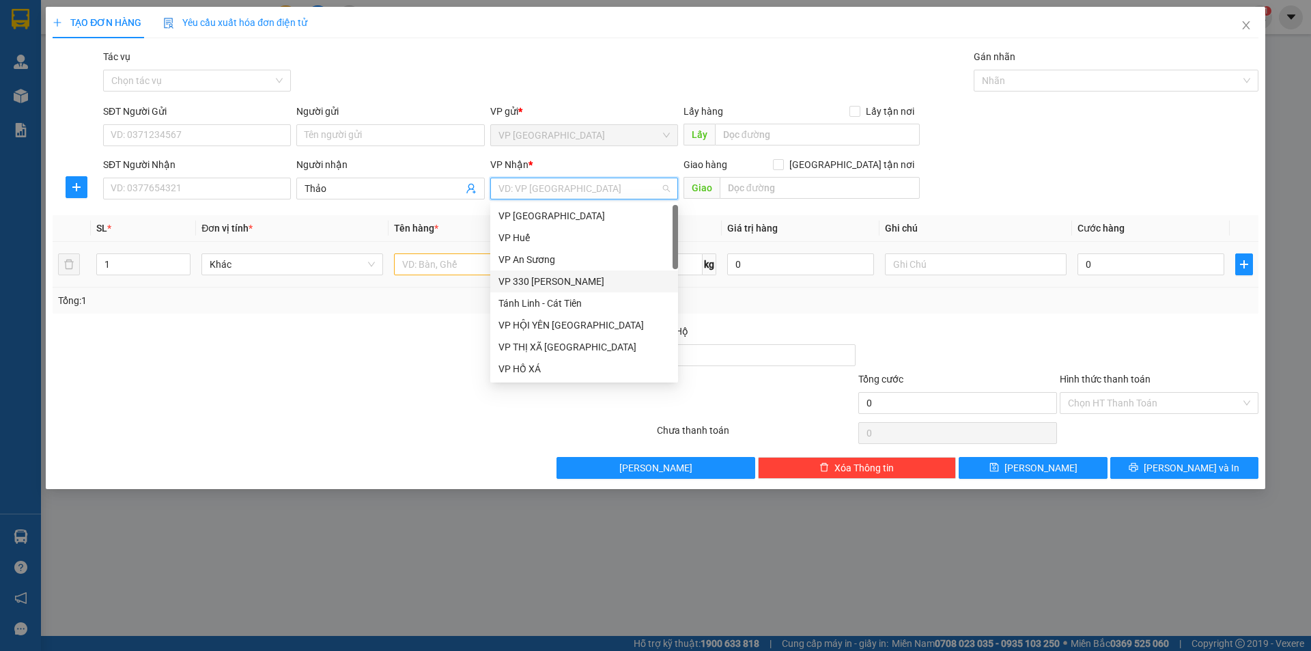
click at [548, 276] on div "VP 330 [PERSON_NAME]" at bounding box center [583, 281] width 171 height 15
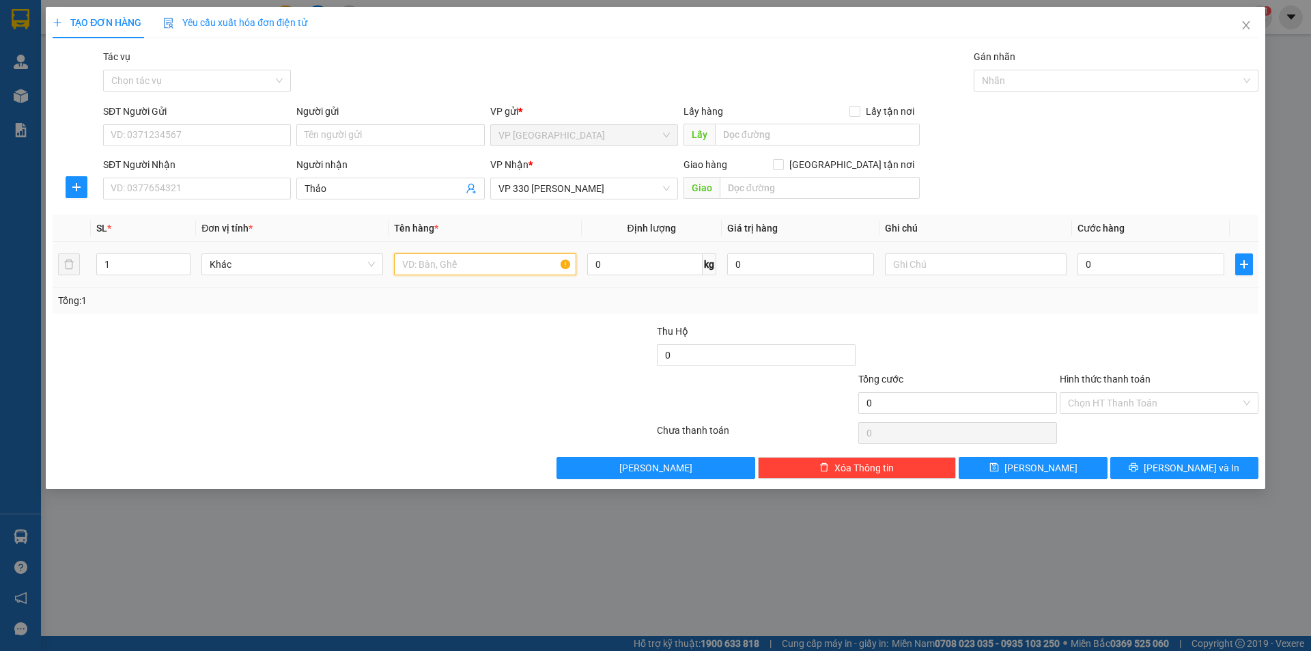
click at [489, 266] on input "text" at bounding box center [485, 264] width 182 height 22
type input "1T BÔNG"
click at [1033, 267] on input "text" at bounding box center [976, 264] width 182 height 22
type input "CC"
click at [1129, 262] on input "0" at bounding box center [1150, 264] width 147 height 22
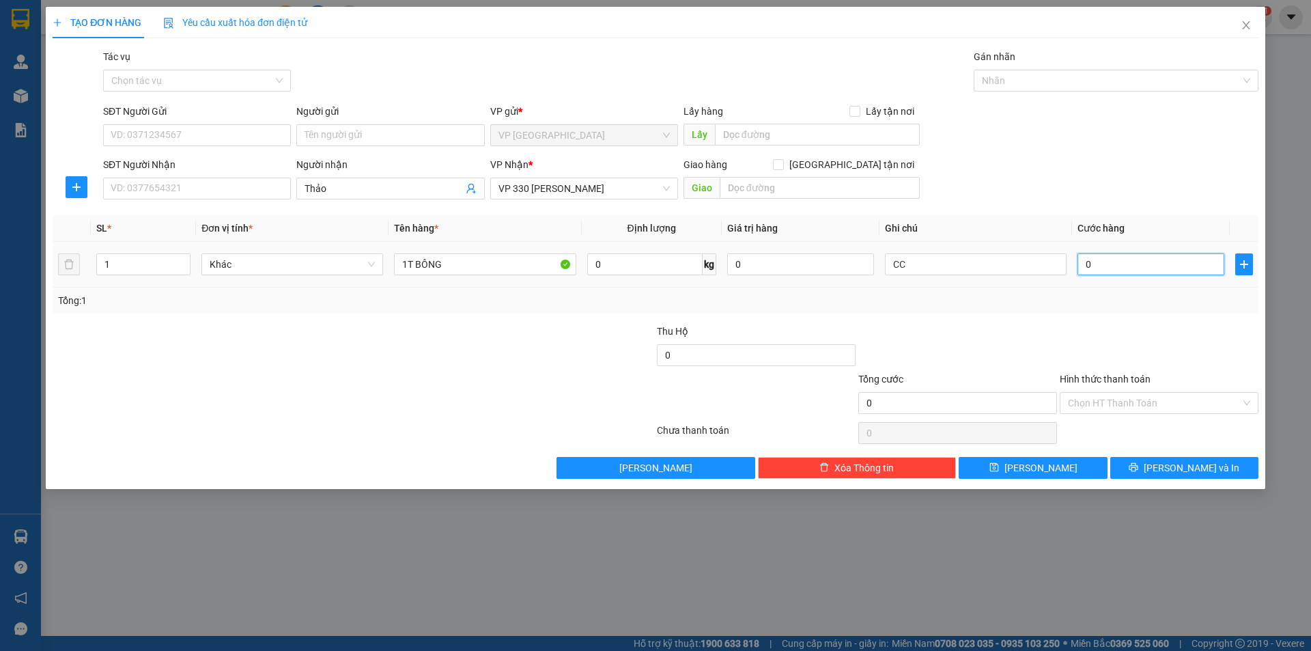
type input "2"
type input "20"
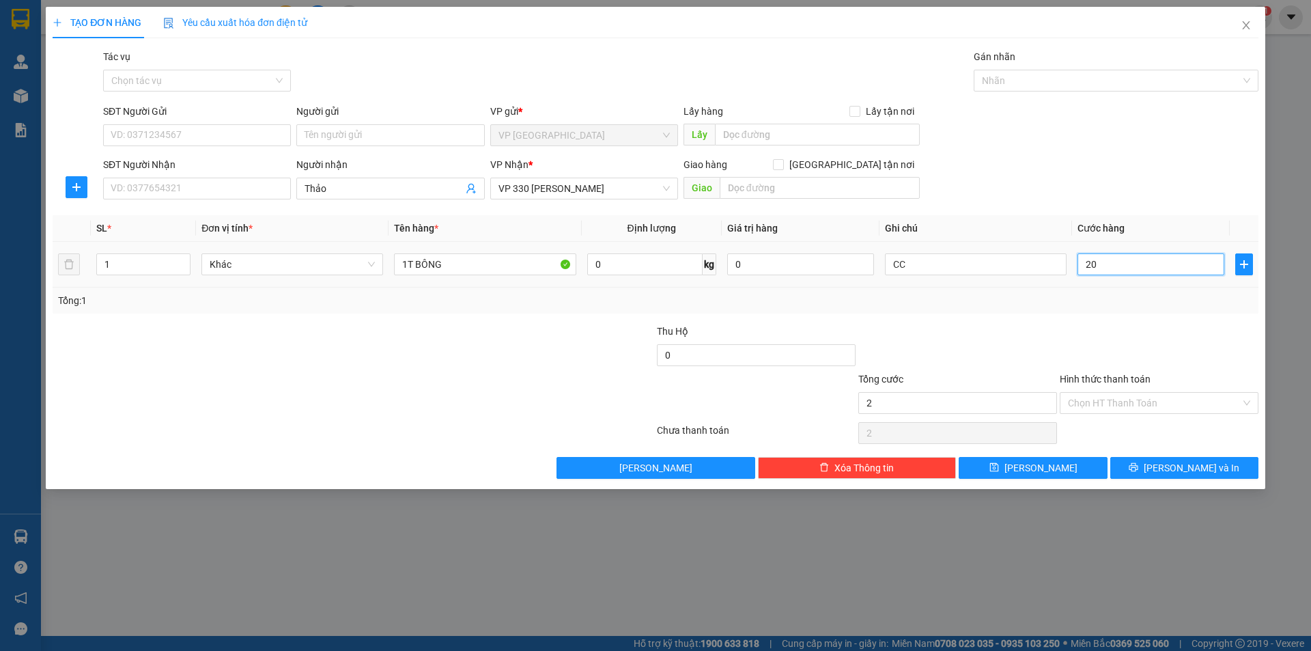
type input "20"
type input "200"
type input "2.000"
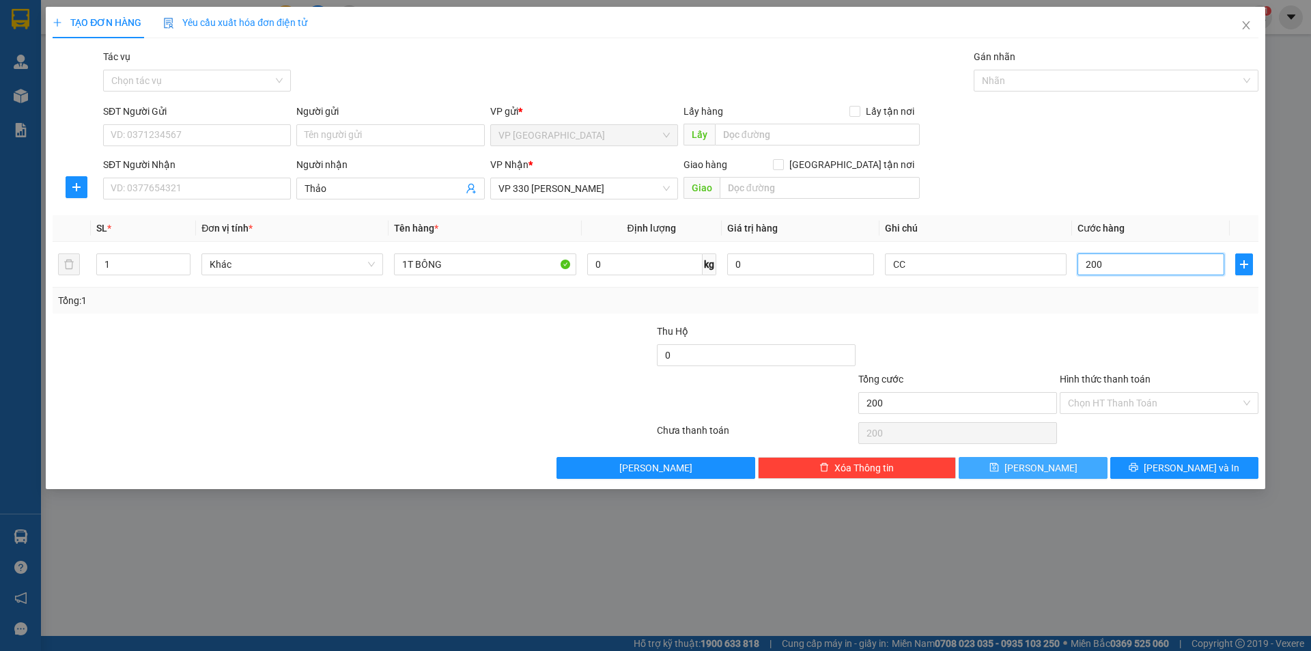
type input "2.000"
type input "20.000"
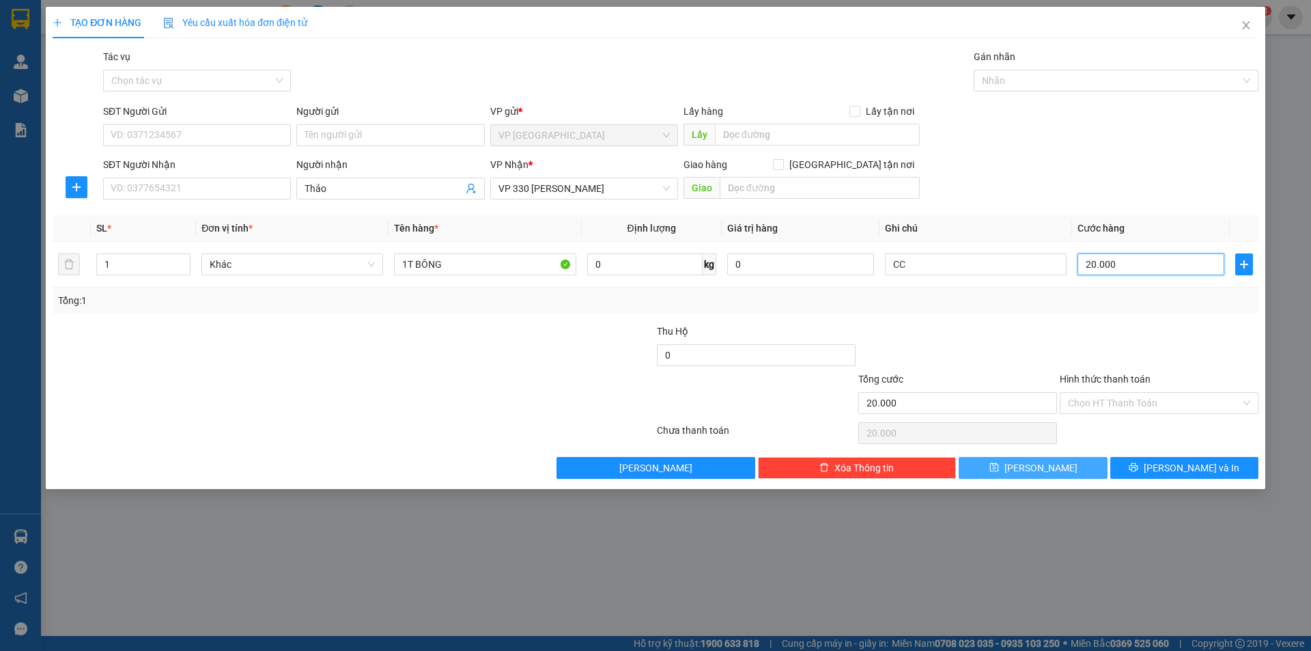
type input "200.000"
click at [1067, 472] on button "[PERSON_NAME]" at bounding box center [1033, 468] width 148 height 22
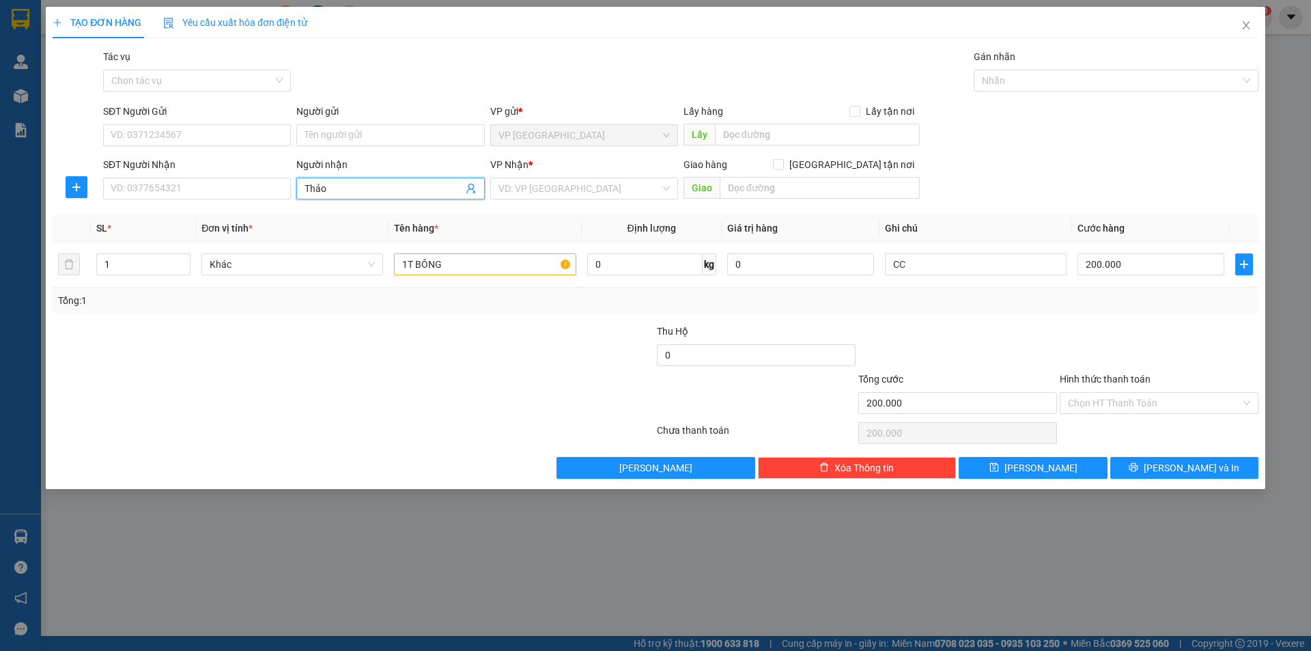
type input "0"
click at [333, 186] on input "Người nhận" at bounding box center [384, 188] width 158 height 15
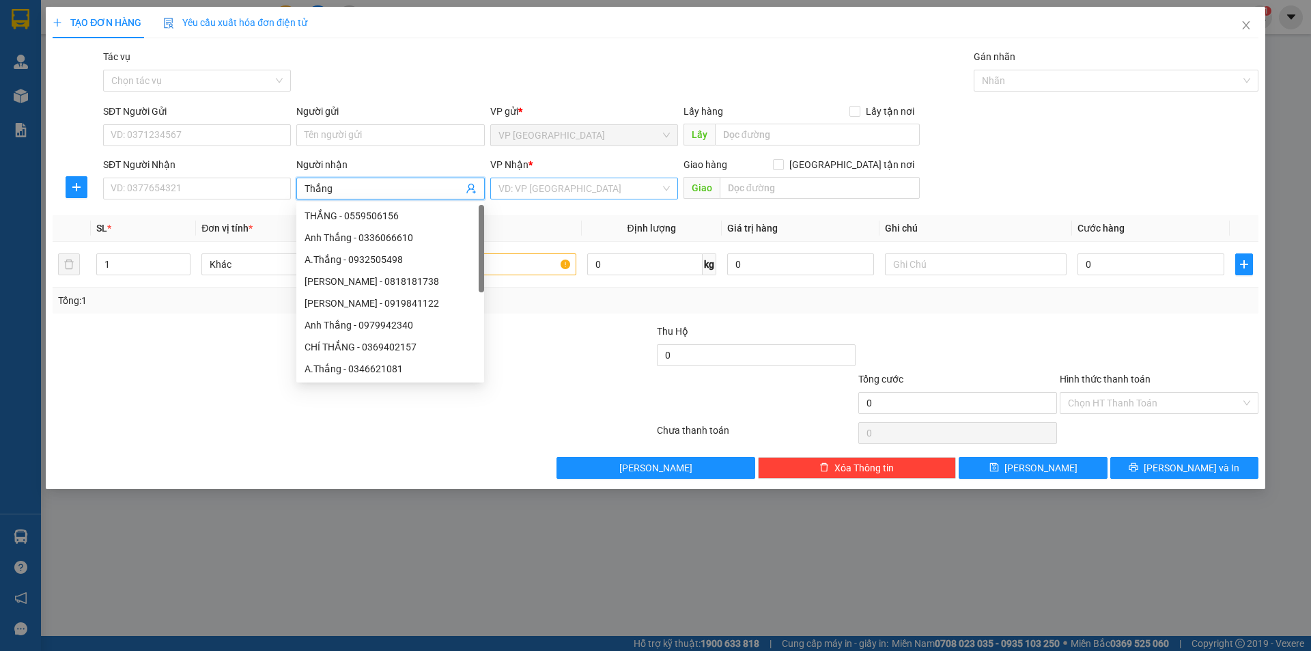
type input "Thắng"
click at [568, 186] on input "search" at bounding box center [579, 188] width 162 height 20
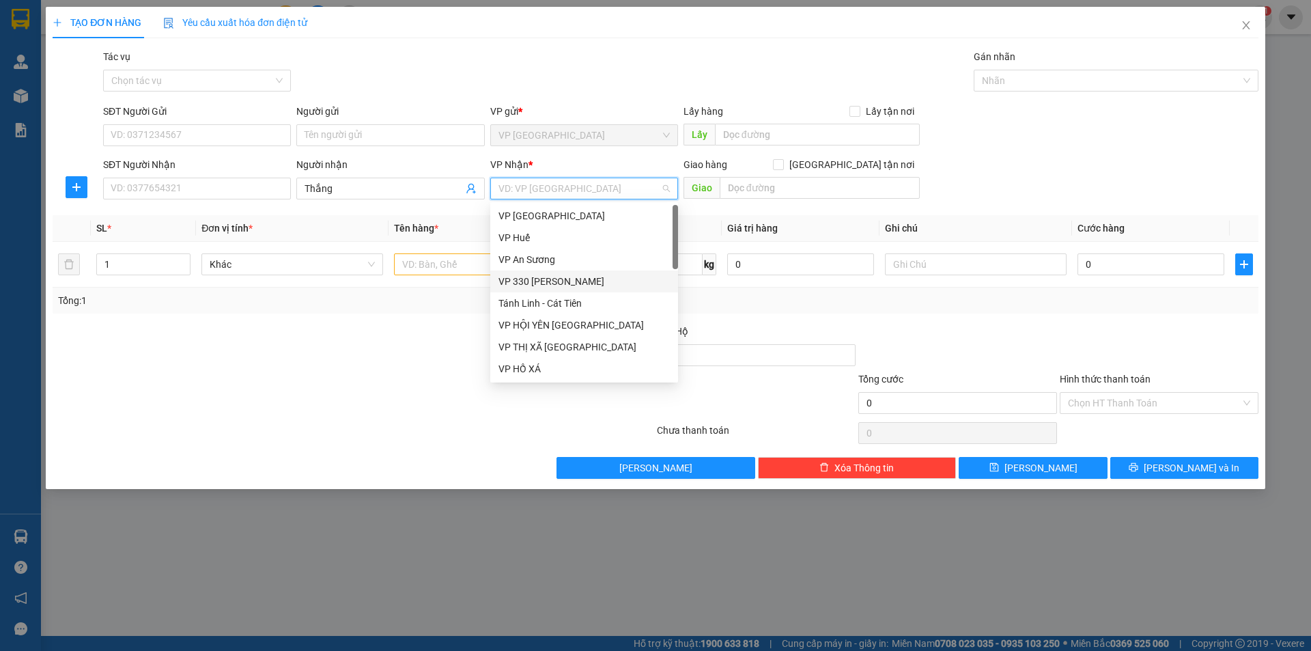
click at [537, 279] on div "VP 330 [PERSON_NAME]" at bounding box center [583, 281] width 171 height 15
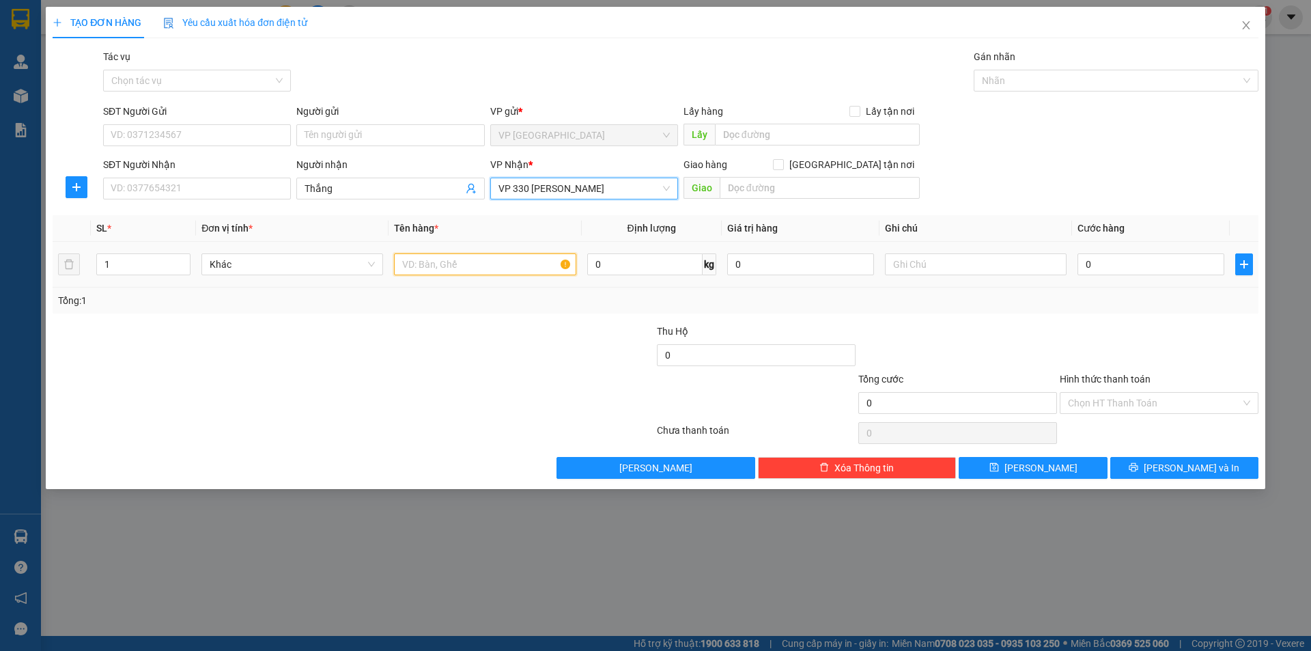
click at [463, 263] on input "text" at bounding box center [485, 264] width 182 height 22
type input "1T BÔNG"
click at [983, 269] on input "text" at bounding box center [976, 264] width 182 height 22
type input "CC"
click at [1090, 267] on input "0" at bounding box center [1150, 264] width 147 height 22
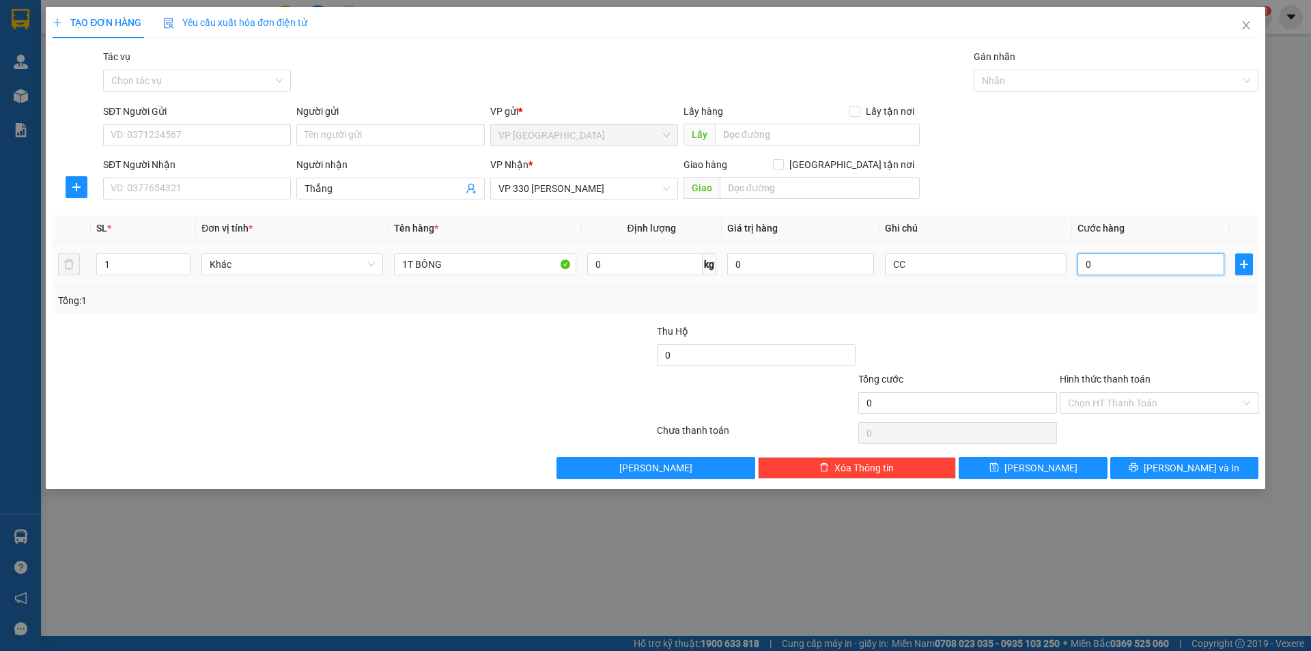
type input "2"
type input "20"
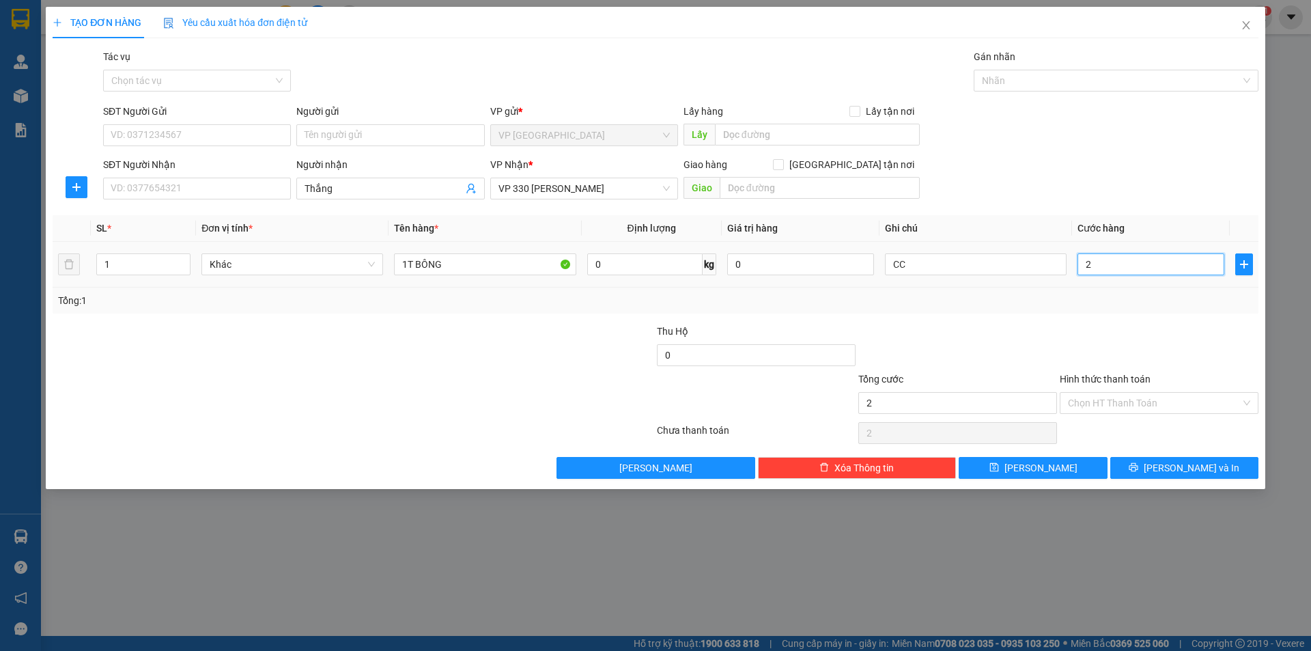
type input "20"
type input "200"
type input "2.000"
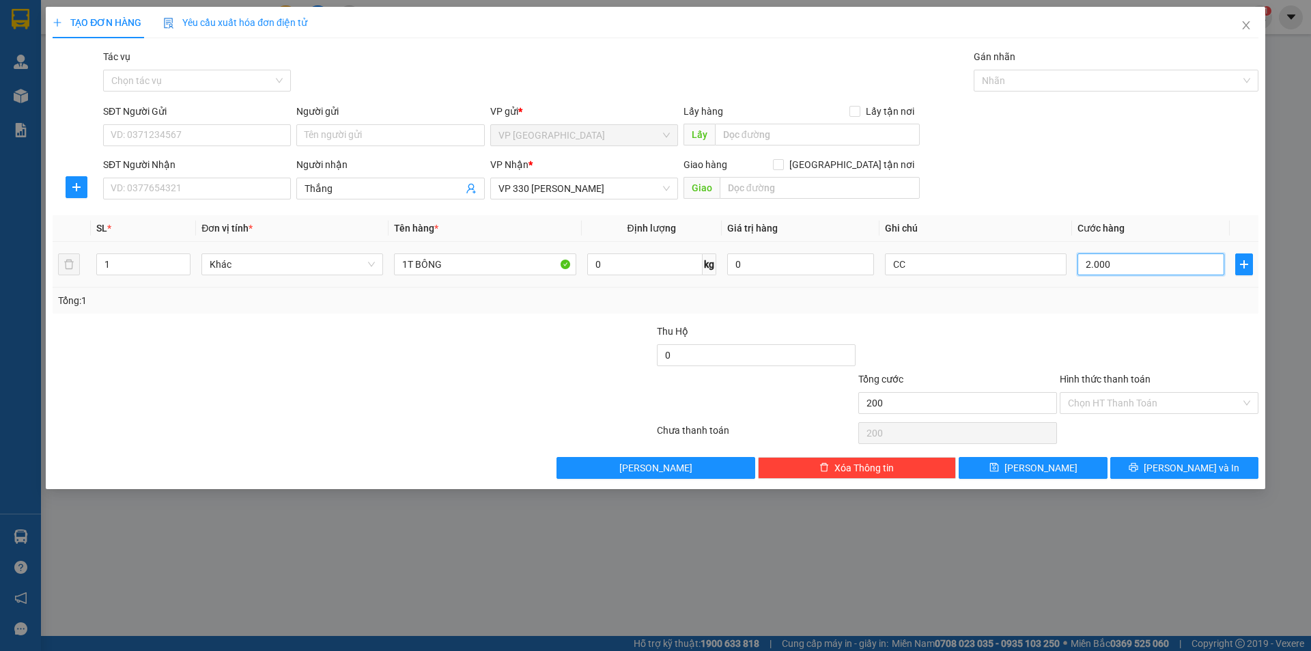
type input "2.000"
type input "20.000"
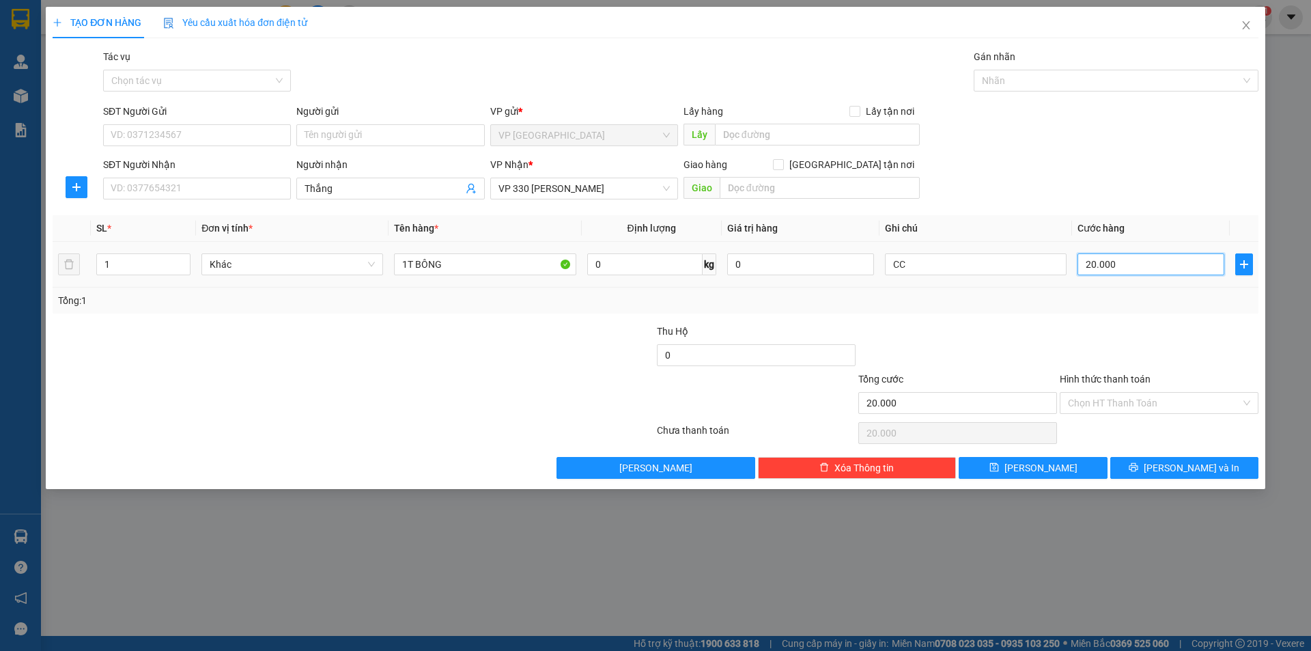
type input "200.000"
click at [1089, 463] on button "[PERSON_NAME]" at bounding box center [1033, 468] width 148 height 22
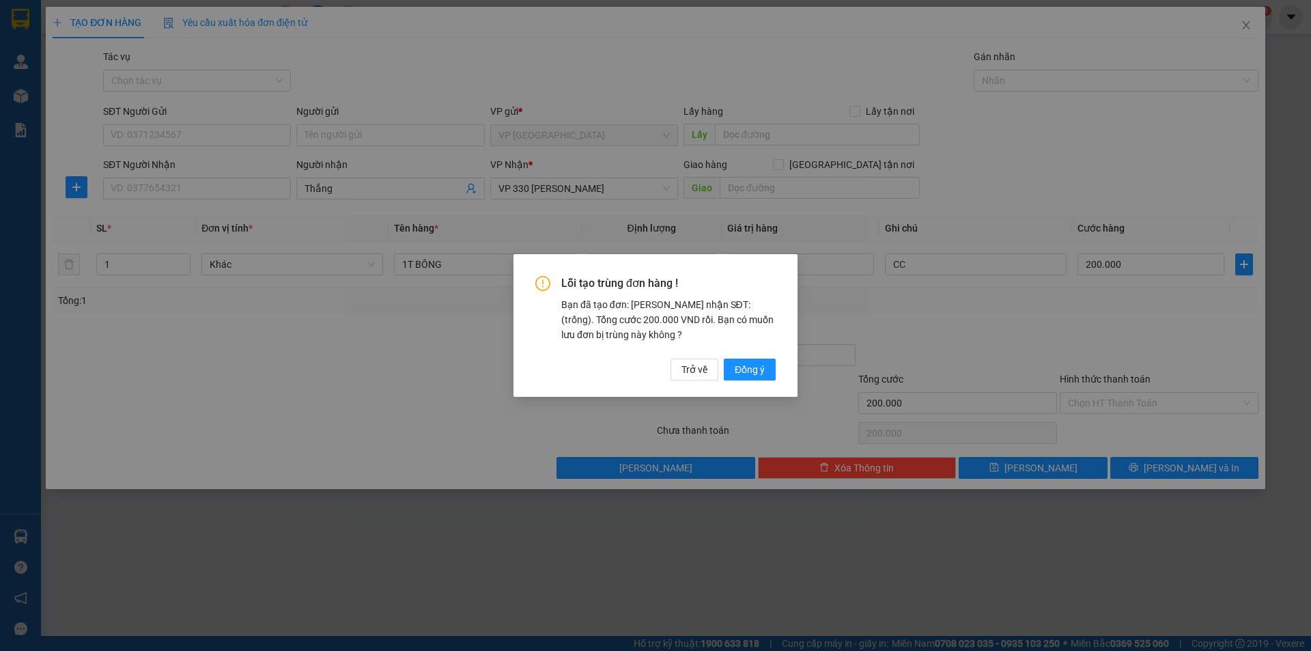
click at [757, 368] on span "Đồng ý" at bounding box center [750, 369] width 30 height 15
type input "0"
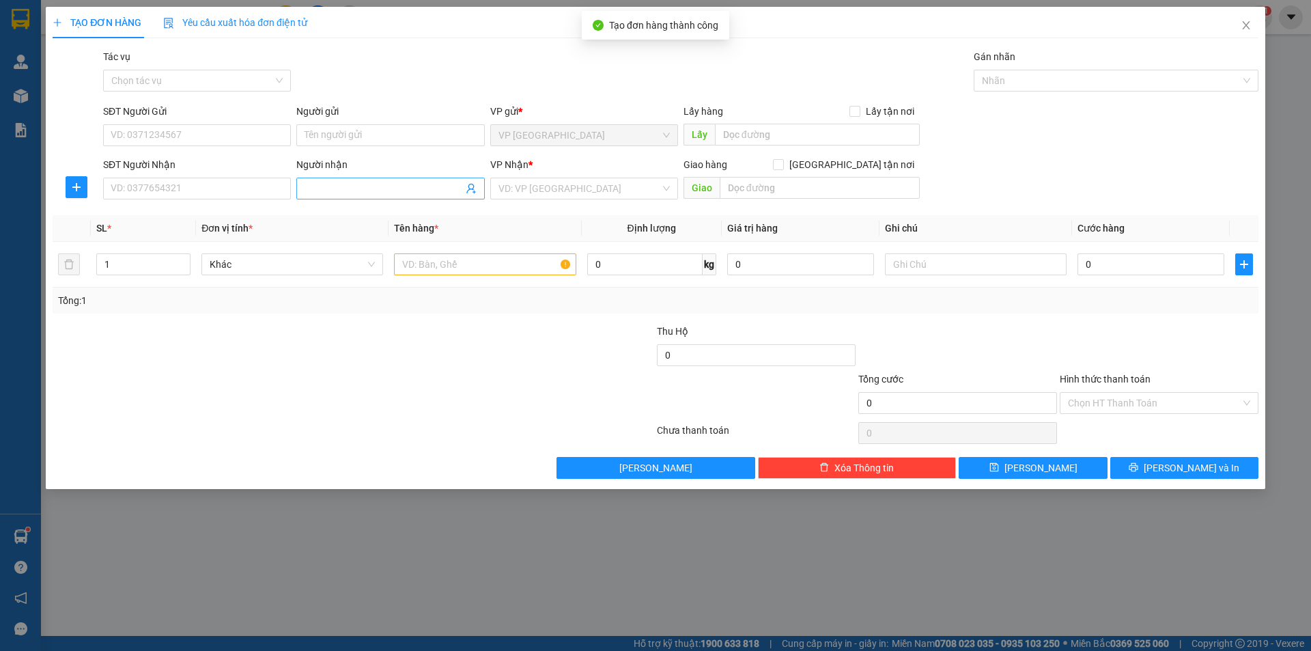
click at [432, 186] on input "Người nhận" at bounding box center [384, 188] width 158 height 15
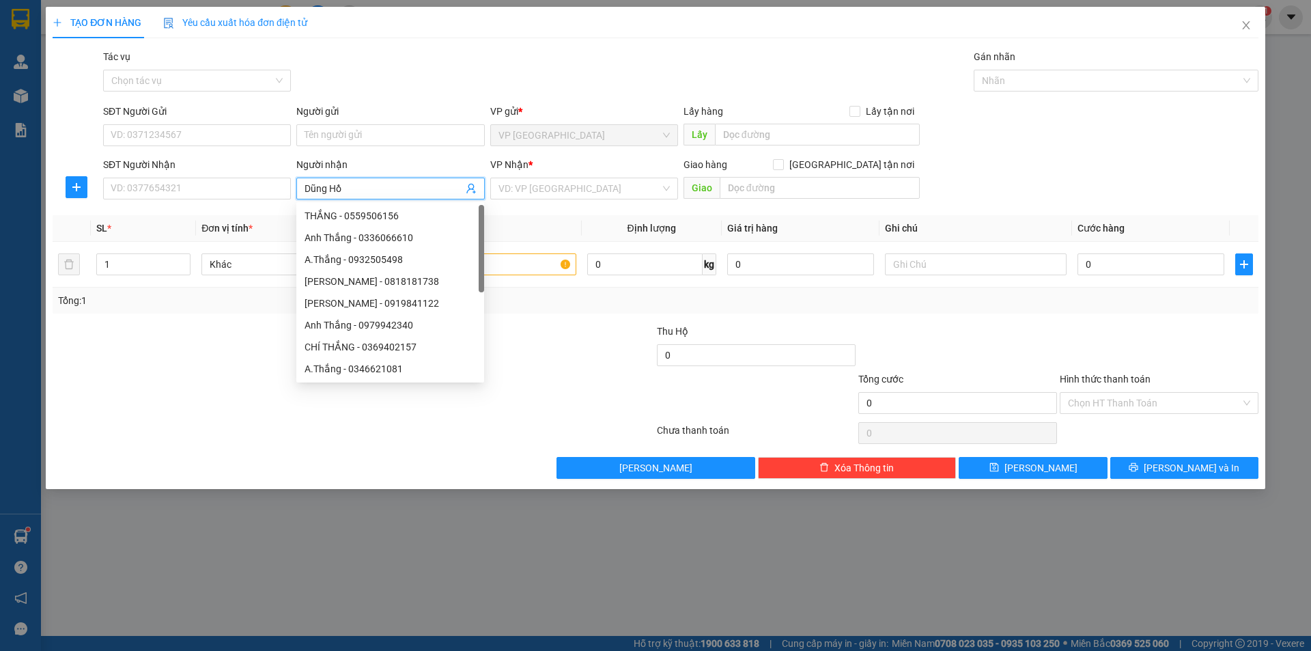
type input "Dũng Hồ"
type input "X"
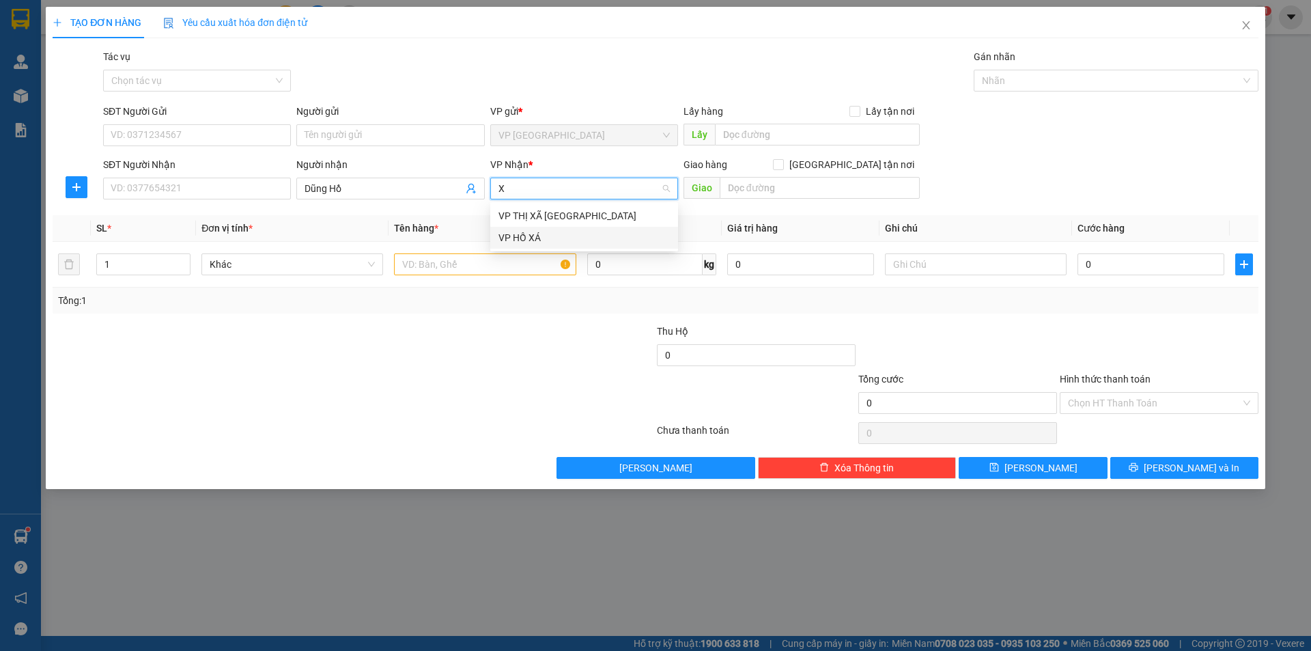
click at [534, 234] on div "VP HỒ XÁ" at bounding box center [583, 237] width 171 height 15
click at [518, 191] on span "VP HỒ XÁ" at bounding box center [583, 188] width 171 height 20
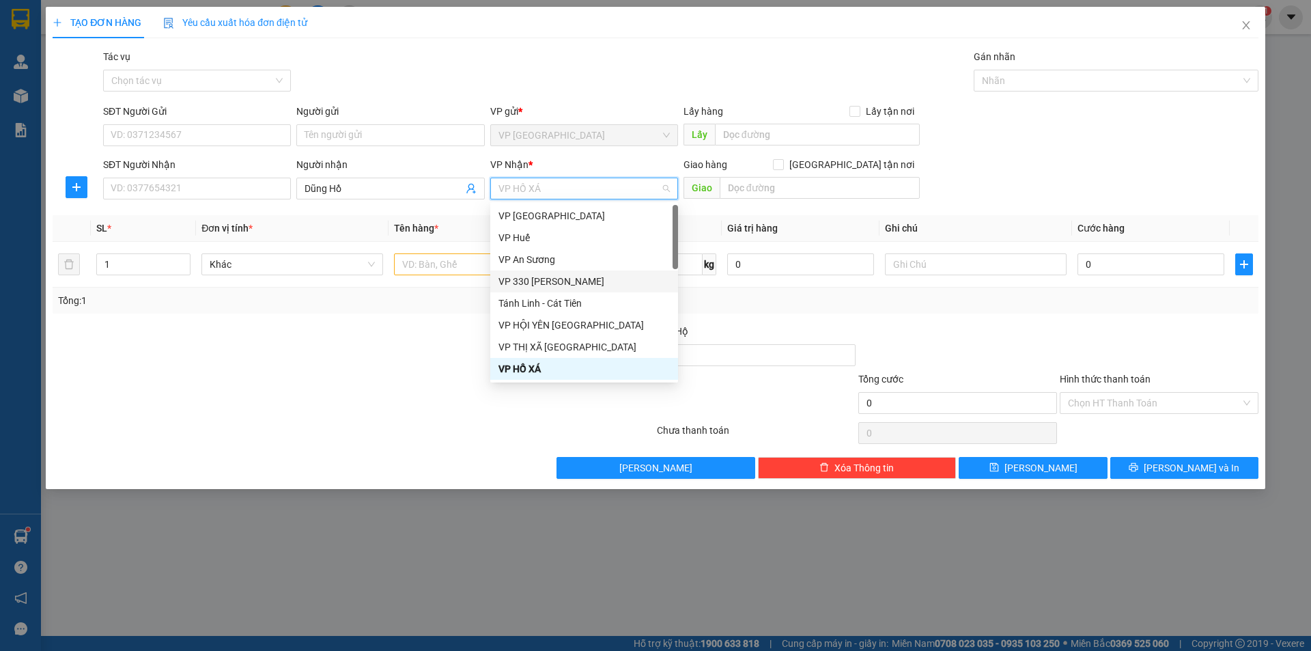
click at [534, 280] on div "VP 330 [PERSON_NAME]" at bounding box center [583, 281] width 171 height 15
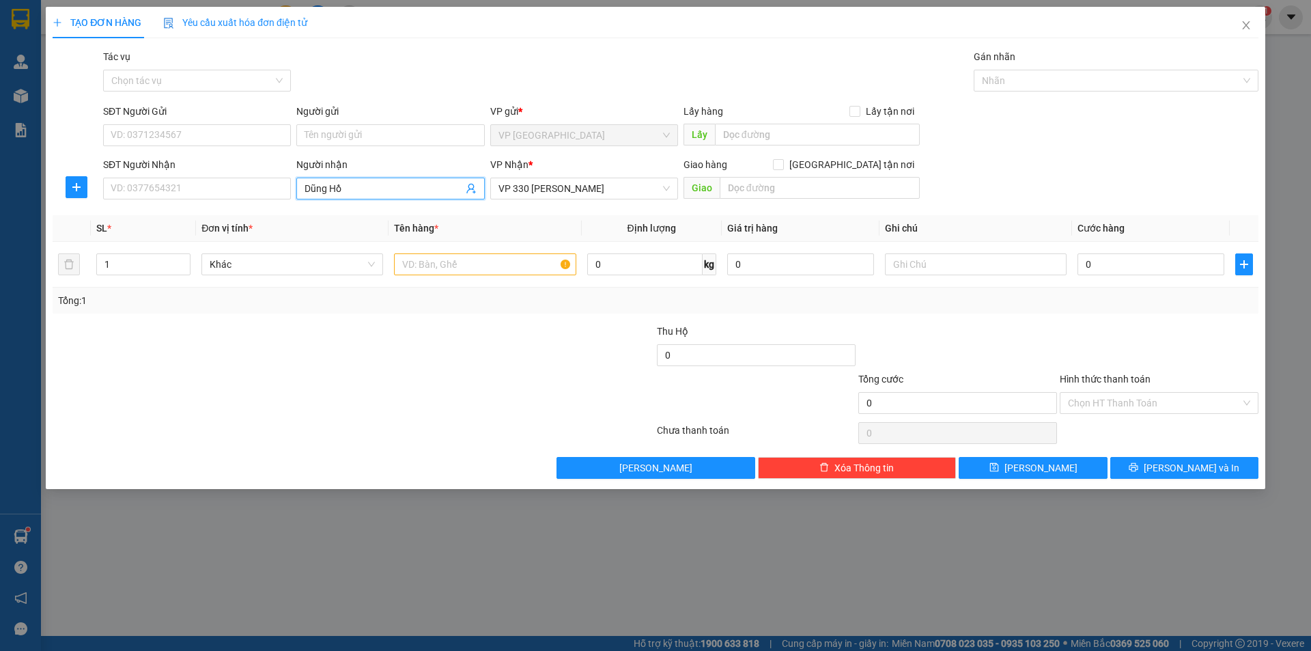
click at [404, 178] on span "Dũng Hồ" at bounding box center [390, 189] width 188 height 22
type input "Dũng Hồ Xá"
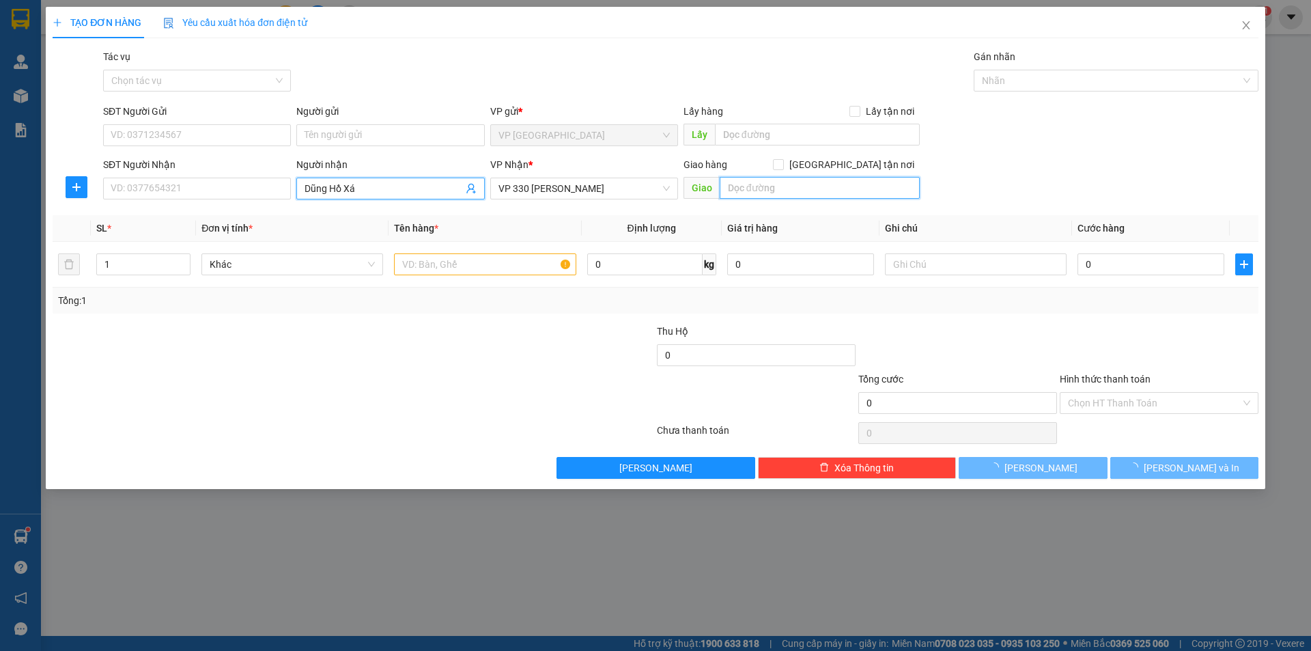
click at [765, 193] on input "text" at bounding box center [820, 188] width 200 height 22
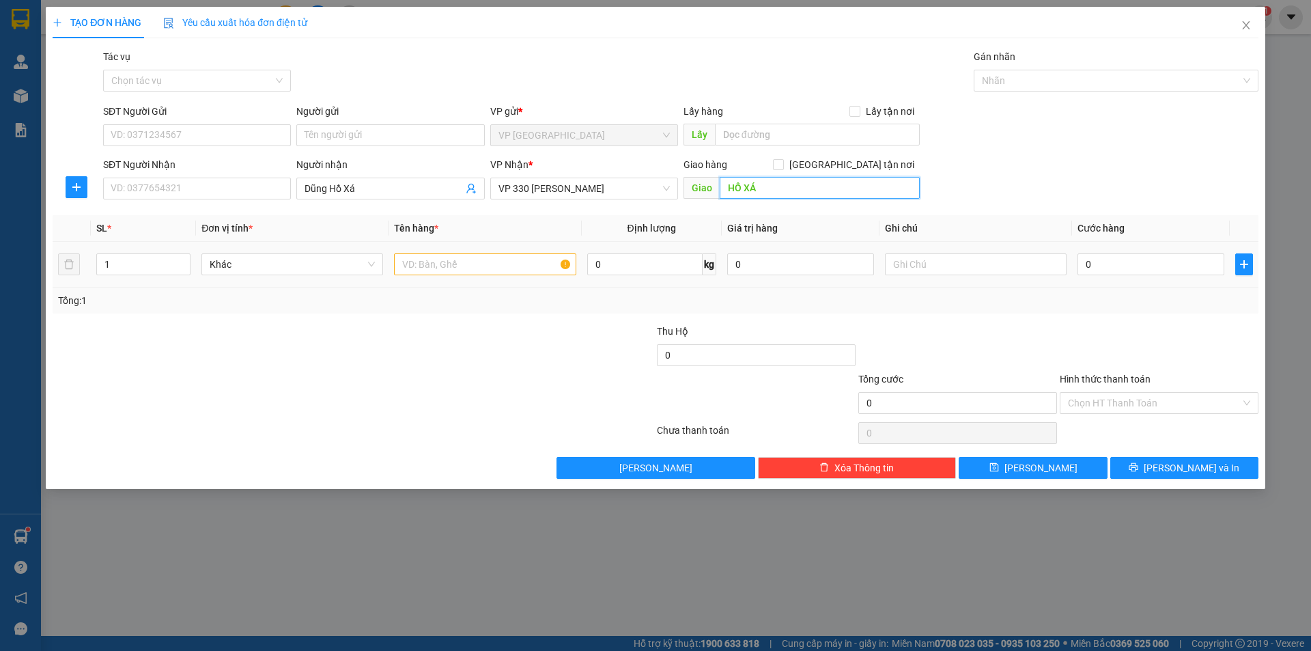
type input "HỒ XÁ"
click at [511, 272] on input "text" at bounding box center [485, 264] width 182 height 22
click at [961, 272] on input "text" at bounding box center [976, 264] width 182 height 22
click at [1120, 264] on input "0" at bounding box center [1150, 264] width 147 height 22
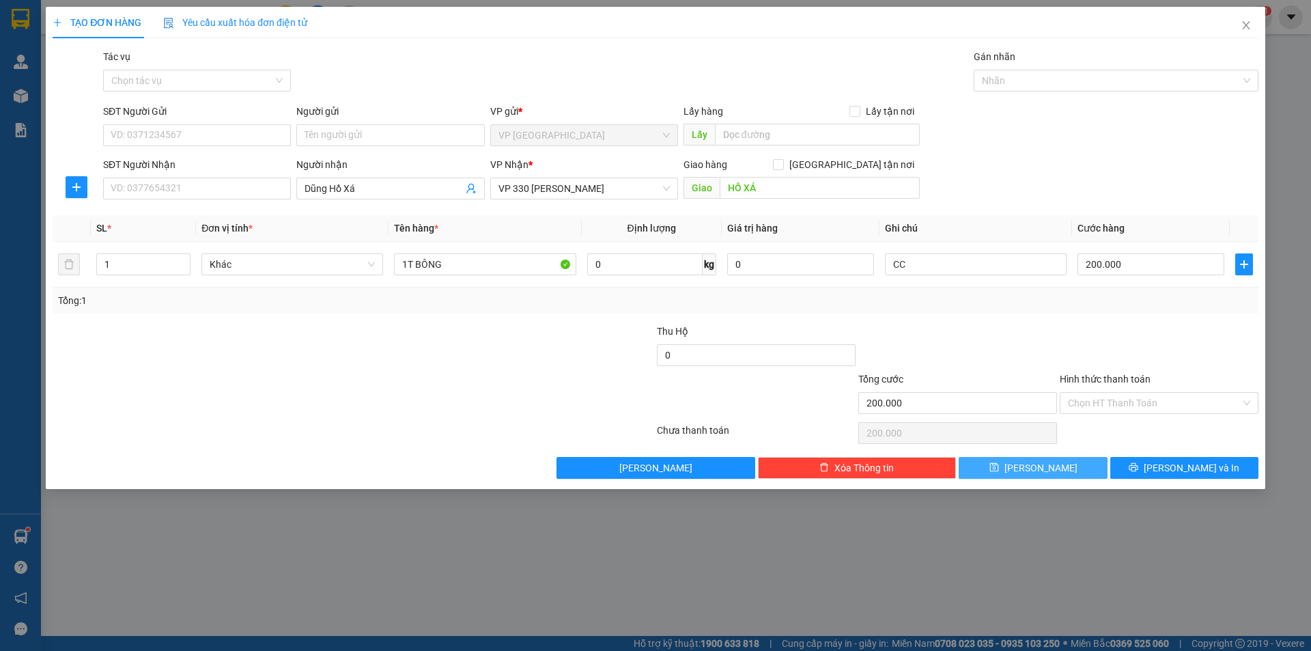
click at [1039, 462] on span "[PERSON_NAME]" at bounding box center [1040, 467] width 73 height 15
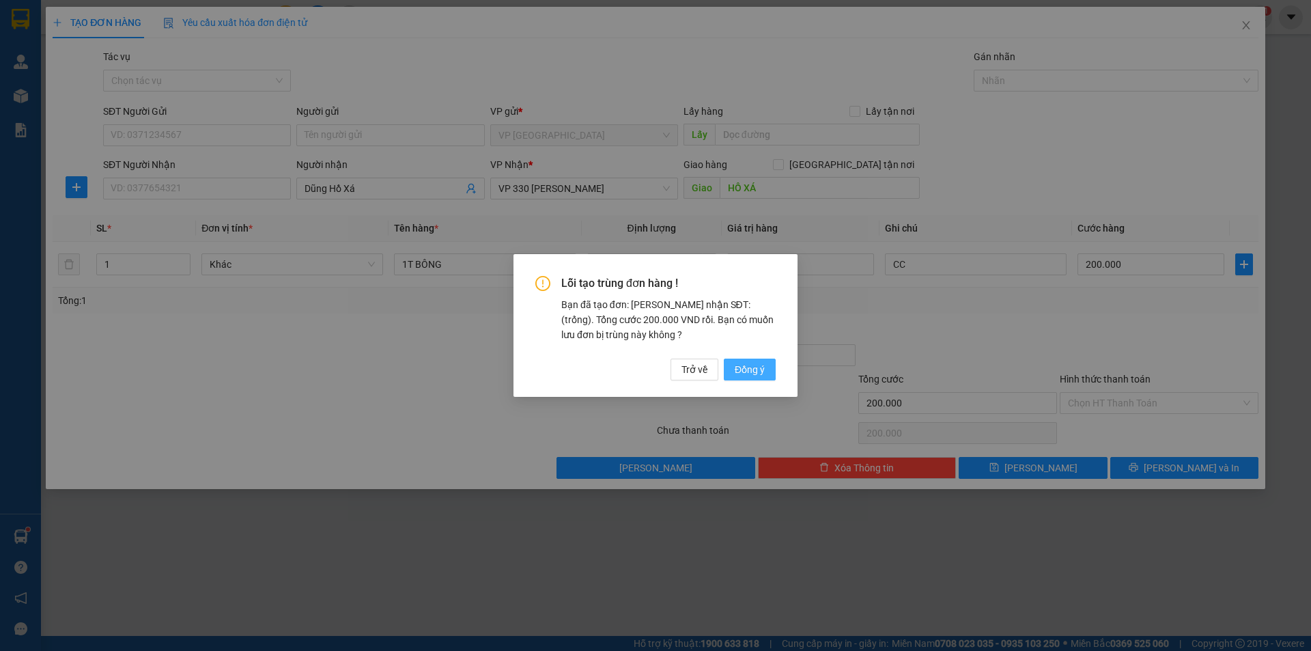
click at [765, 360] on div "Lỗi tạo trùng đơn hàng ! Bạn đã tạo đơn: Khách nhận SĐT: (trống). Tổng cước 200…" at bounding box center [655, 328] width 240 height 104
click at [765, 362] on button "Đồng ý" at bounding box center [750, 369] width 52 height 22
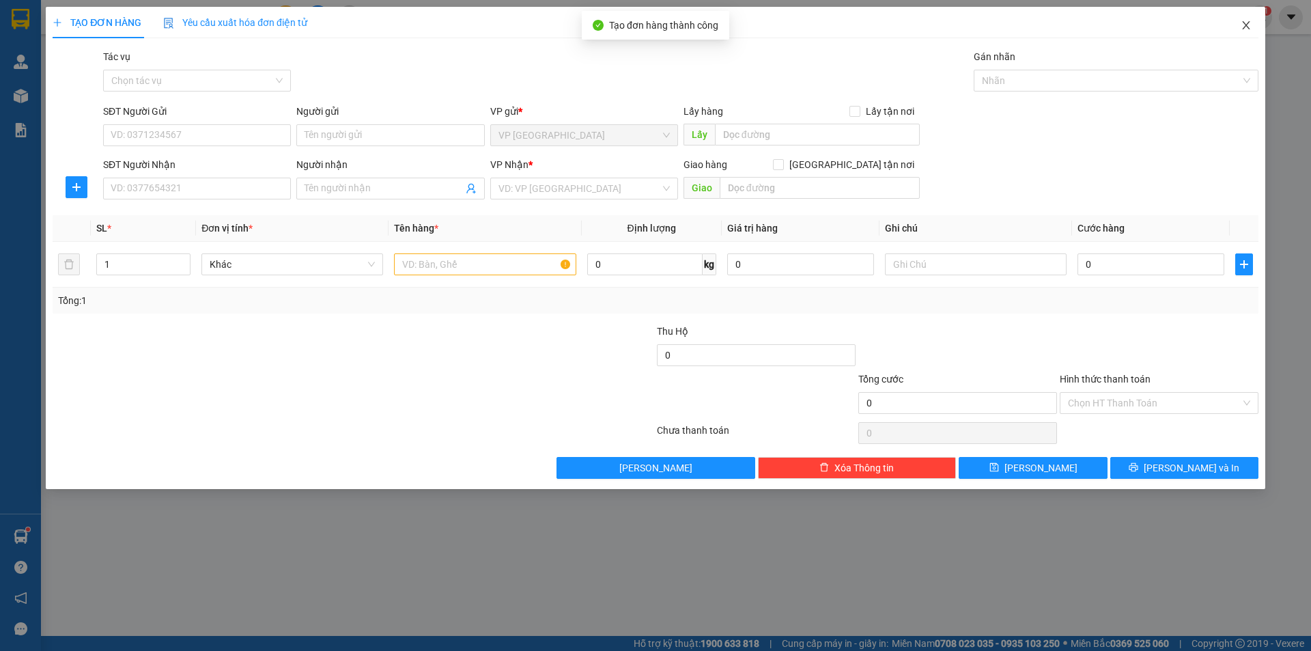
click at [1245, 27] on icon "close" at bounding box center [1246, 25] width 8 height 8
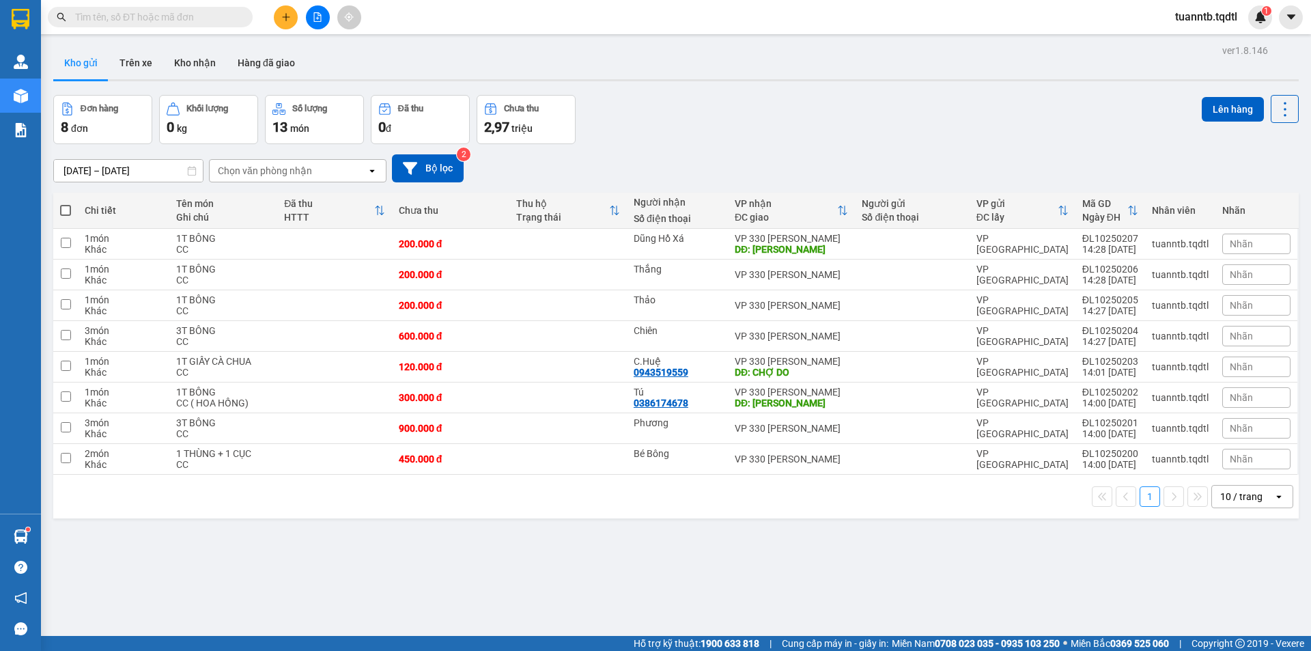
click at [64, 209] on span at bounding box center [65, 210] width 11 height 11
click at [66, 203] on input "checkbox" at bounding box center [66, 203] width 0 height 0
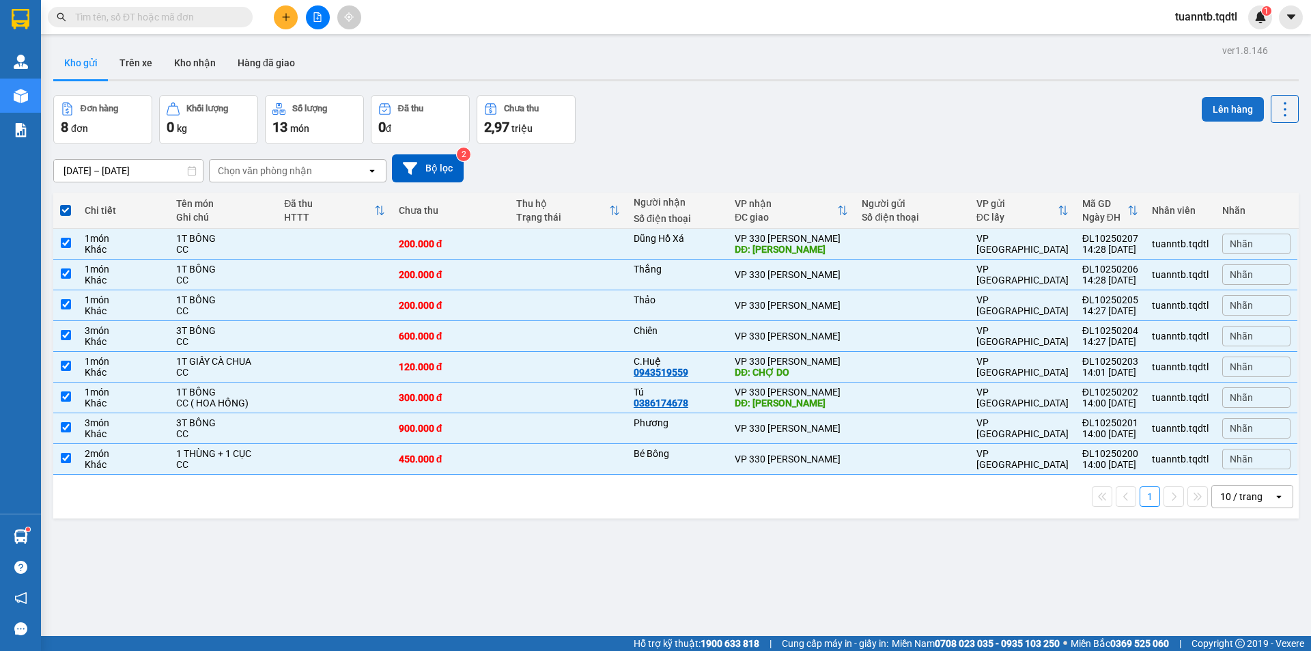
click at [1209, 115] on button "Lên hàng" at bounding box center [1233, 109] width 62 height 25
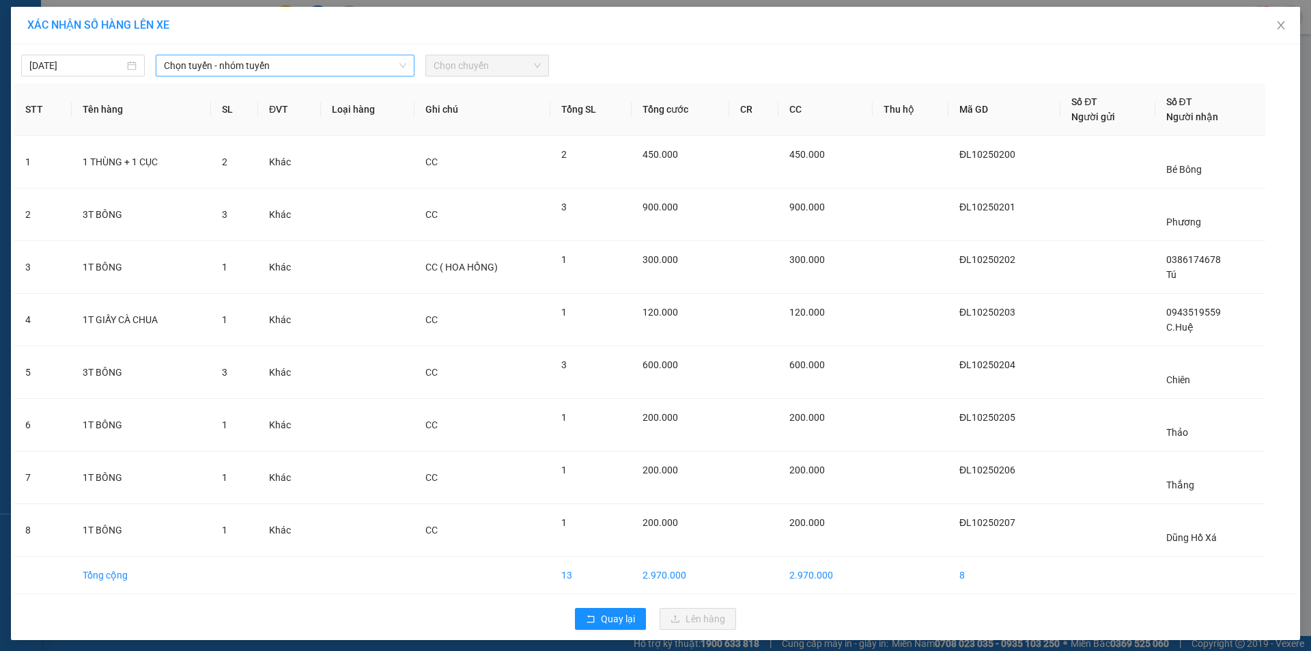
click at [357, 58] on span "Chọn tuyến - nhóm tuyến" at bounding box center [285, 65] width 242 height 20
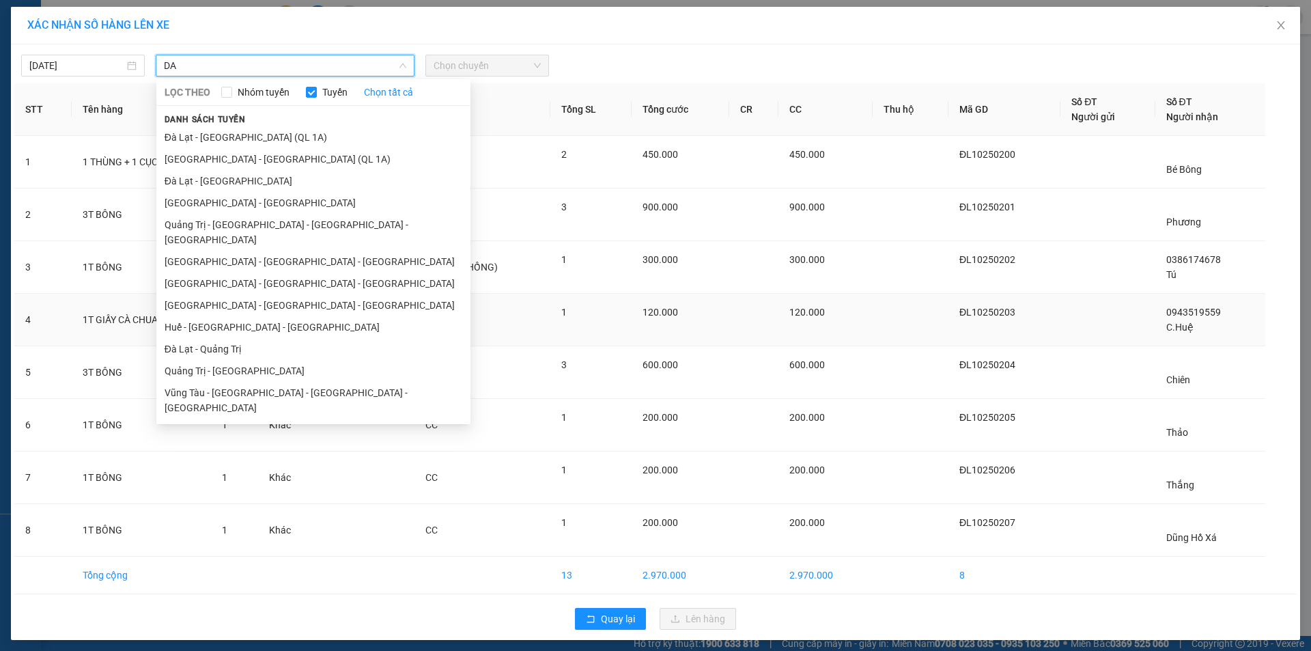
click at [237, 338] on li "Đà Lạt - Quảng Trị" at bounding box center [313, 349] width 314 height 22
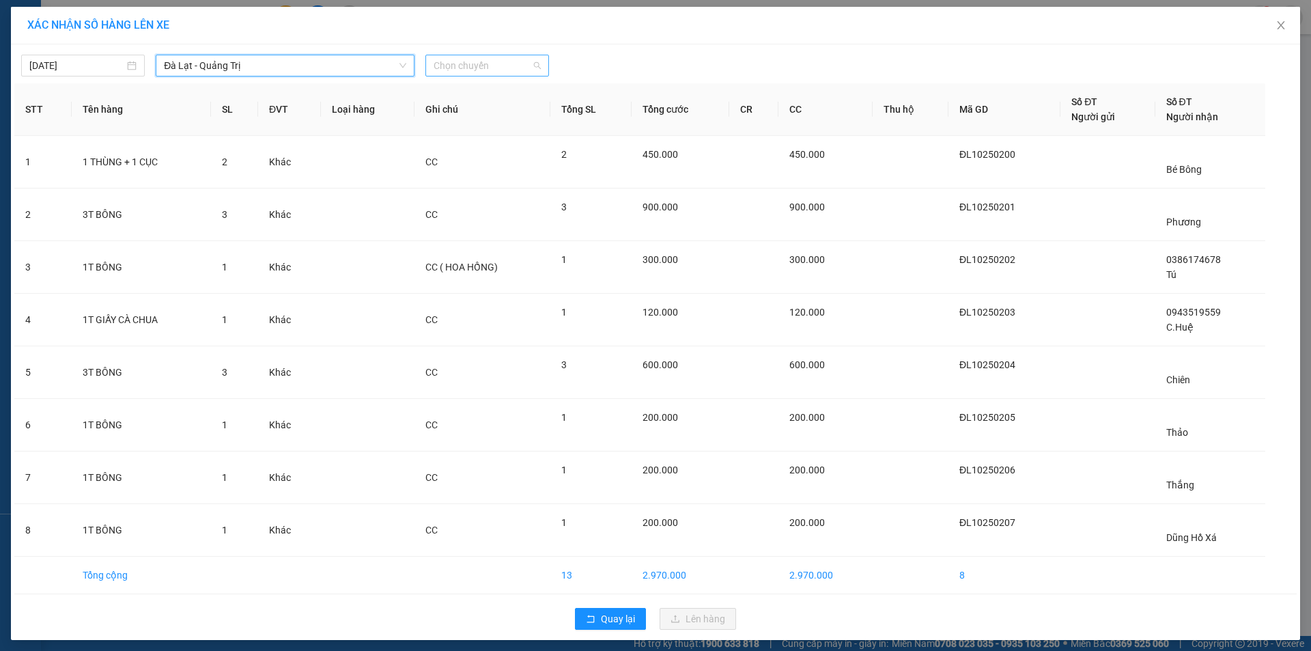
click at [480, 63] on span "Chọn chuyến" at bounding box center [487, 65] width 107 height 20
click at [494, 118] on div "14:30 - 74H-025.43" at bounding box center [482, 114] width 107 height 15
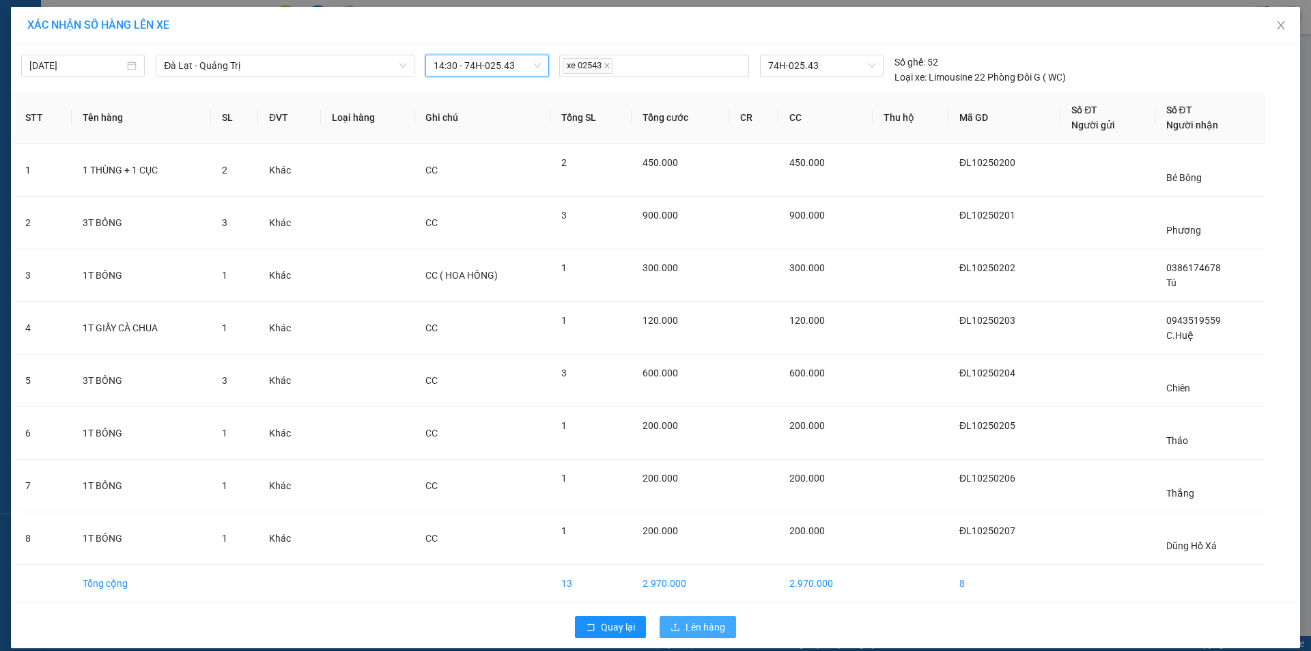
drag, startPoint x: 684, startPoint y: 636, endPoint x: 696, endPoint y: 632, distance: 12.1
click at [685, 635] on button "Lên hàng" at bounding box center [698, 627] width 76 height 22
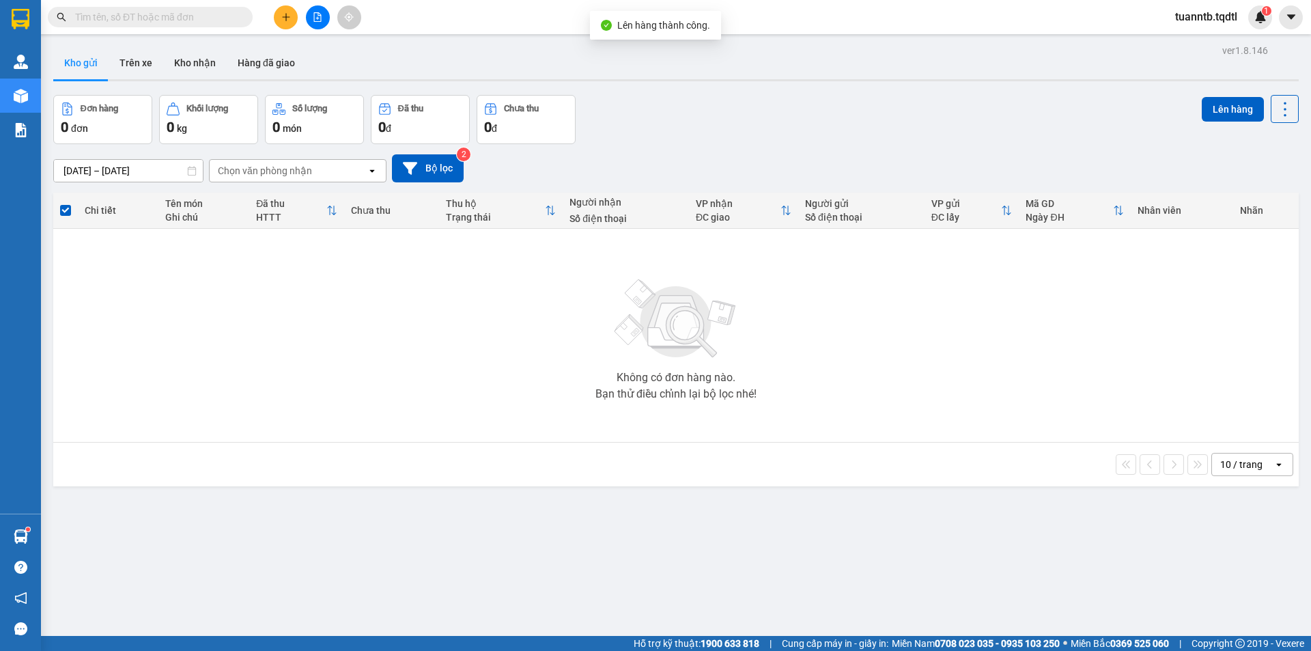
click at [334, 12] on div at bounding box center [317, 17] width 102 height 24
click at [319, 16] on icon "file-add" at bounding box center [318, 17] width 8 height 10
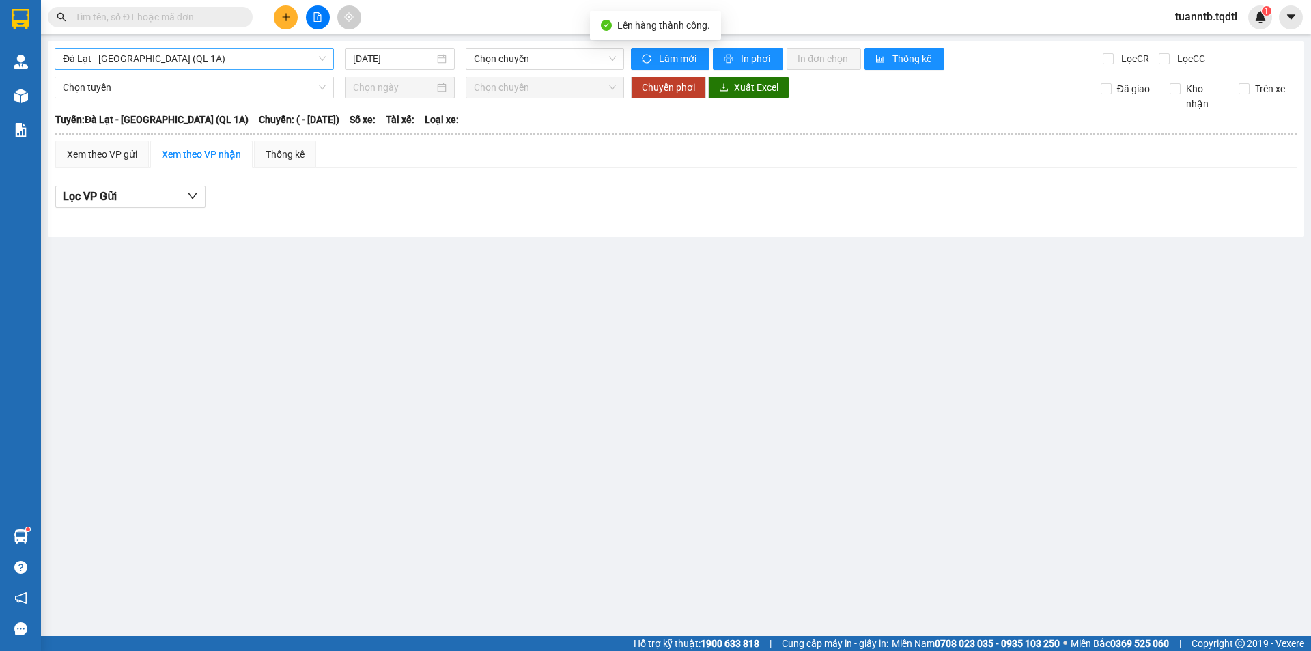
click at [240, 61] on span "Đà Lạt - [GEOGRAPHIC_DATA] (QL 1A)" at bounding box center [194, 58] width 263 height 20
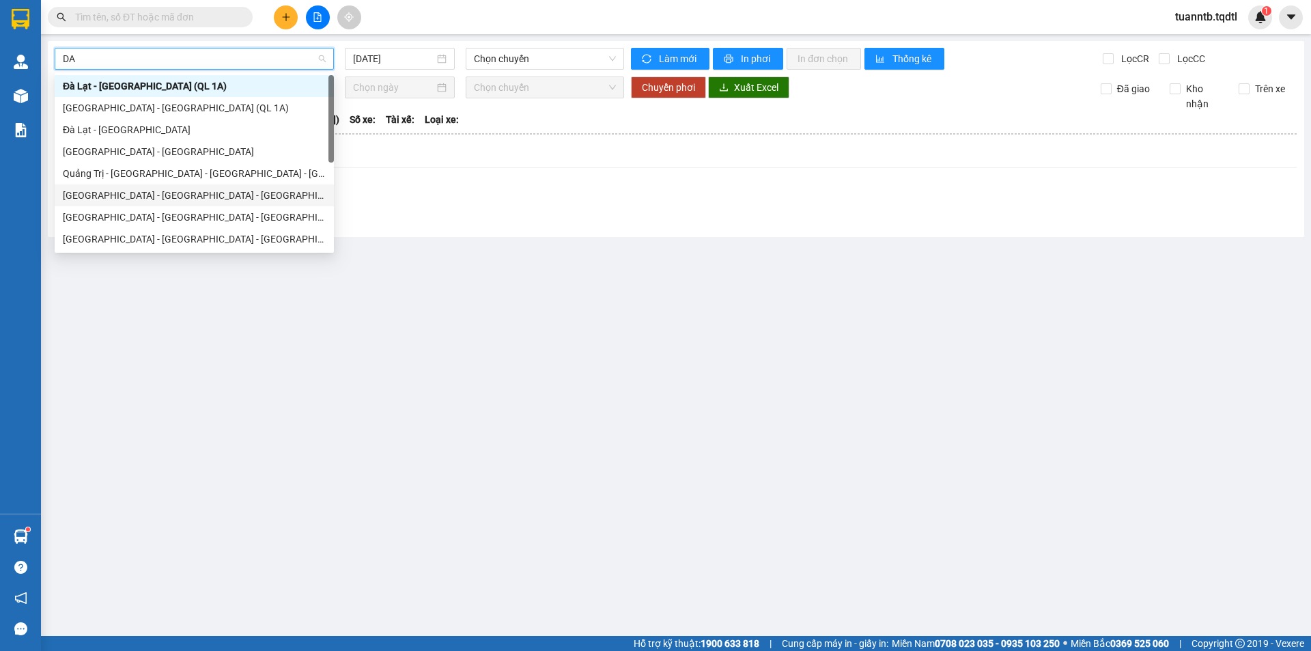
scroll to position [68, 0]
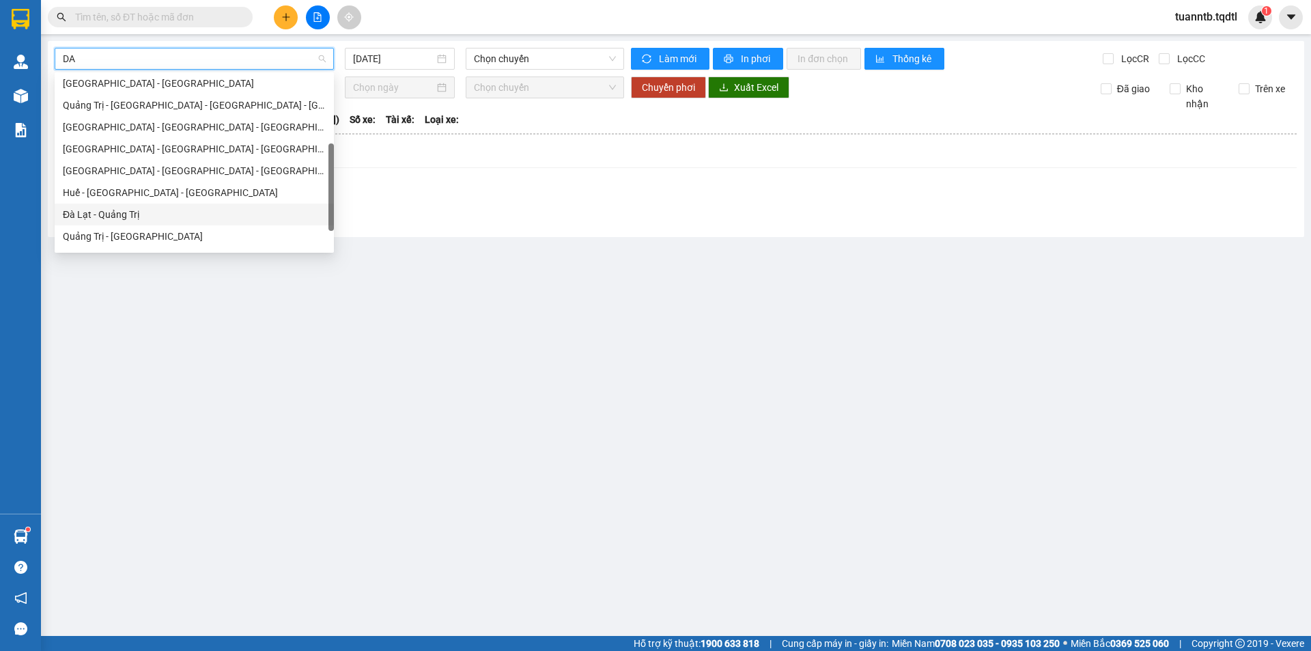
click at [143, 216] on div "Đà Lạt - Quảng Trị" at bounding box center [194, 214] width 263 height 15
